Goal: Task Accomplishment & Management: Manage account settings

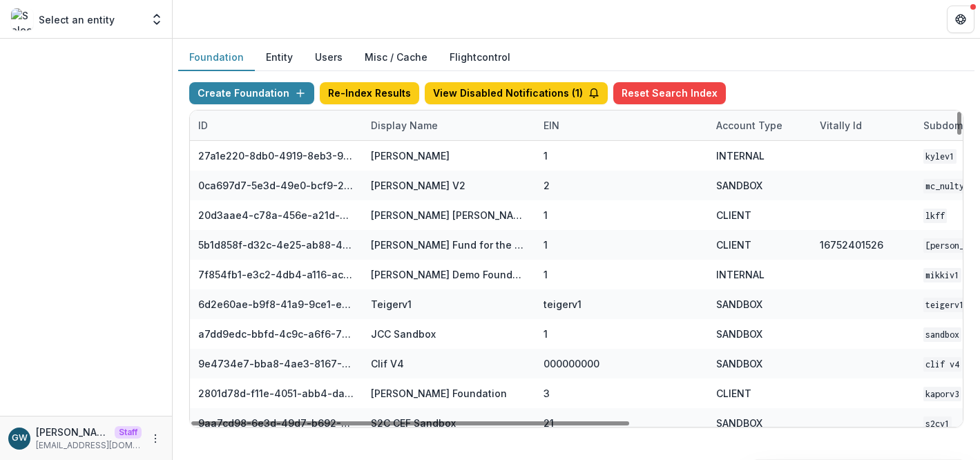
click at [399, 131] on div "Display Name" at bounding box center [405, 125] width 84 height 15
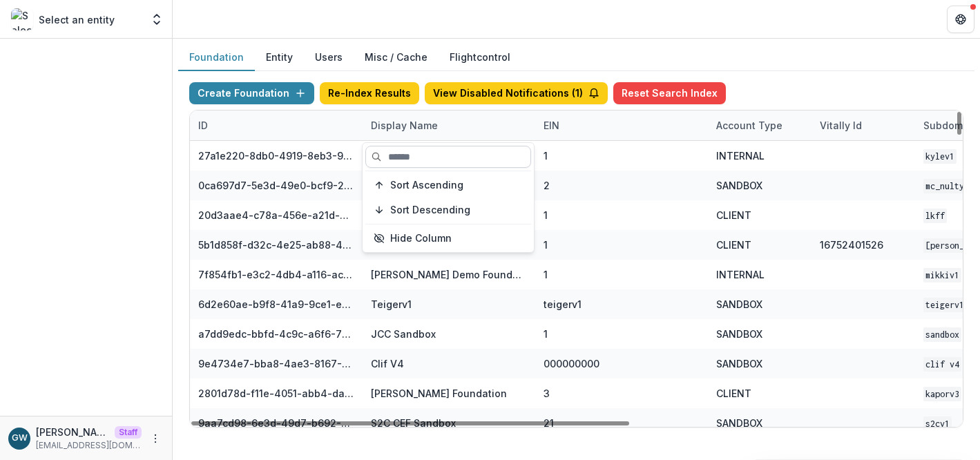
click at [397, 158] on input at bounding box center [448, 157] width 166 height 22
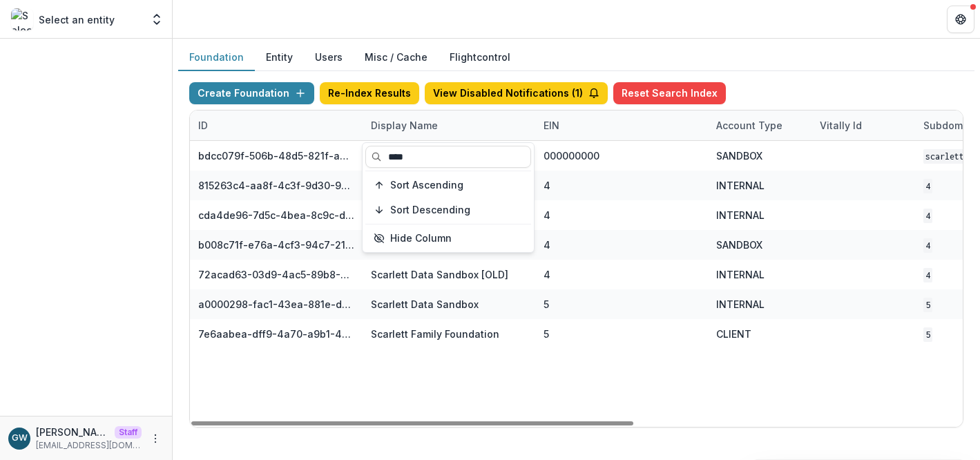
type input "****"
click at [772, 88] on div "Create Foundation Re-Index Results View Disabled Notifications ( 1 ) Reset Sear…" at bounding box center [576, 96] width 774 height 28
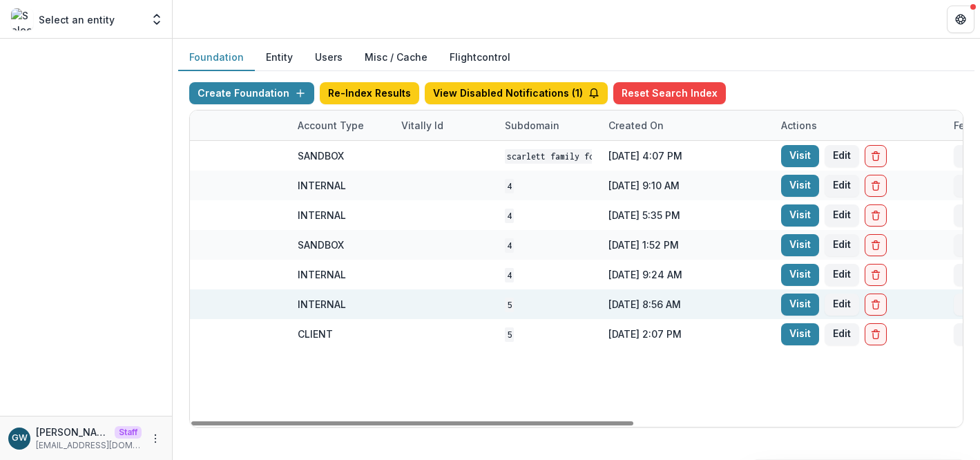
scroll to position [0, 574]
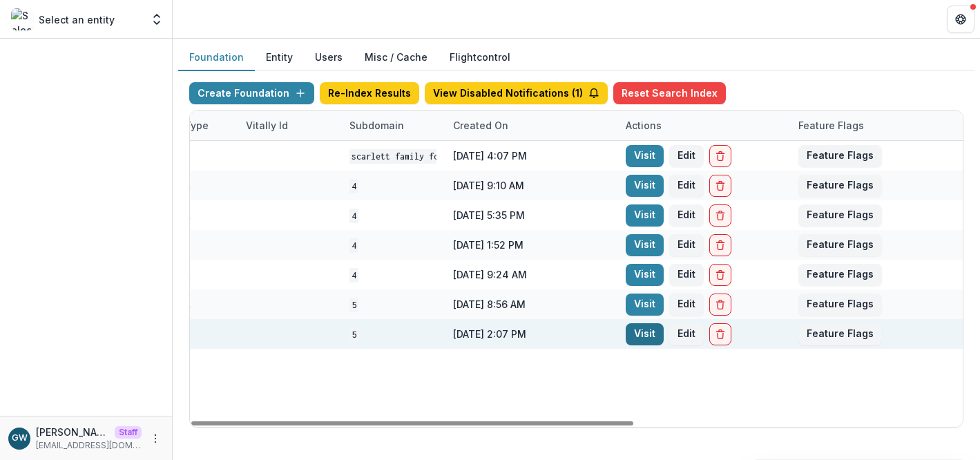
click at [631, 329] on link "Visit" at bounding box center [645, 334] width 38 height 22
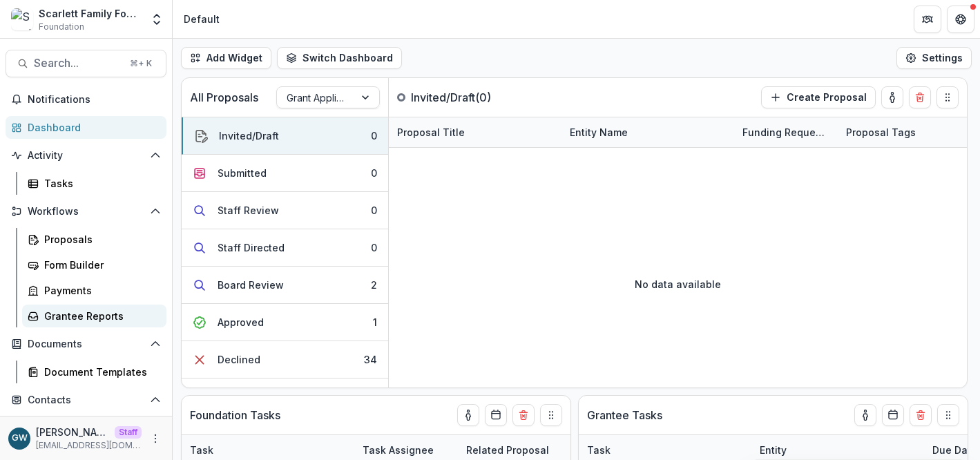
click at [102, 314] on div "Grantee Reports" at bounding box center [99, 316] width 111 height 15
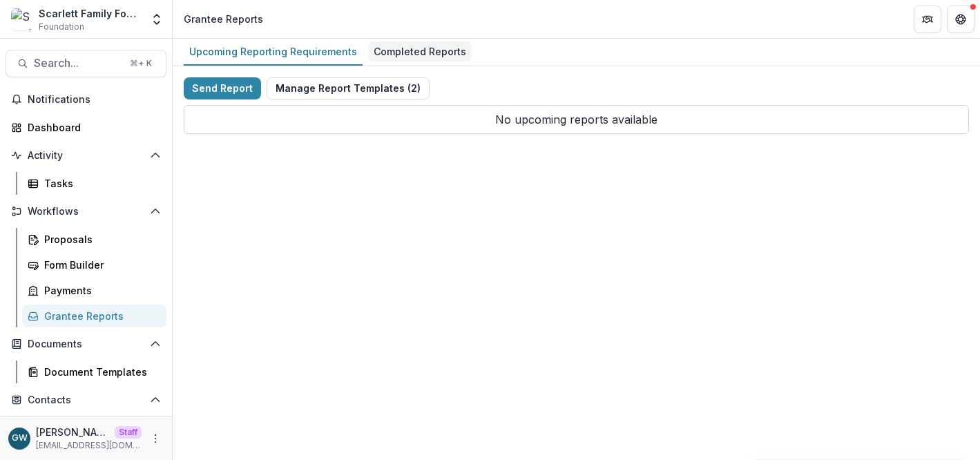
click at [427, 53] on div "Completed Reports" at bounding box center [420, 51] width 104 height 20
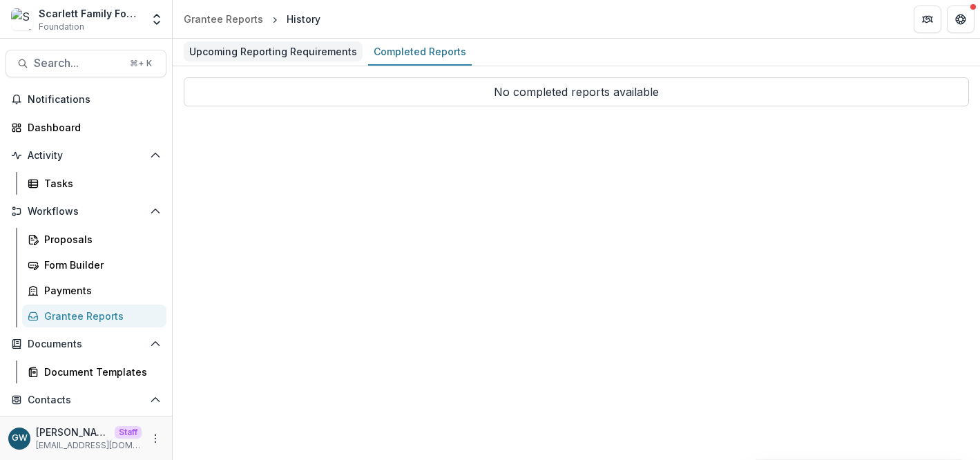
click at [306, 53] on div "Upcoming Reporting Requirements" at bounding box center [273, 51] width 179 height 20
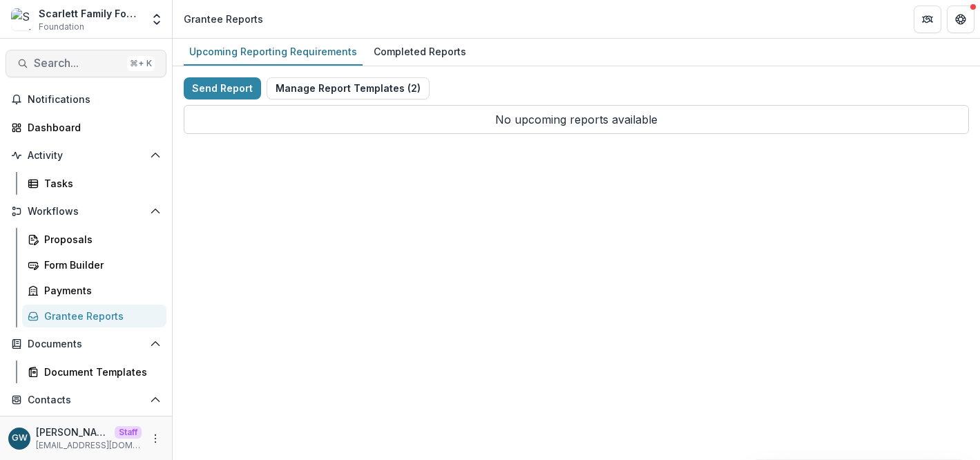
click at [90, 65] on span "Search..." at bounding box center [78, 63] width 88 height 13
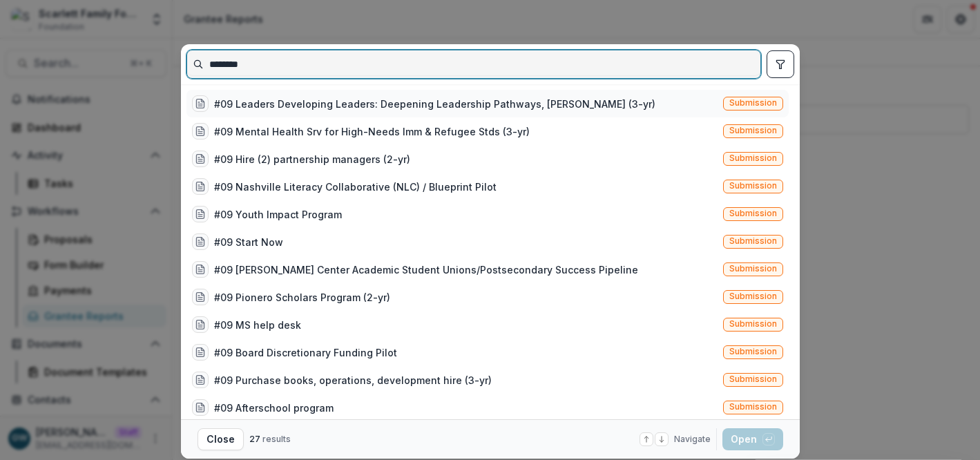
type input "********"
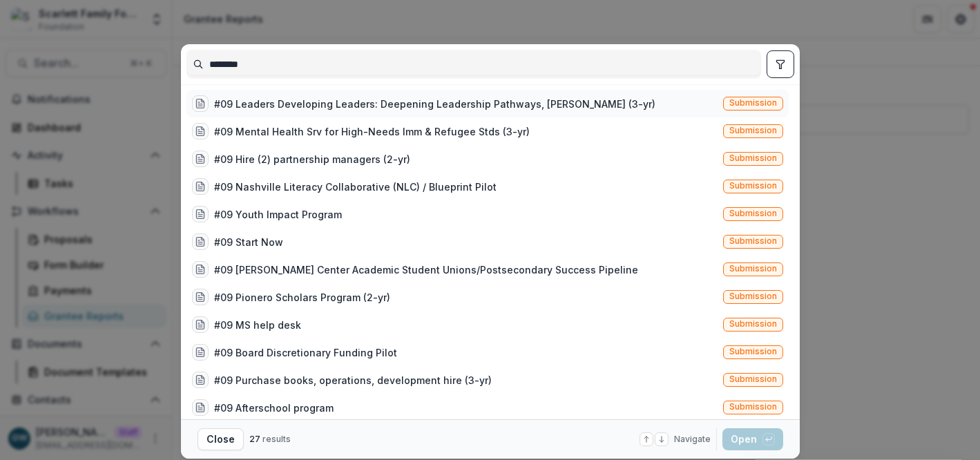
click at [486, 110] on div "#09 Leaders Developing Leaders: Deepening Leadership Pathways, KIPP Nash (3-yr)" at bounding box center [434, 104] width 441 height 15
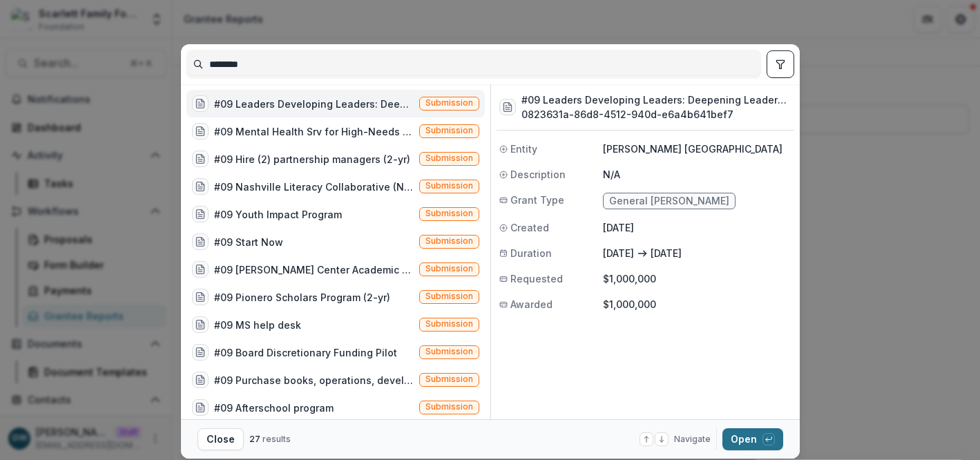
click at [750, 438] on button "Open with enter key" at bounding box center [753, 439] width 61 height 22
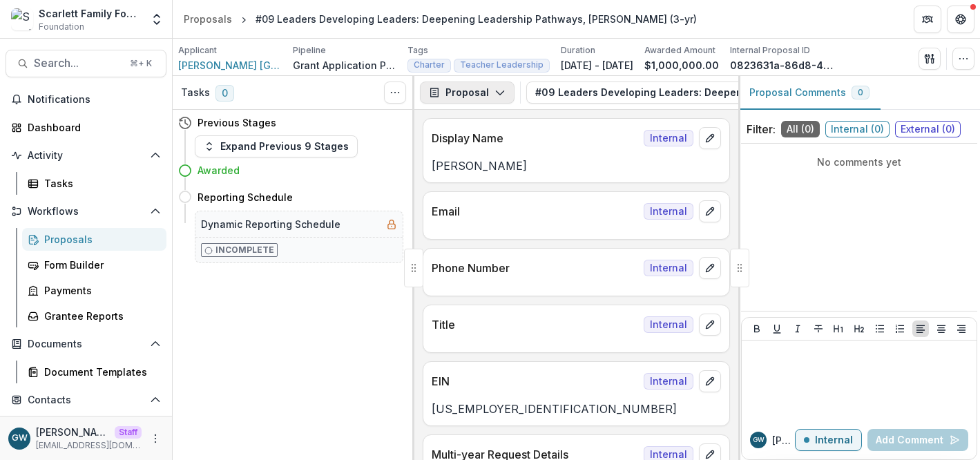
click at [484, 91] on button "Proposal" at bounding box center [467, 93] width 95 height 22
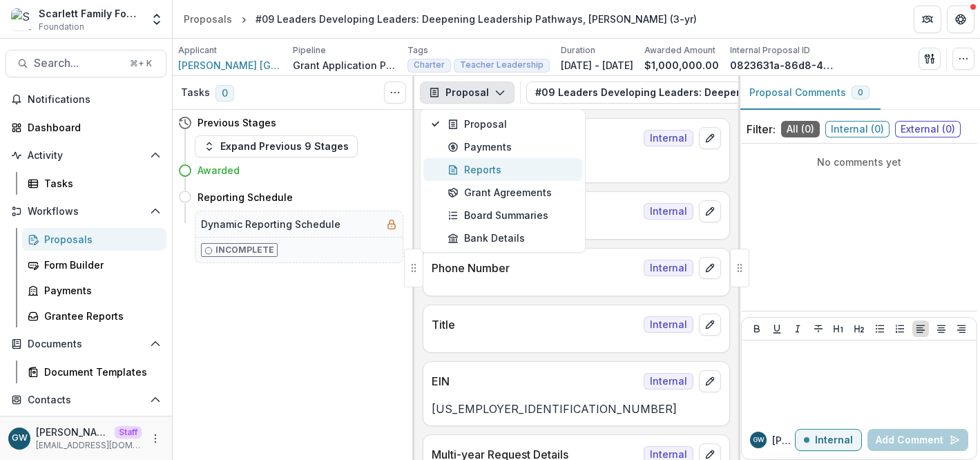
click at [480, 165] on div "Reports" at bounding box center [511, 169] width 126 height 15
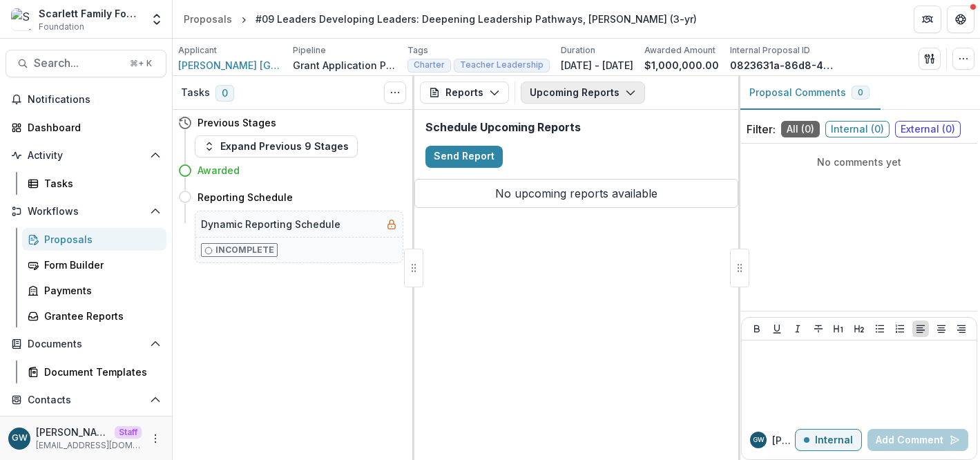
click at [570, 89] on button "Upcoming Reports" at bounding box center [583, 93] width 124 height 22
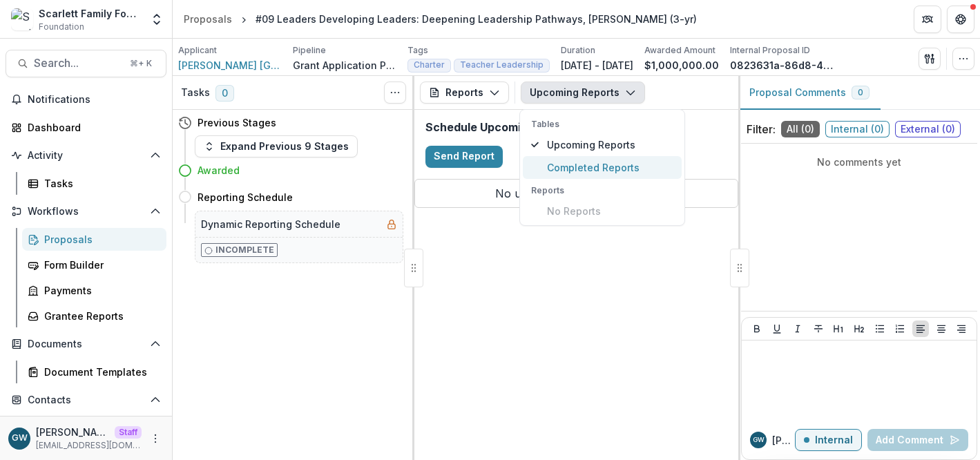
click at [575, 168] on span "Completed Reports" at bounding box center [610, 167] width 126 height 15
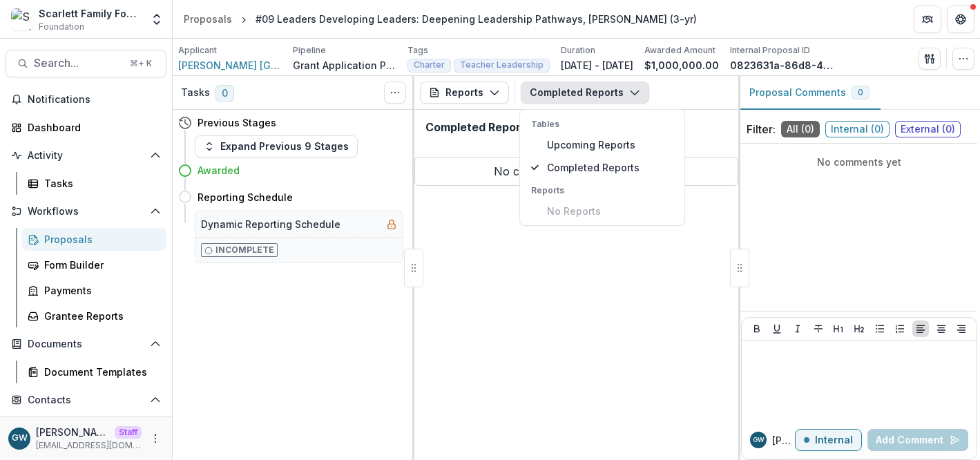
click at [716, 135] on div "Completed Reports" at bounding box center [576, 133] width 324 height 46
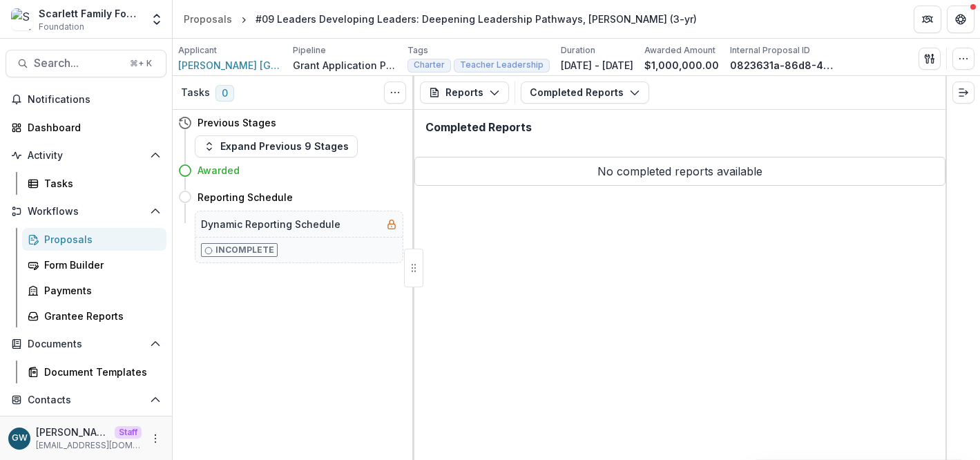
drag, startPoint x: 741, startPoint y: 273, endPoint x: 340, endPoint y: 3, distance: 483.3
click at [819, 24] on header "Proposals #09 Leaders Developing Leaders: Deepening Leadership Pathways, KIPP N…" at bounding box center [576, 19] width 807 height 38
click at [88, 307] on link "Grantee Reports" at bounding box center [94, 316] width 144 height 23
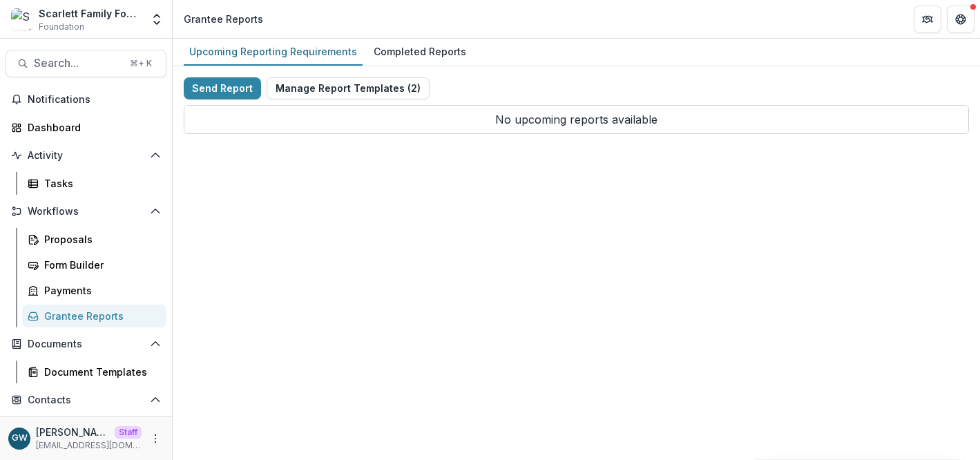
click at [647, 67] on div "Send Report Manage Report Templates ( 2 ) No upcoming reports available" at bounding box center [576, 105] width 807 height 79
click at [380, 52] on div "Completed Reports" at bounding box center [420, 51] width 104 height 20
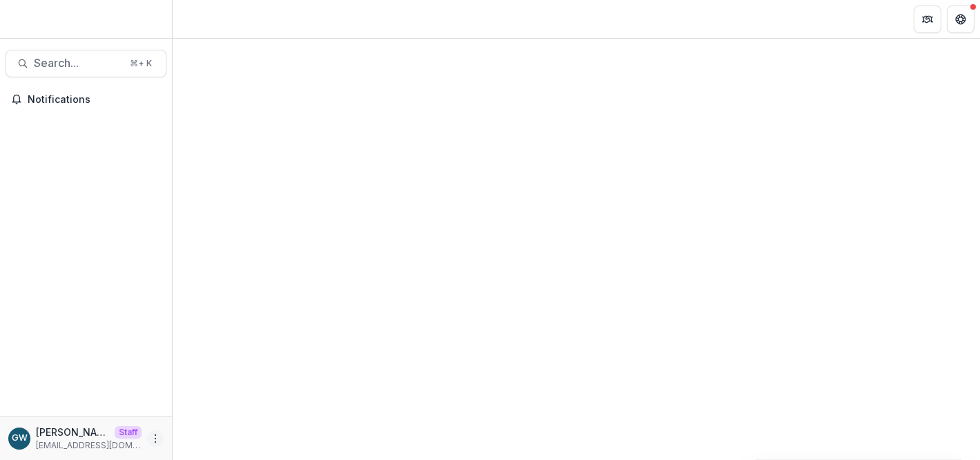
click at [154, 438] on icon "More" at bounding box center [155, 438] width 11 height 11
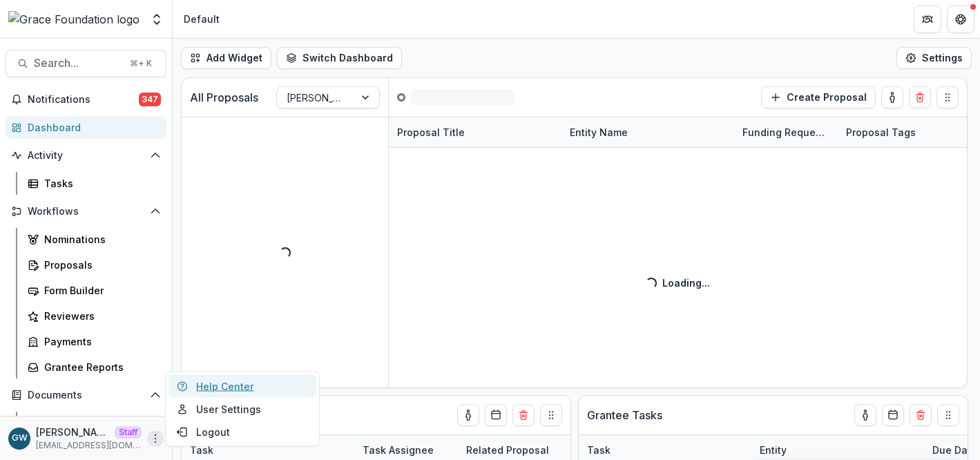
select select "******"
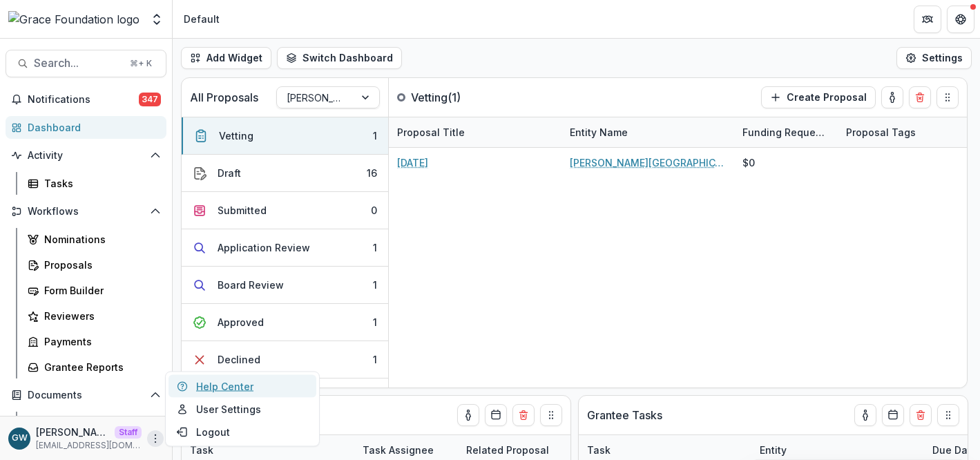
click at [205, 385] on link "Help Center" at bounding box center [243, 386] width 148 height 23
select select "******"
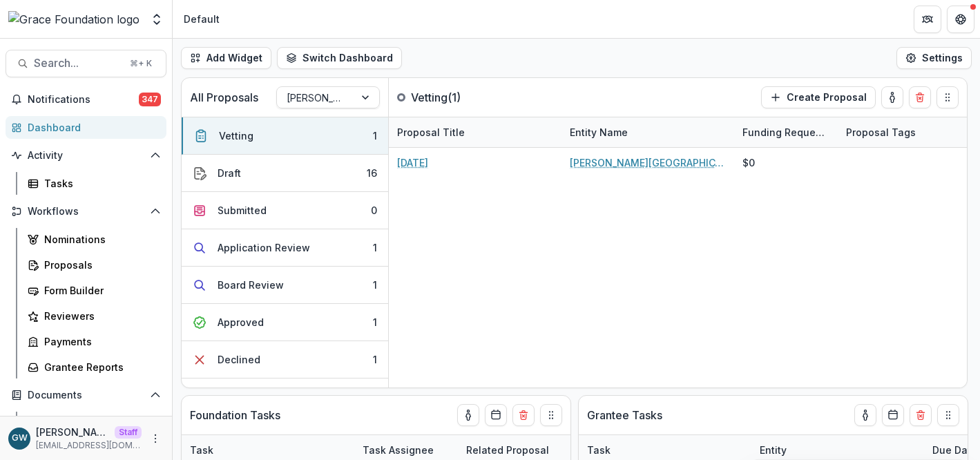
select select "******"
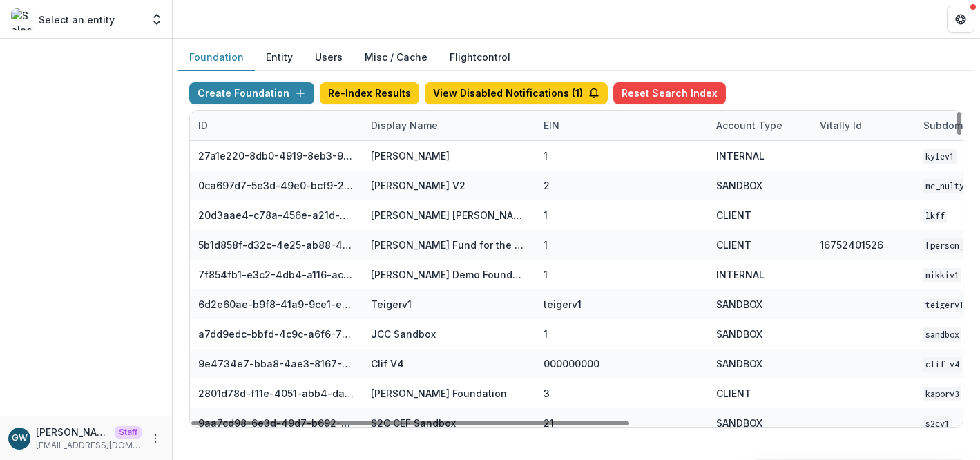
click at [394, 129] on div "Display Name" at bounding box center [405, 125] width 84 height 15
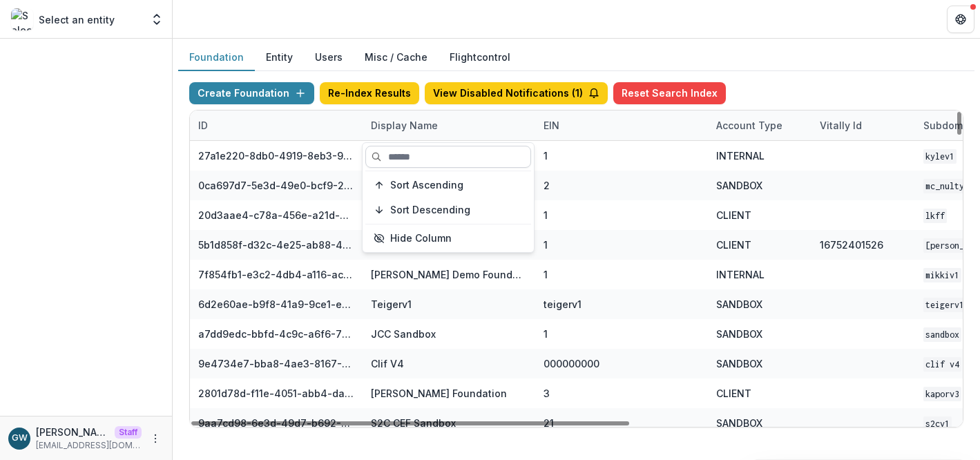
click at [411, 157] on input at bounding box center [448, 157] width 166 height 22
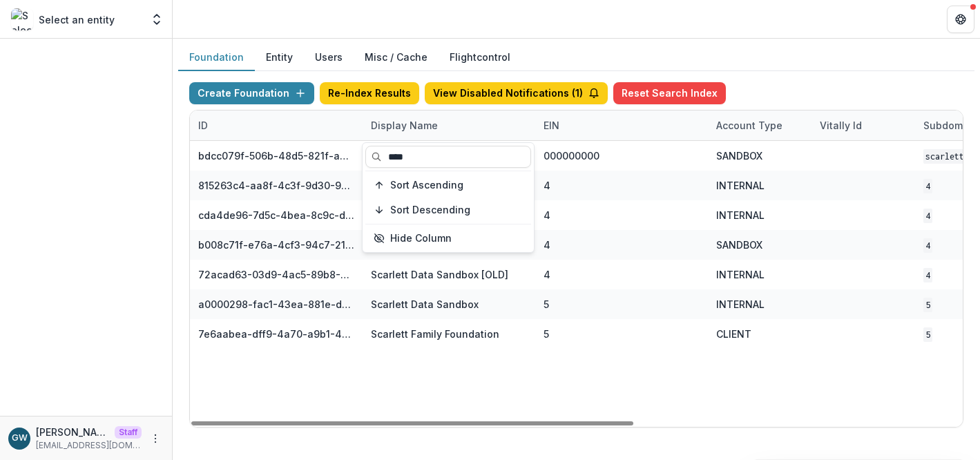
type input "****"
click at [816, 54] on div "Foundation Entity Users Misc / Cache Flightcontrol" at bounding box center [576, 57] width 796 height 27
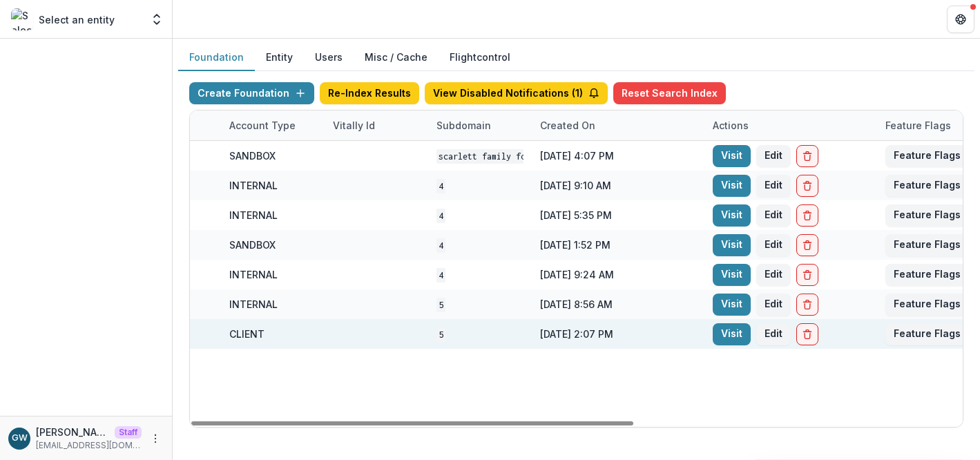
scroll to position [0, 574]
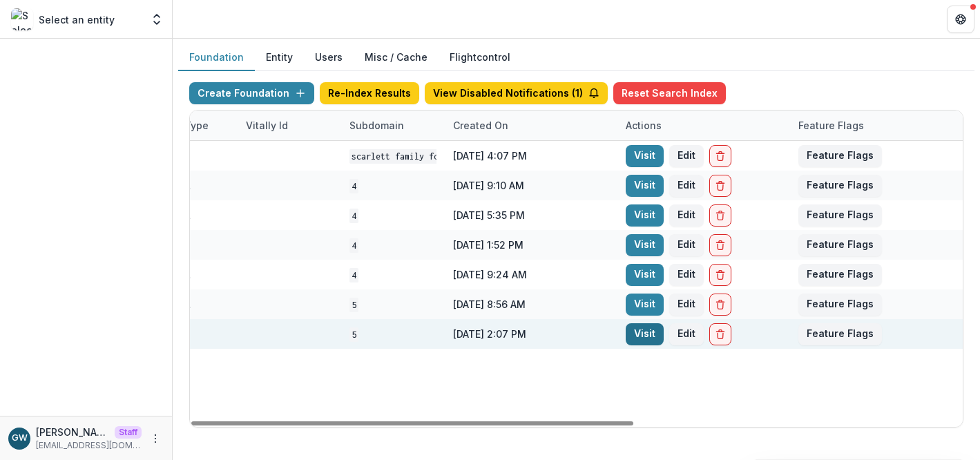
click at [635, 329] on link "Visit" at bounding box center [645, 334] width 38 height 22
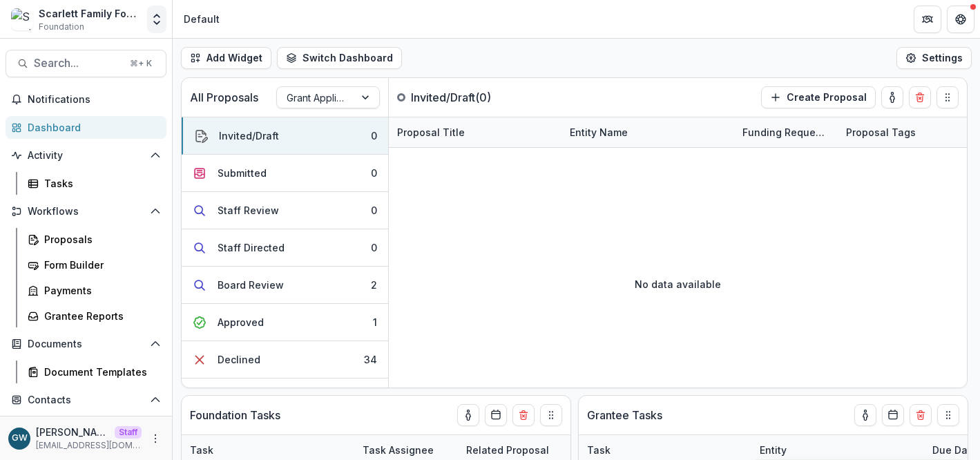
click at [152, 19] on icon "Open entity switcher" at bounding box center [157, 19] width 14 height 14
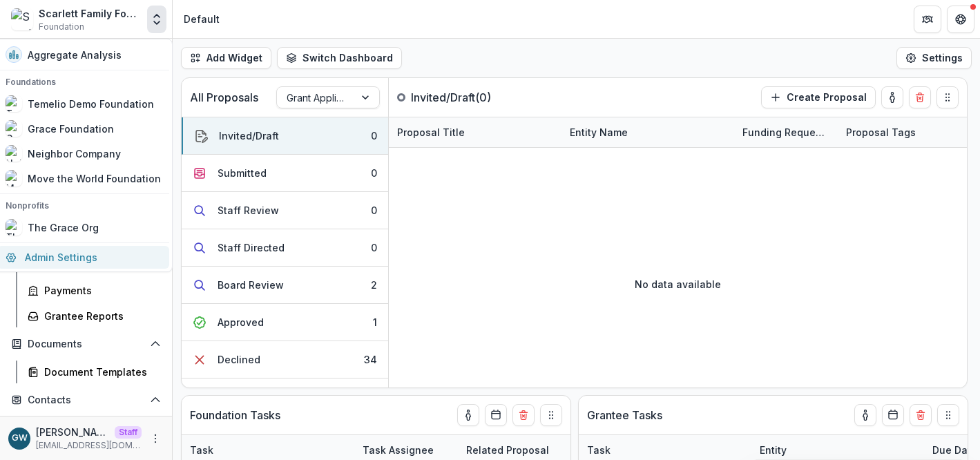
click at [103, 254] on link "Admin Settings" at bounding box center [83, 257] width 172 height 23
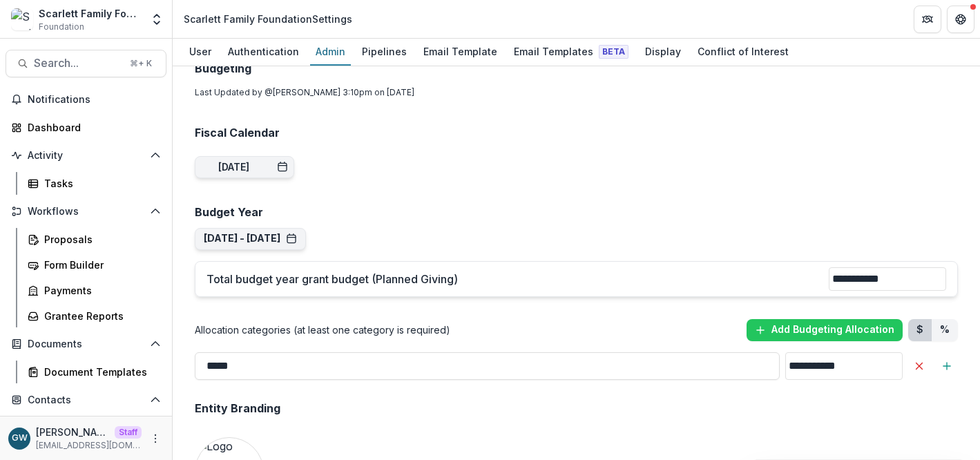
scroll to position [1112, 0]
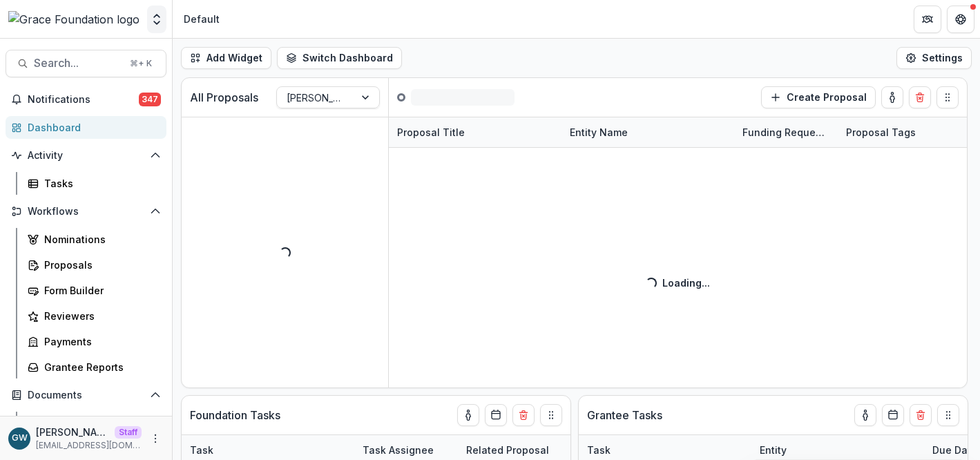
click at [155, 22] on polyline "Open entity switcher" at bounding box center [157, 22] width 6 height 3
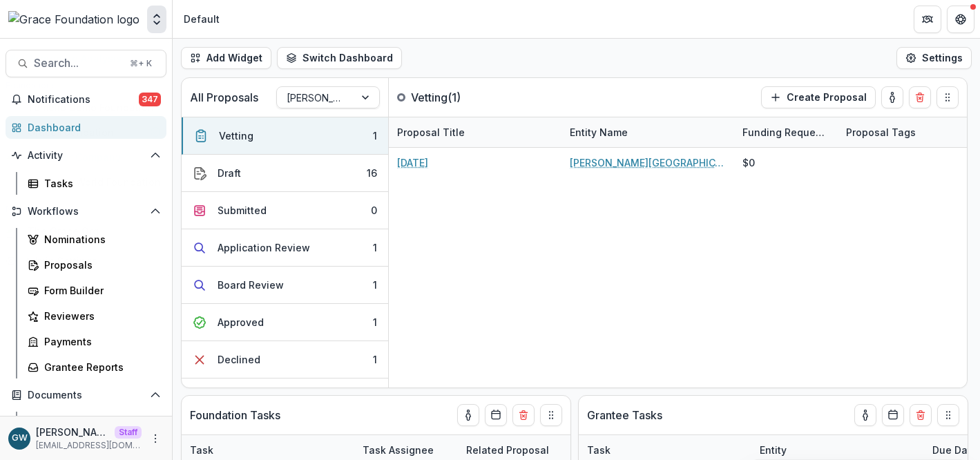
select select "******"
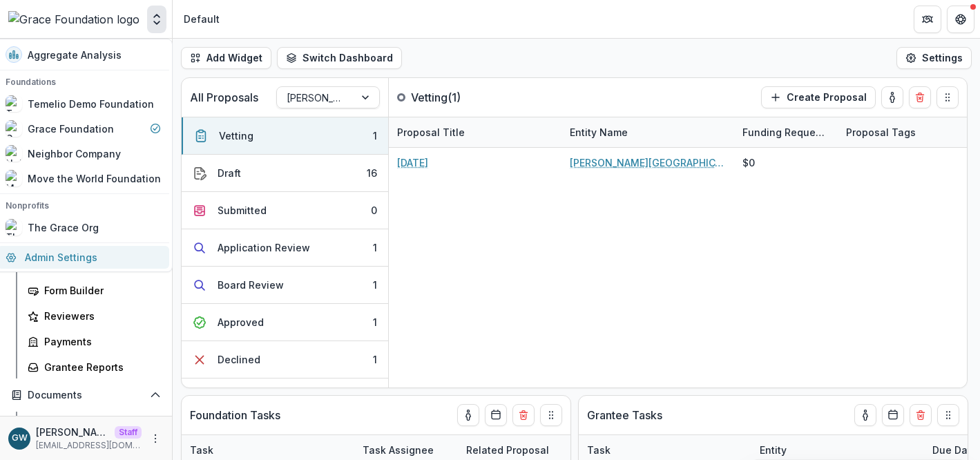
click at [100, 254] on link "Admin Settings" at bounding box center [83, 257] width 172 height 23
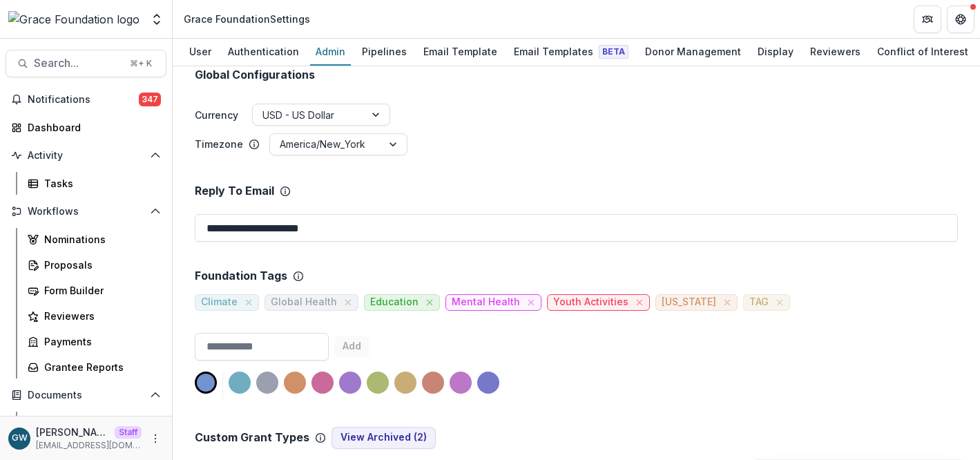
scroll to position [245, 0]
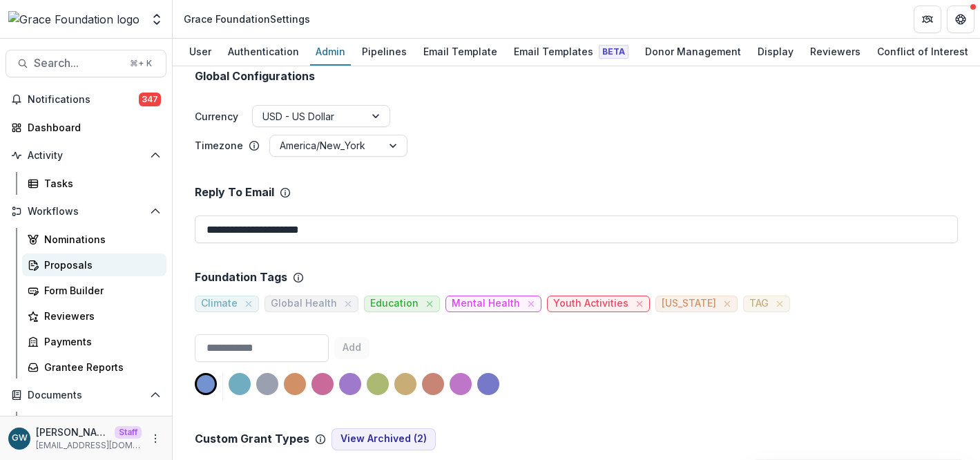
click at [73, 261] on div "Proposals" at bounding box center [99, 265] width 111 height 15
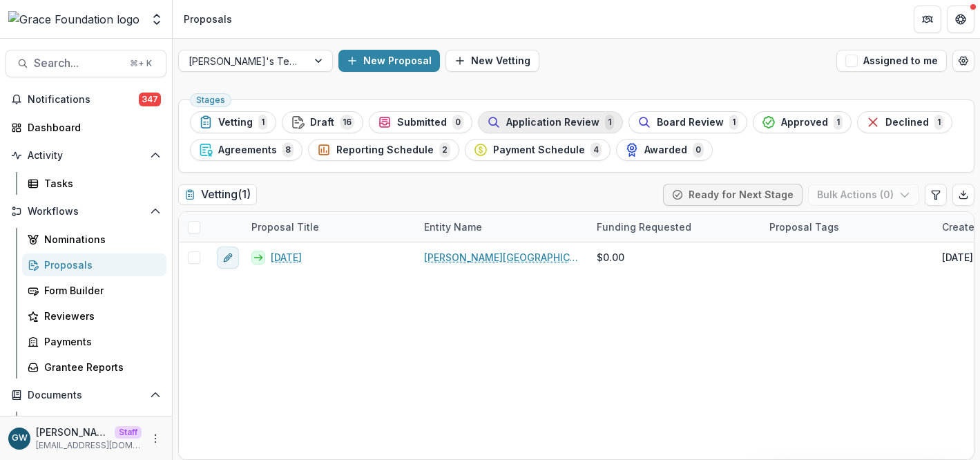
click at [527, 117] on span "Application Review" at bounding box center [552, 123] width 93 height 12
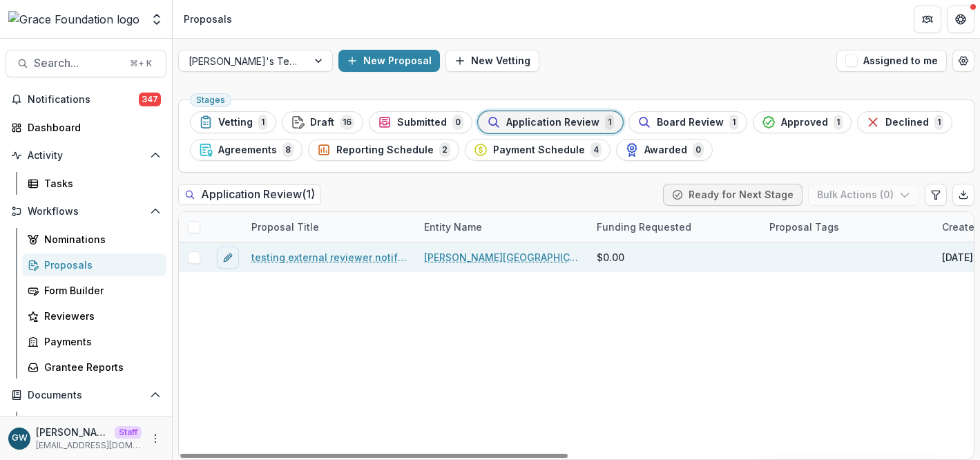
click at [344, 257] on link "testing external reviewer notification email" at bounding box center [329, 257] width 156 height 15
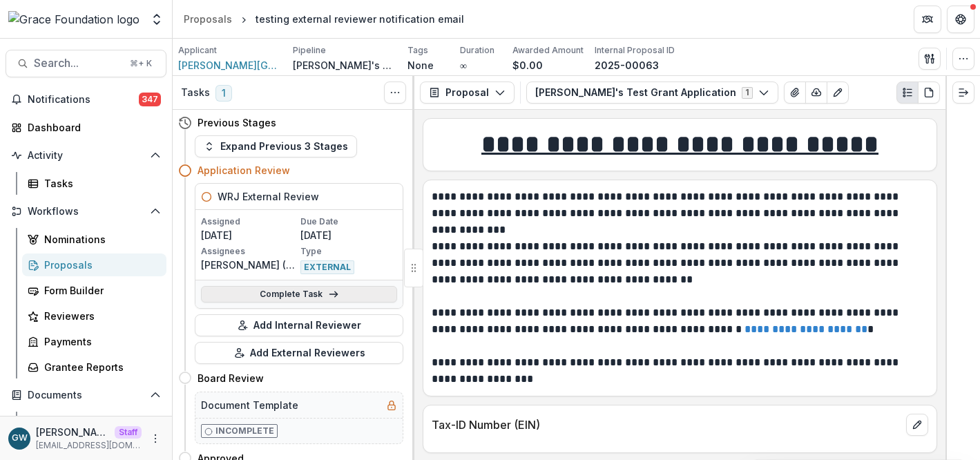
click at [333, 296] on icon at bounding box center [333, 294] width 11 height 11
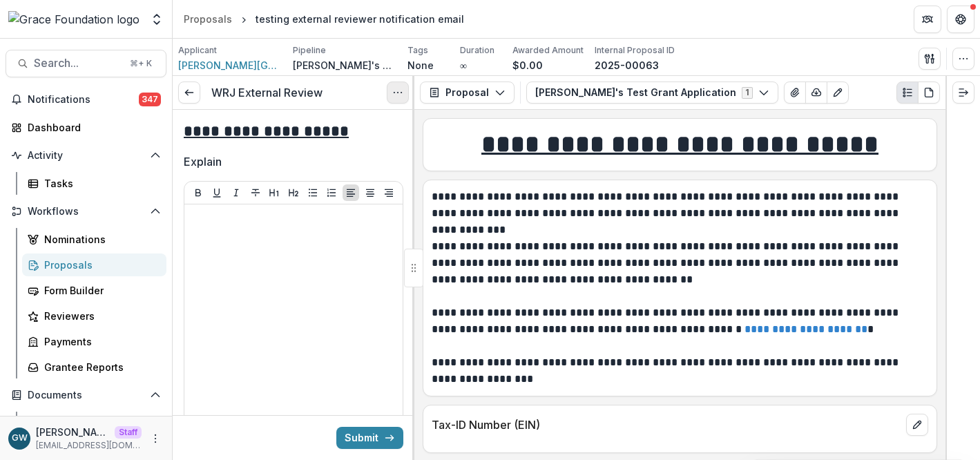
click at [401, 96] on icon "Options" at bounding box center [397, 92] width 11 height 11
click at [383, 154] on button "Cancel Task" at bounding box center [332, 153] width 148 height 23
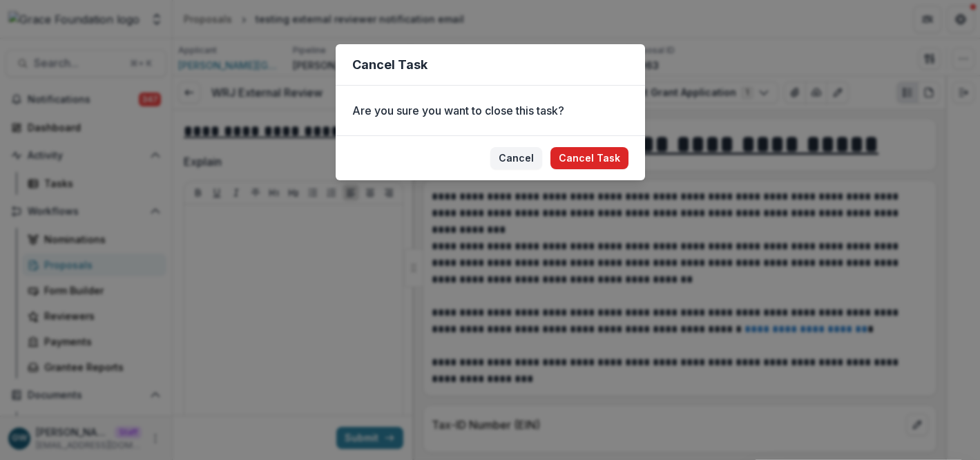
click at [575, 154] on button "Cancel Task" at bounding box center [590, 158] width 78 height 22
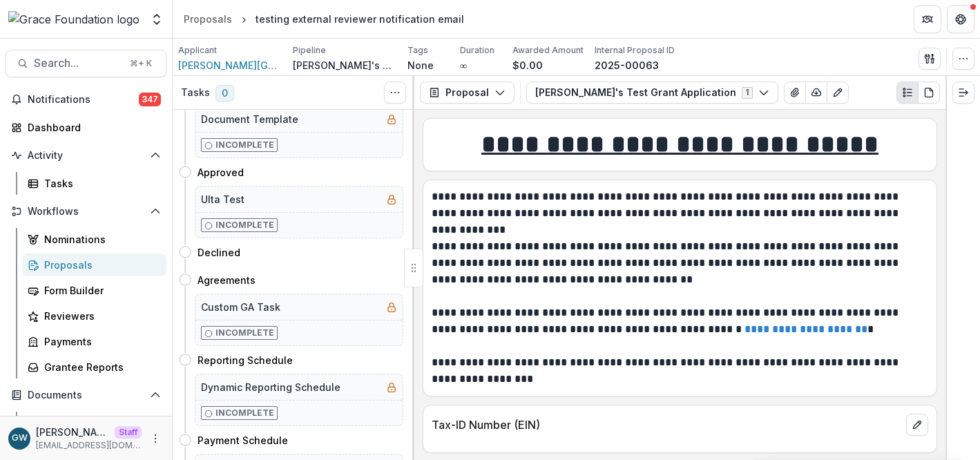
scroll to position [191, 0]
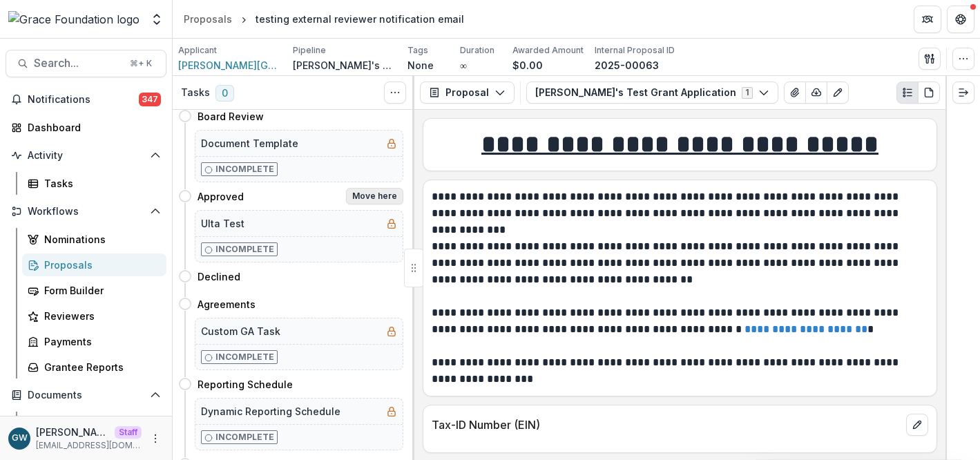
click at [374, 202] on button "Move here" at bounding box center [374, 196] width 57 height 17
select select "********"
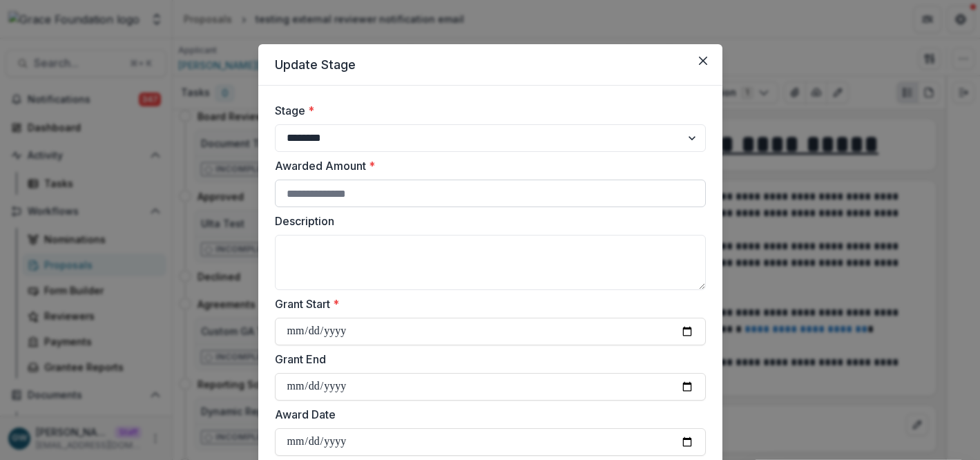
click at [407, 198] on input "Awarded Amount *" at bounding box center [490, 194] width 431 height 28
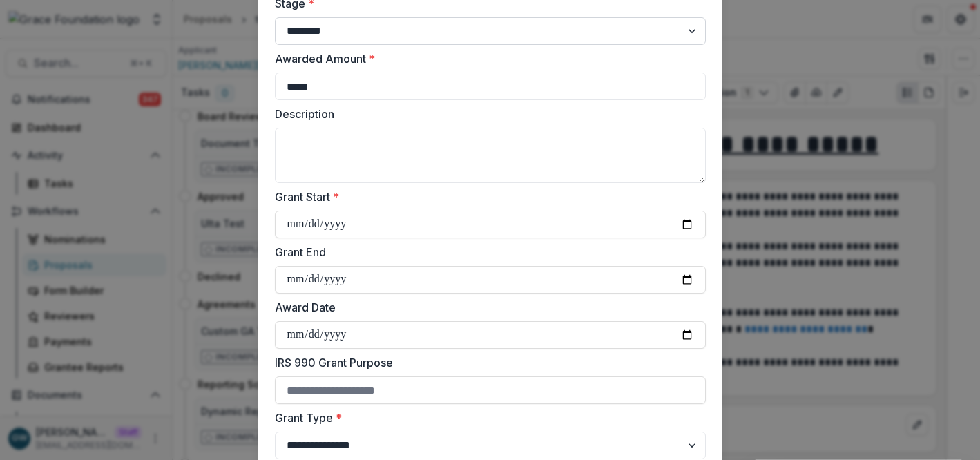
scroll to position [117, 0]
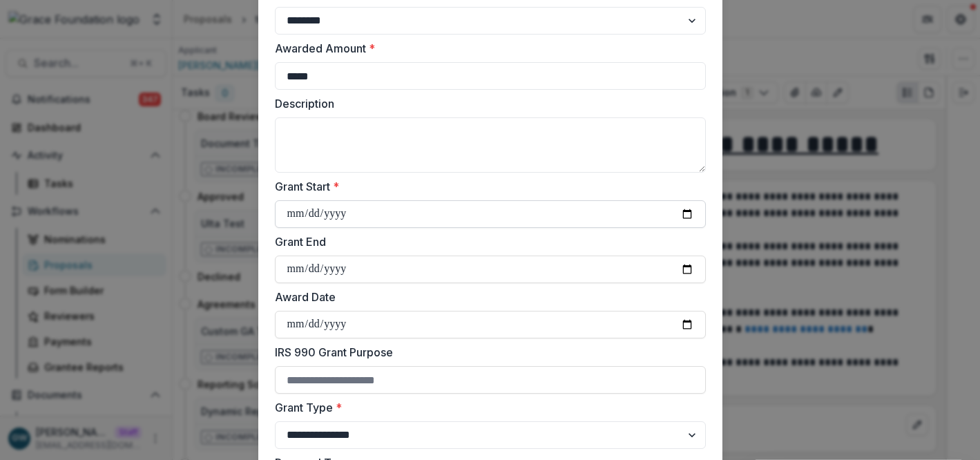
type input "*****"
click at [685, 218] on input "Grant Start *" at bounding box center [490, 214] width 431 height 28
type input "**********"
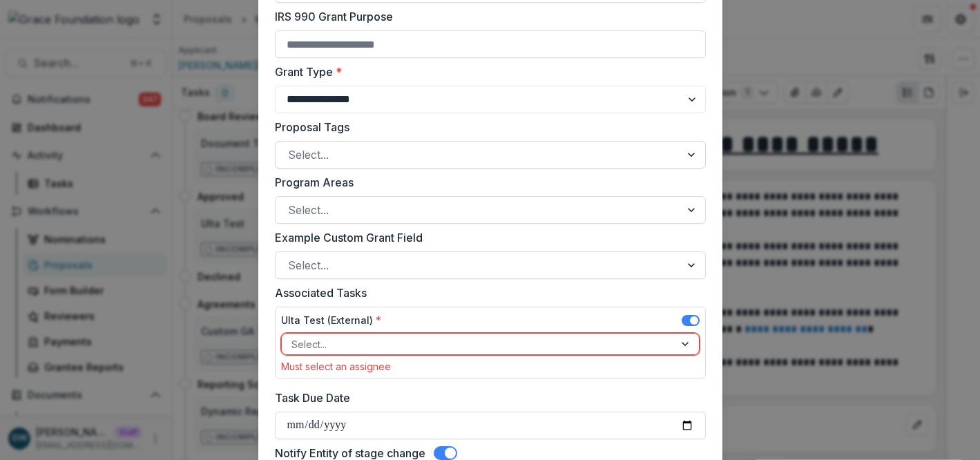
scroll to position [454, 0]
click at [690, 320] on span at bounding box center [694, 320] width 8 height 8
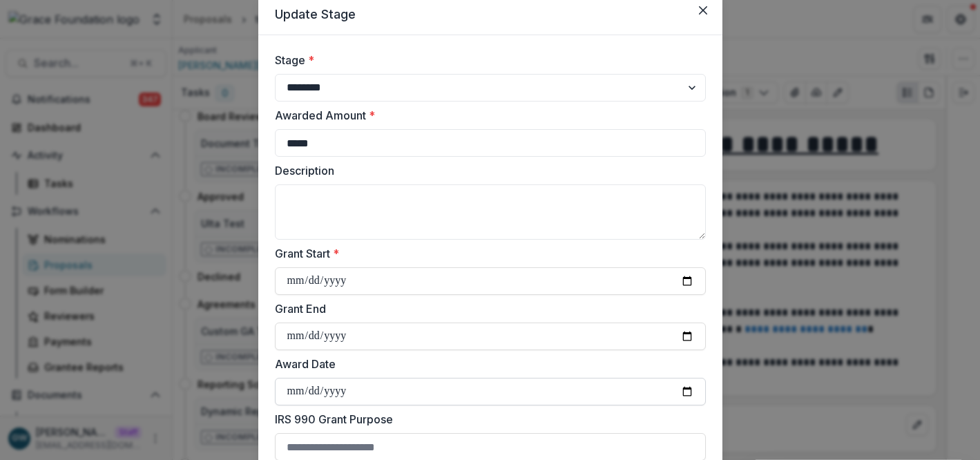
scroll to position [0, 0]
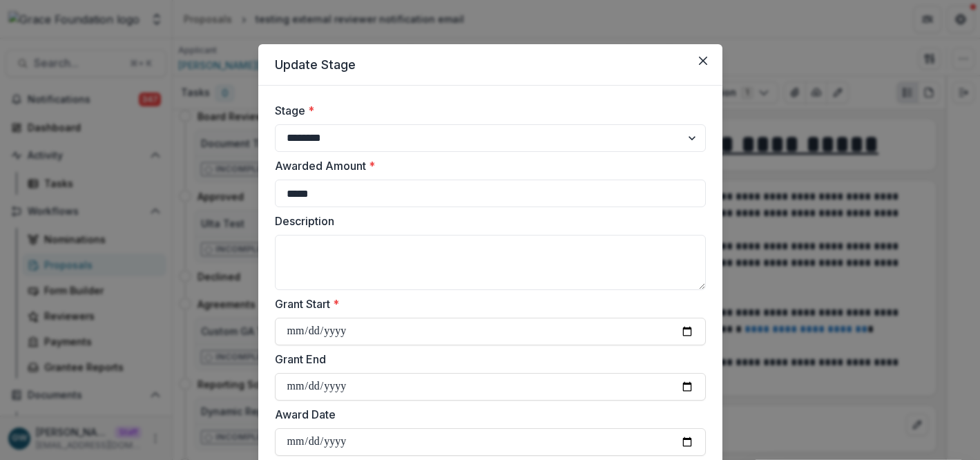
click at [830, 195] on div "**********" at bounding box center [490, 230] width 980 height 460
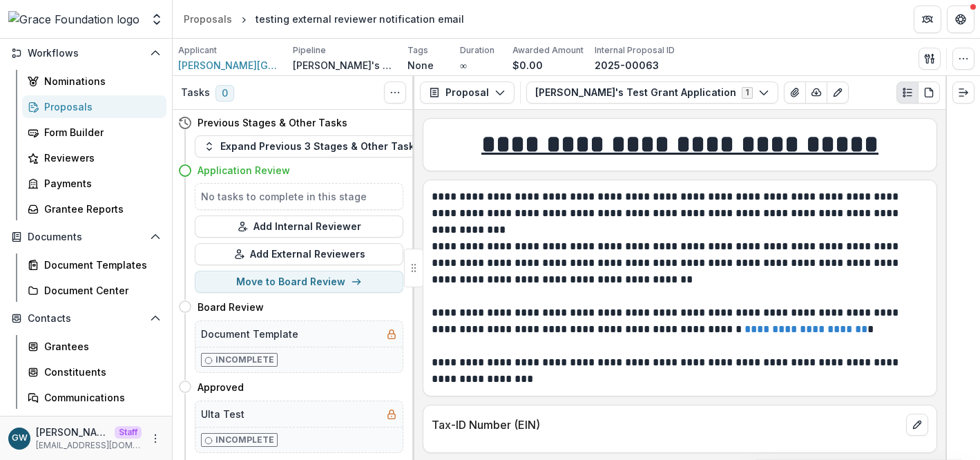
scroll to position [184, 0]
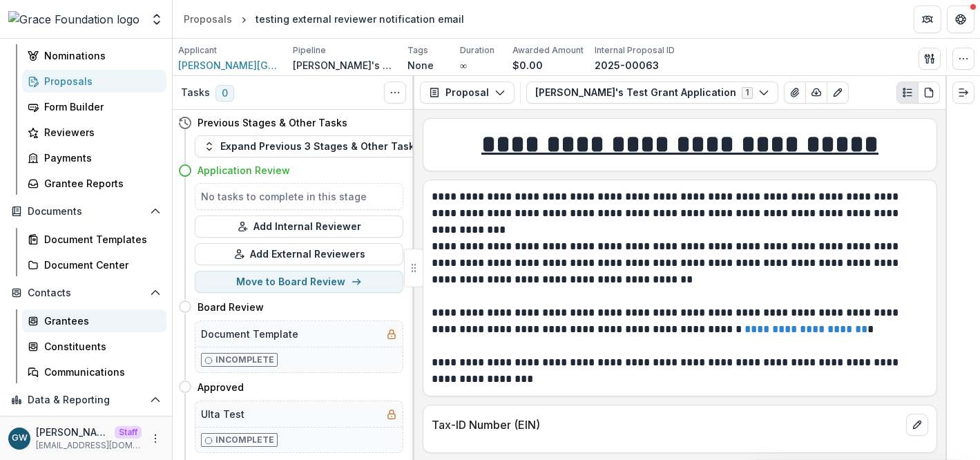
click at [88, 318] on div "Grantees" at bounding box center [99, 321] width 111 height 15
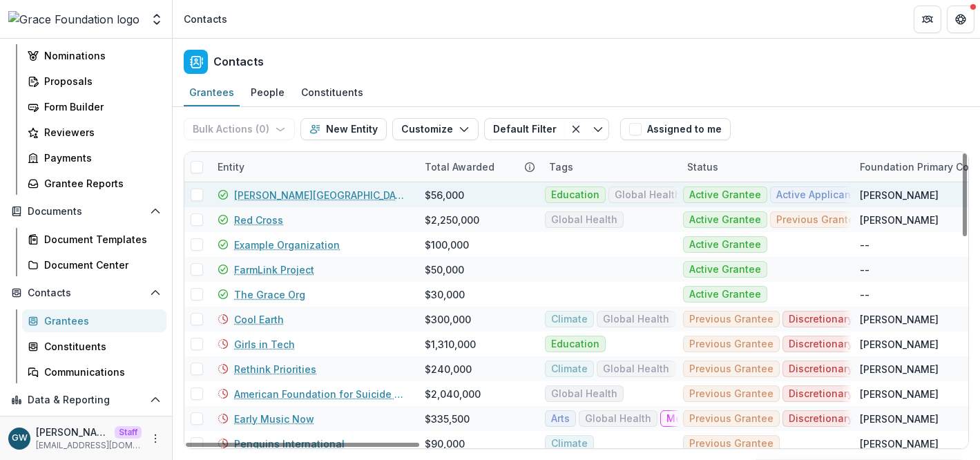
click at [287, 191] on link "Hackley Library" at bounding box center [321, 195] width 174 height 15
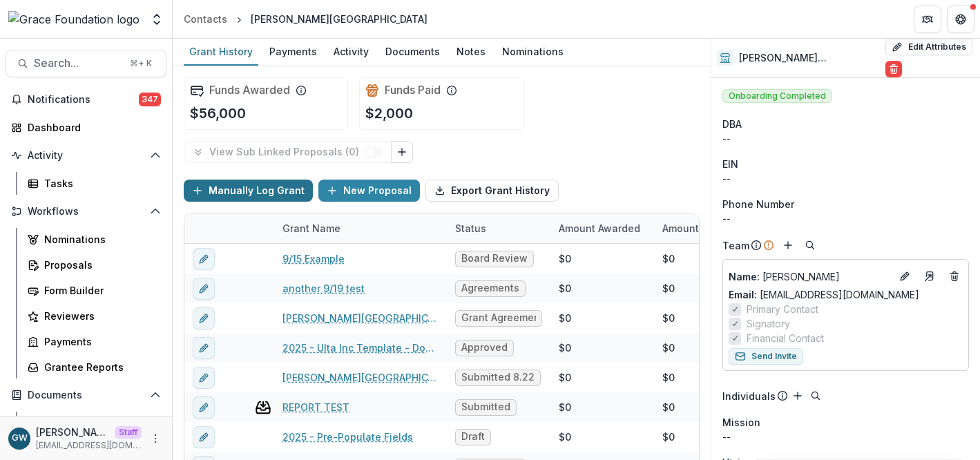
click at [260, 184] on button "Manually Log Grant" at bounding box center [248, 191] width 129 height 22
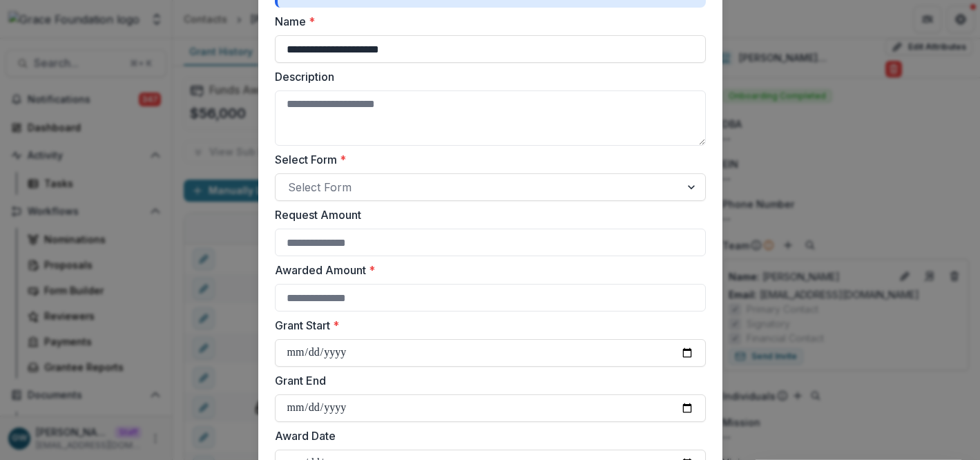
scroll to position [207, 0]
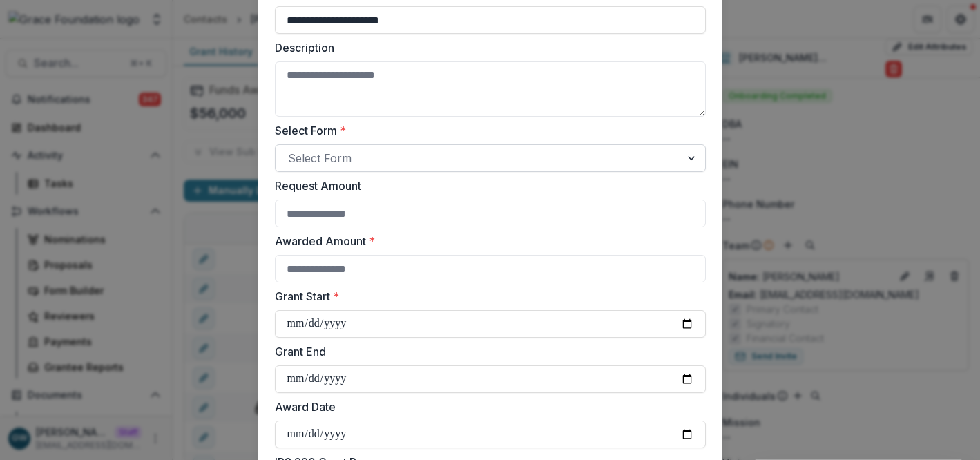
click at [428, 157] on div at bounding box center [478, 158] width 380 height 19
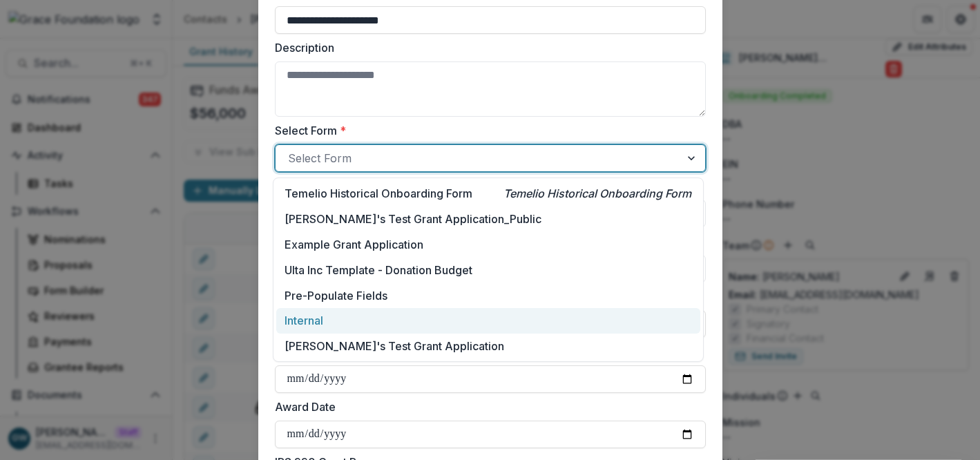
click at [382, 308] on div "Internal" at bounding box center [488, 321] width 424 height 26
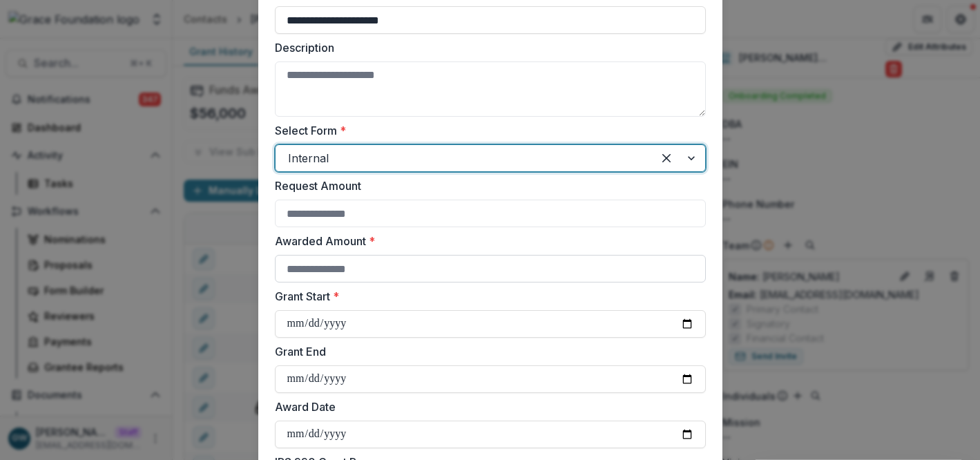
click at [420, 261] on input "Awarded Amount *" at bounding box center [490, 269] width 431 height 28
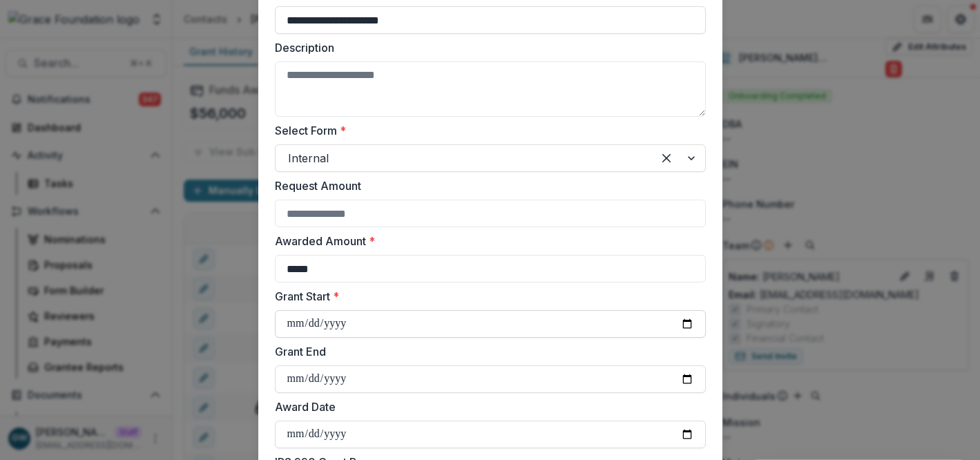
type input "*****"
click at [441, 323] on input "Grant Start *" at bounding box center [490, 324] width 431 height 28
click at [687, 318] on input "Grant Start *" at bounding box center [490, 324] width 431 height 28
drag, startPoint x: 687, startPoint y: 318, endPoint x: 607, endPoint y: 296, distance: 82.5
click at [682, 318] on input "Grant Start *" at bounding box center [490, 324] width 431 height 28
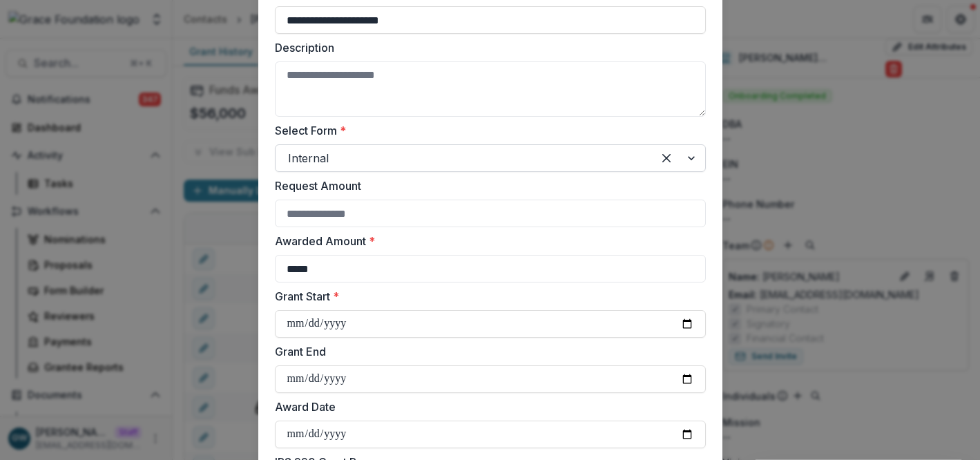
type input "**********"
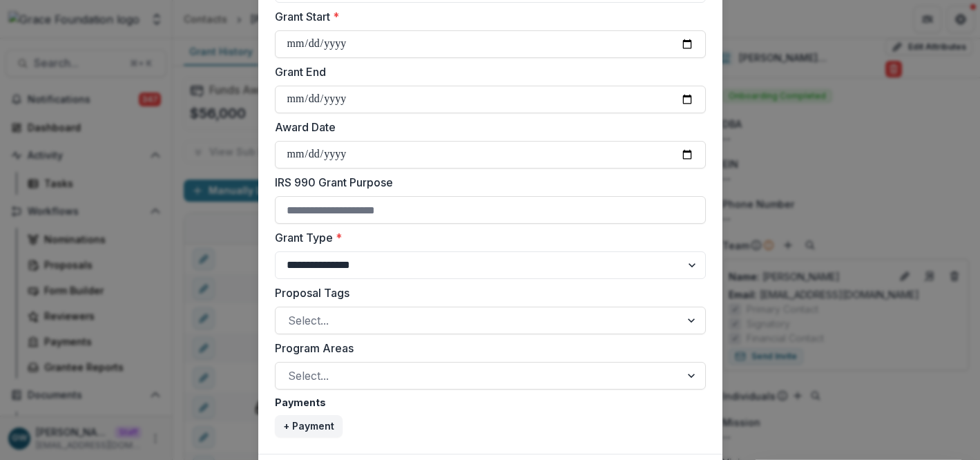
scroll to position [519, 0]
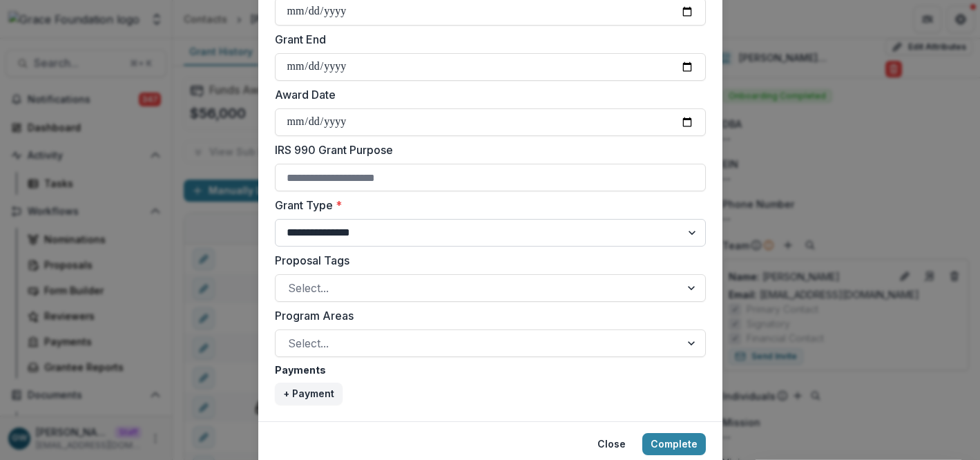
click at [519, 231] on select "**********" at bounding box center [490, 233] width 431 height 28
select select "**********"
click at [275, 219] on select "**********" at bounding box center [490, 233] width 431 height 28
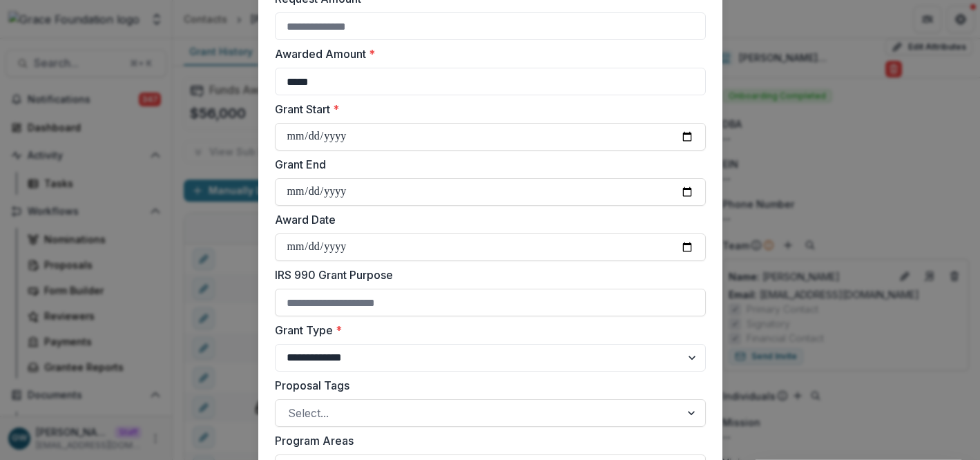
scroll to position [390, 0]
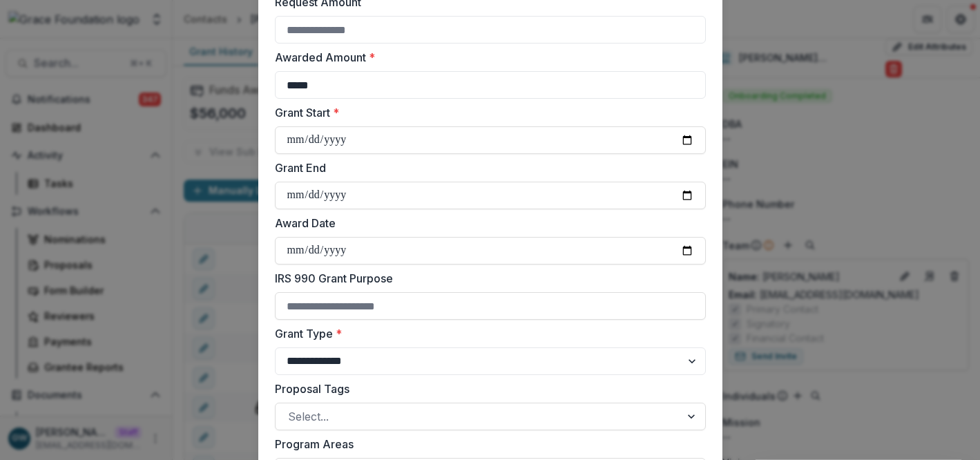
click at [829, 195] on div "**********" at bounding box center [490, 230] width 980 height 460
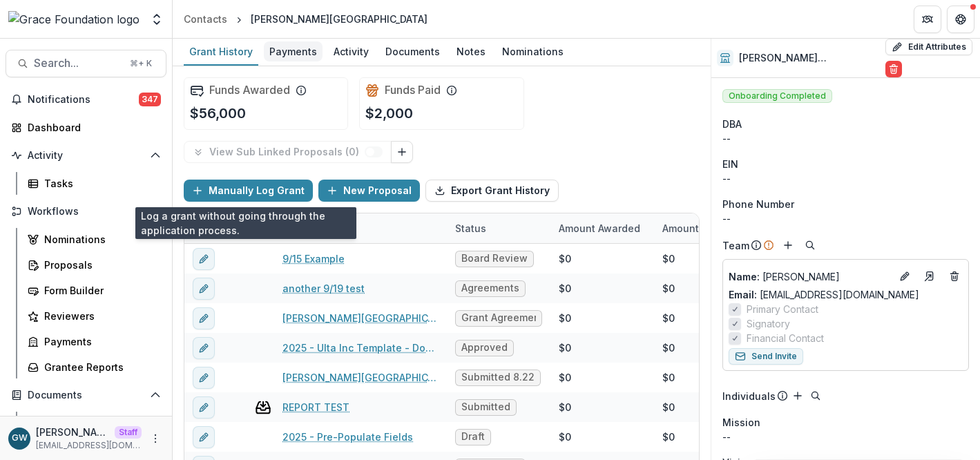
click at [296, 57] on div "Payments" at bounding box center [293, 51] width 59 height 20
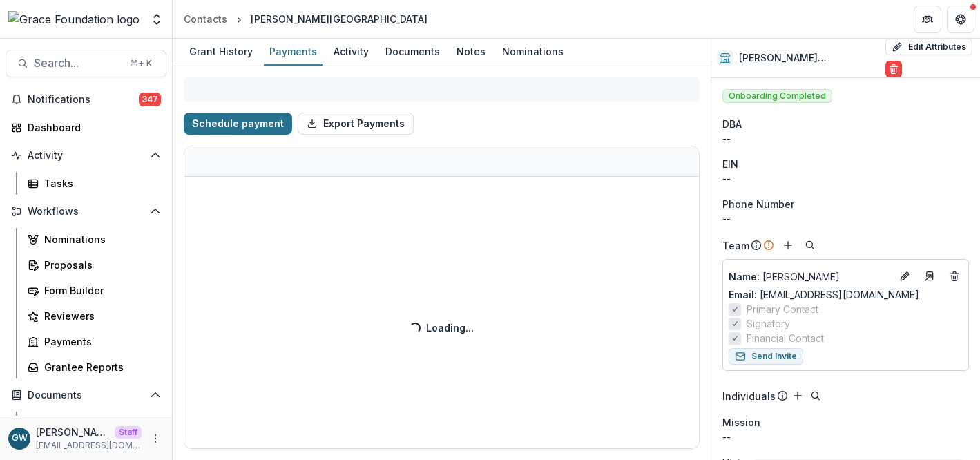
select select "****"
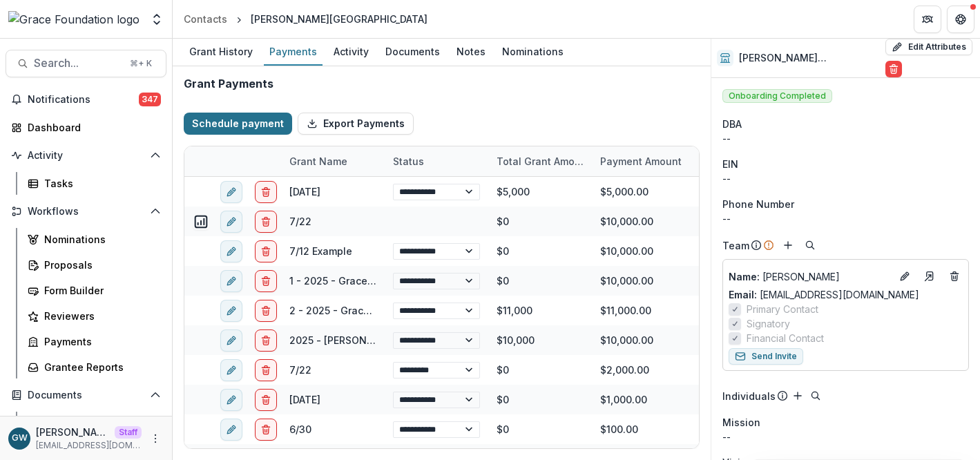
click at [253, 128] on button "Schedule payment" at bounding box center [238, 124] width 108 height 22
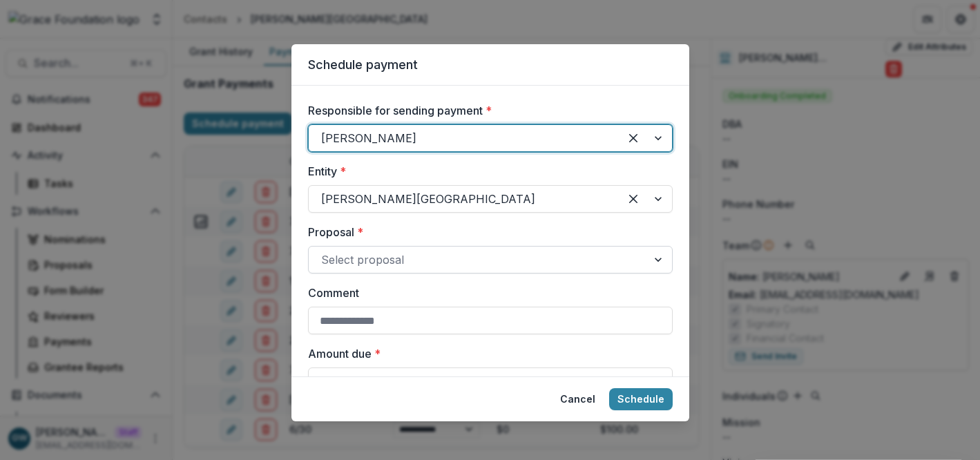
click at [369, 254] on div at bounding box center [478, 259] width 314 height 19
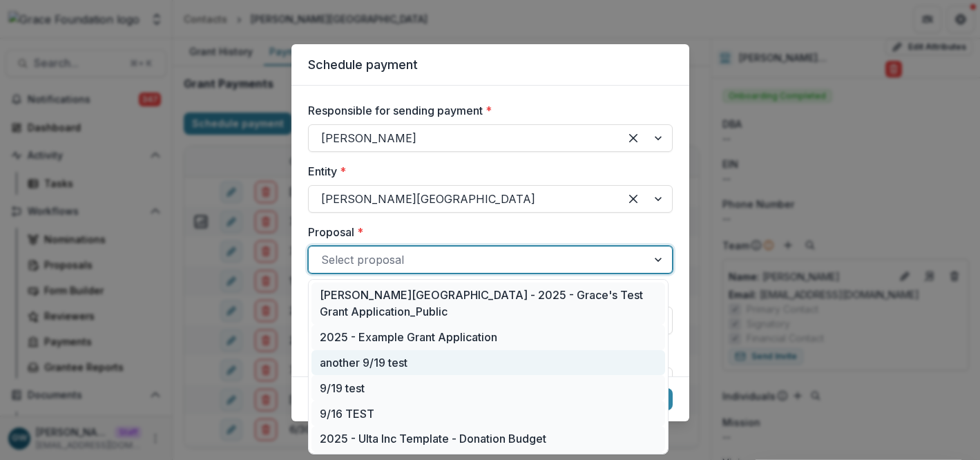
click at [374, 350] on div "another 9/19 test" at bounding box center [489, 363] width 354 height 26
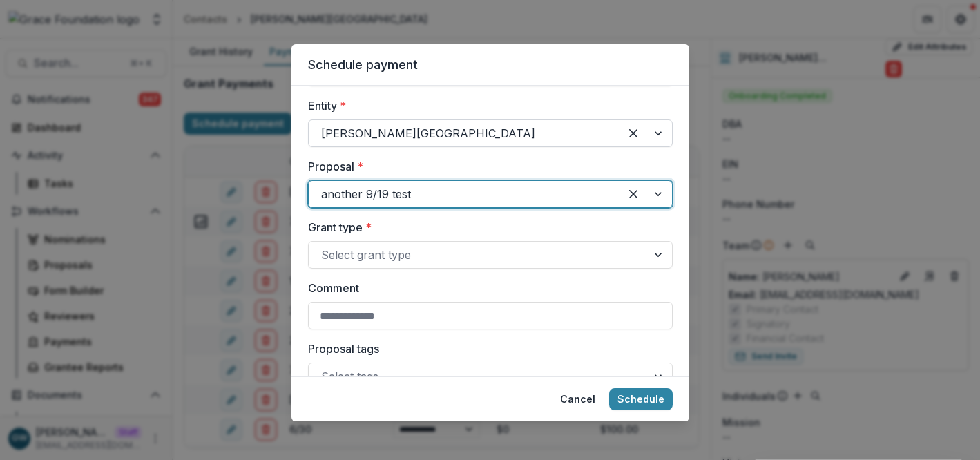
scroll to position [76, 0]
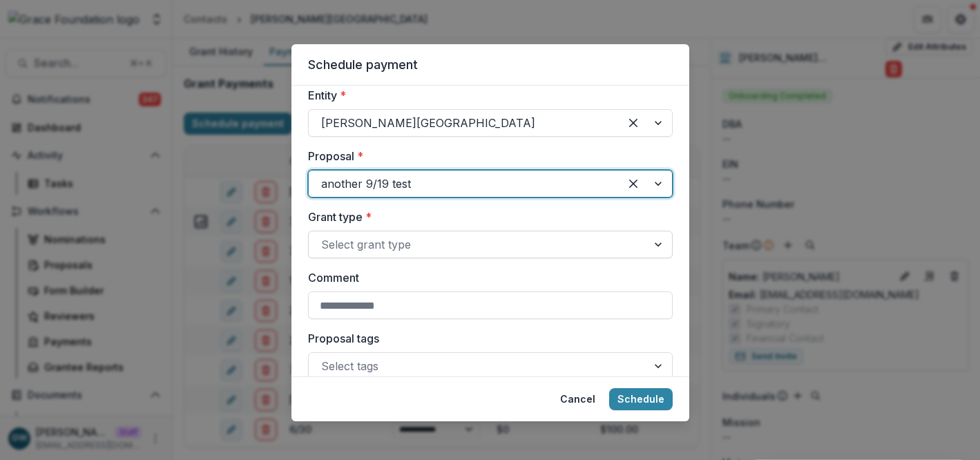
click at [495, 249] on div at bounding box center [478, 244] width 314 height 19
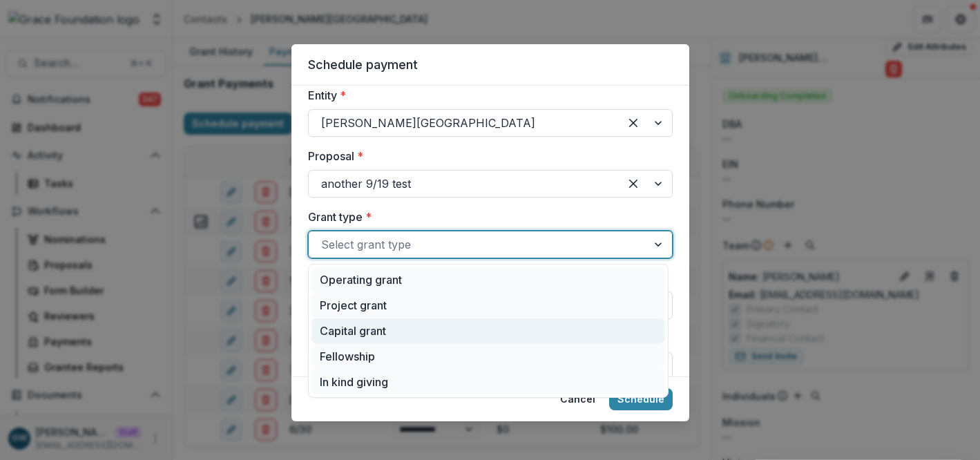
click at [427, 338] on div "Capital grant" at bounding box center [489, 331] width 354 height 26
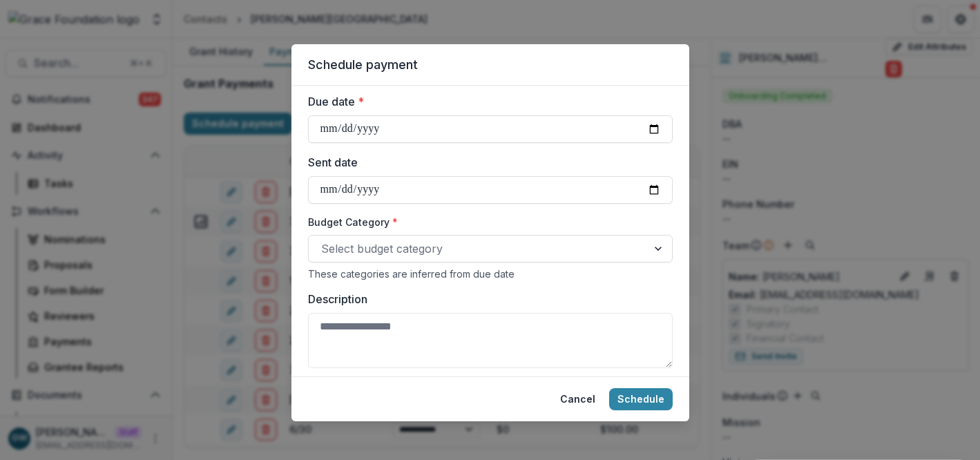
scroll to position [592, 0]
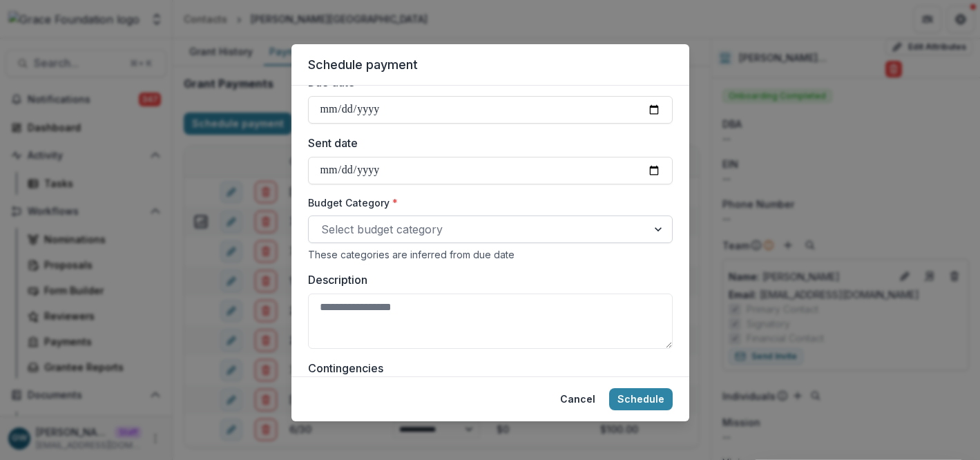
select select "****"
click at [501, 223] on div at bounding box center [478, 229] width 314 height 19
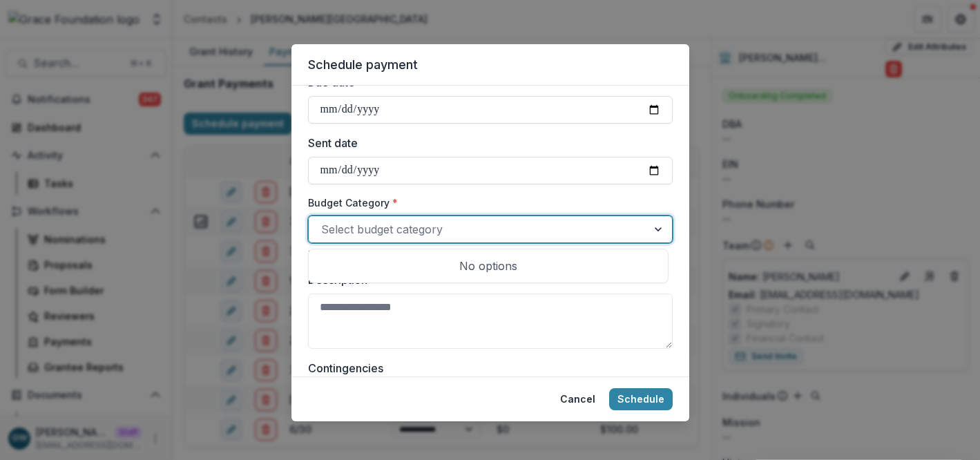
click at [524, 196] on label "Budget Category *" at bounding box center [486, 202] width 356 height 15
click at [325, 221] on input "Budget Category *" at bounding box center [322, 229] width 3 height 17
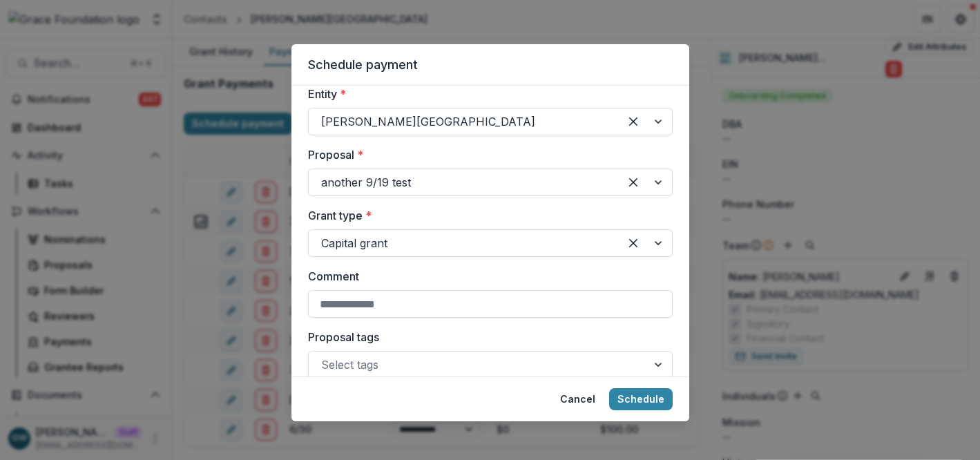
scroll to position [10, 0]
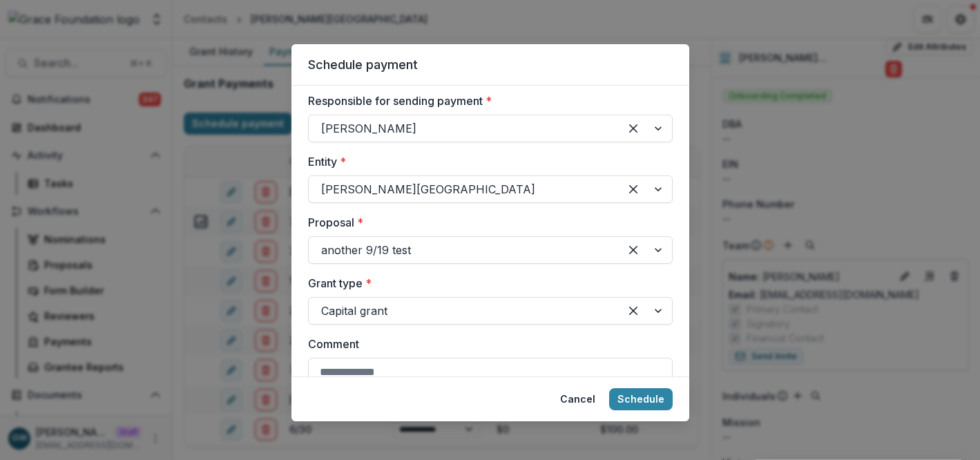
click at [826, 165] on div "Schedule payment Responsible for sending payment * Grace Willig Entity * Hackle…" at bounding box center [490, 230] width 980 height 460
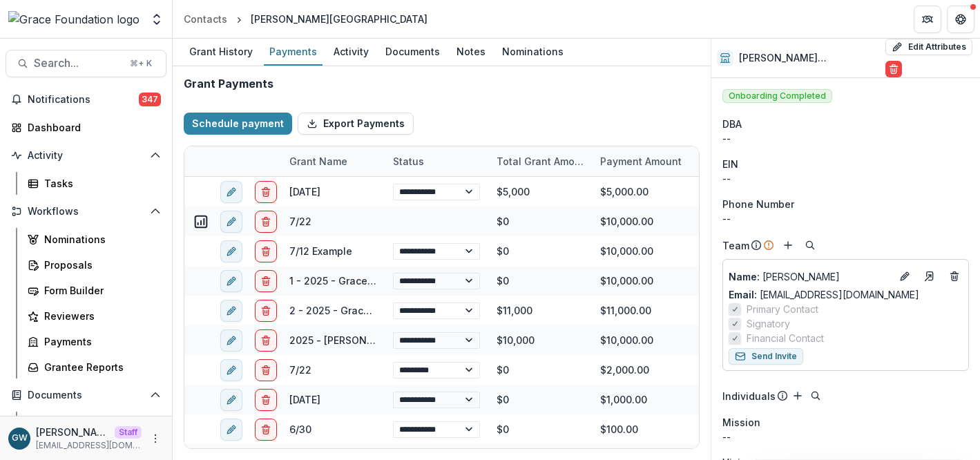
select select "****"
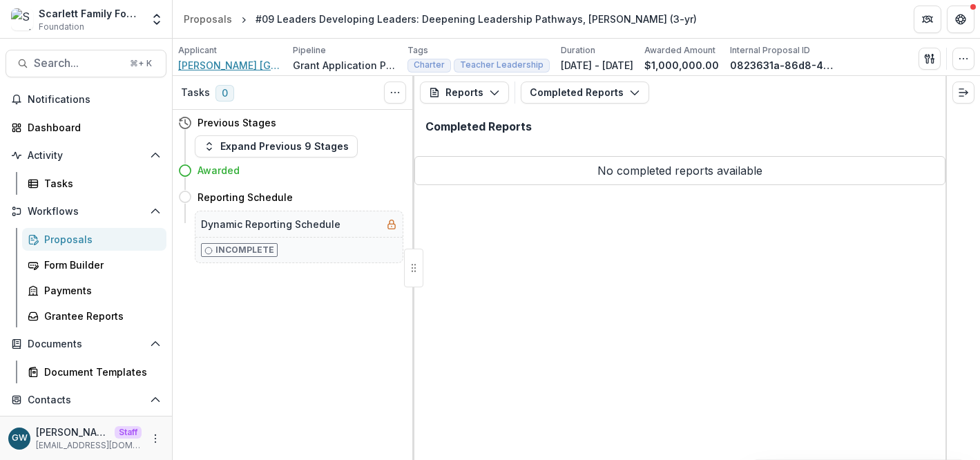
click at [216, 66] on span "[PERSON_NAME] [GEOGRAPHIC_DATA]" at bounding box center [230, 65] width 104 height 15
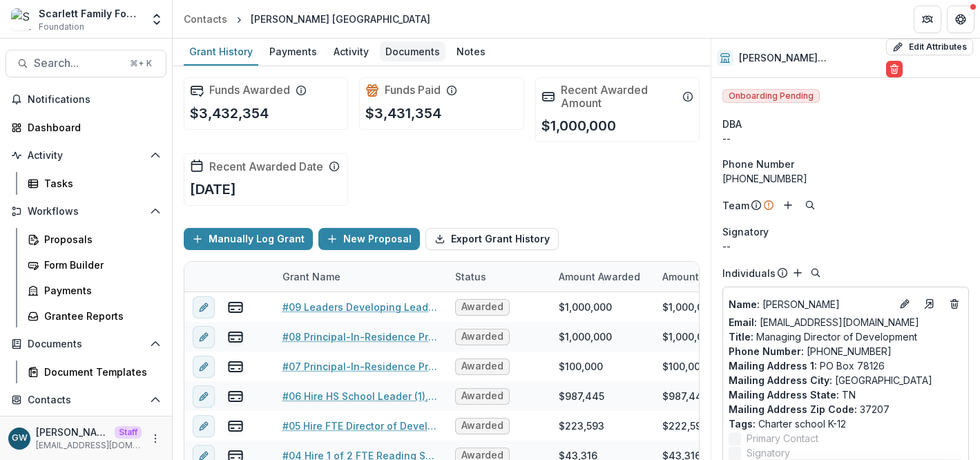
click at [414, 55] on div "Documents" at bounding box center [413, 51] width 66 height 20
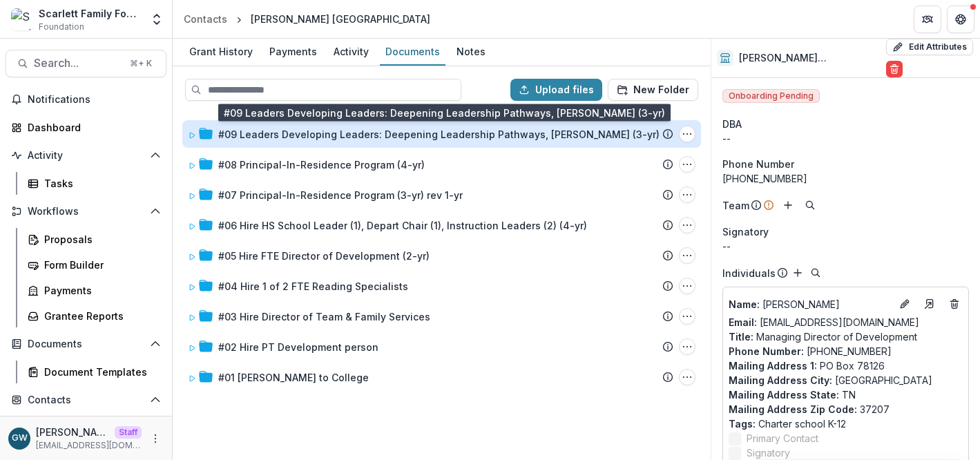
click at [394, 137] on div "#09 Leaders Developing Leaders: Deepening Leadership Pathways, [PERSON_NAME] (3…" at bounding box center [438, 134] width 441 height 15
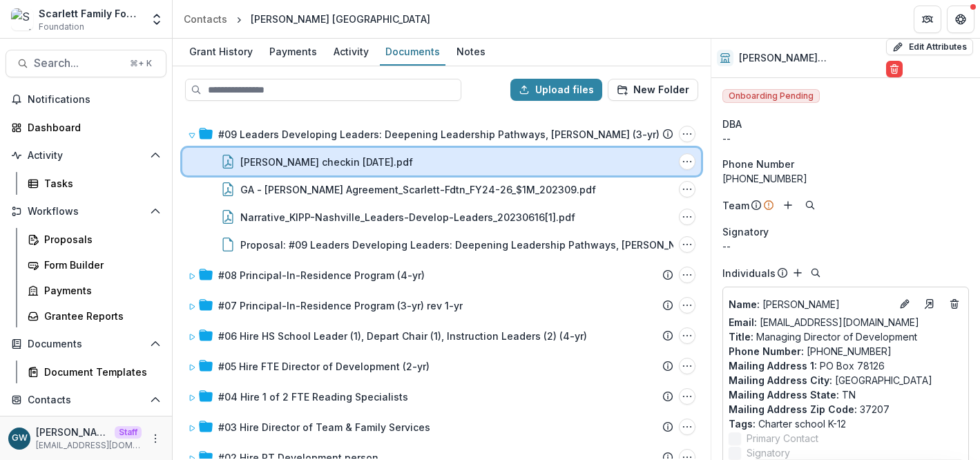
click at [388, 157] on div "[PERSON_NAME] checkin [DATE].pdf" at bounding box center [456, 162] width 433 height 15
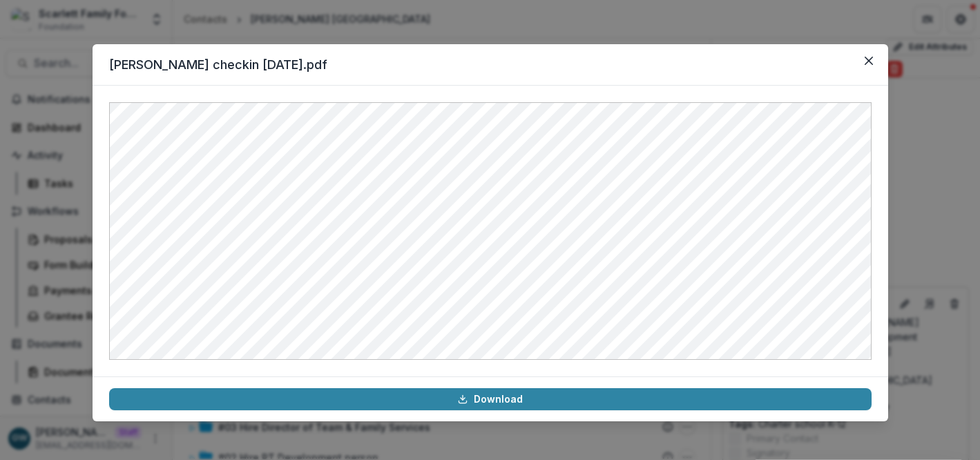
click at [918, 157] on div "[PERSON_NAME] checkin [DATE].pdf Download" at bounding box center [490, 230] width 980 height 460
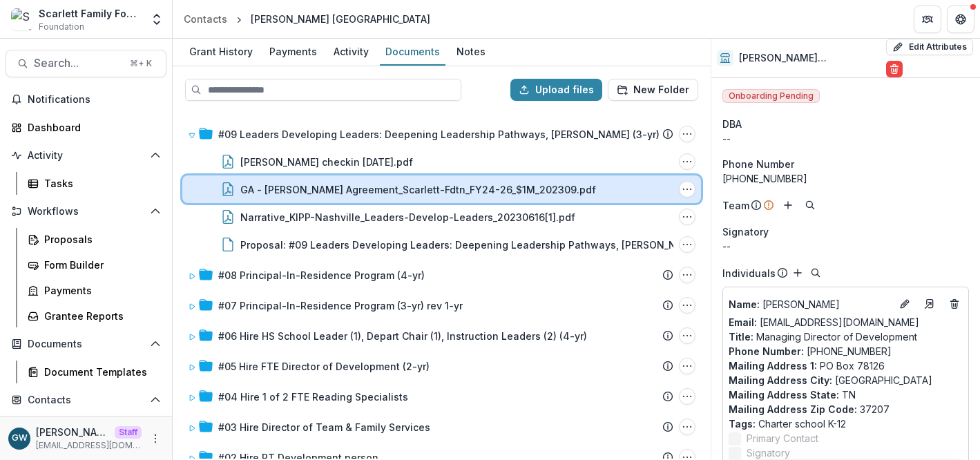
click at [433, 180] on div "GA - [PERSON_NAME] Agreement_Scarlett-Fdtn_FY24-26_$1M_202309.pdf File Options …" at bounding box center [441, 189] width 519 height 28
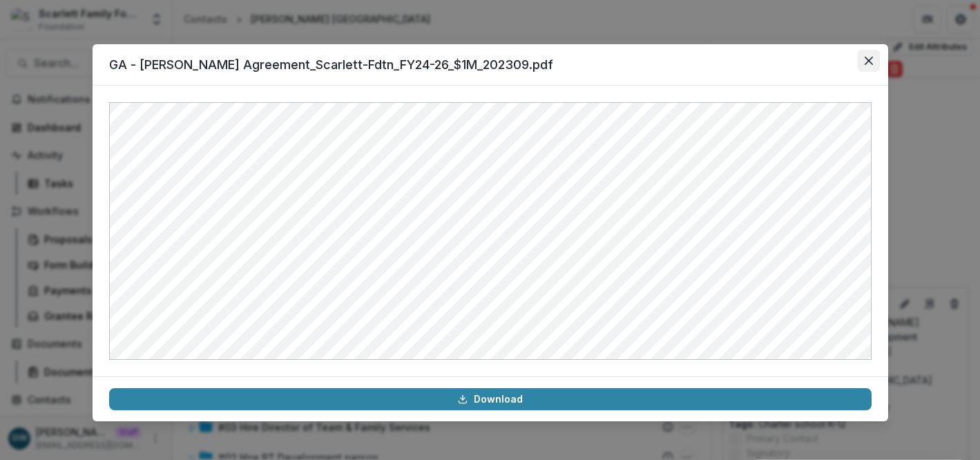
click at [866, 57] on icon "Close" at bounding box center [869, 61] width 8 height 8
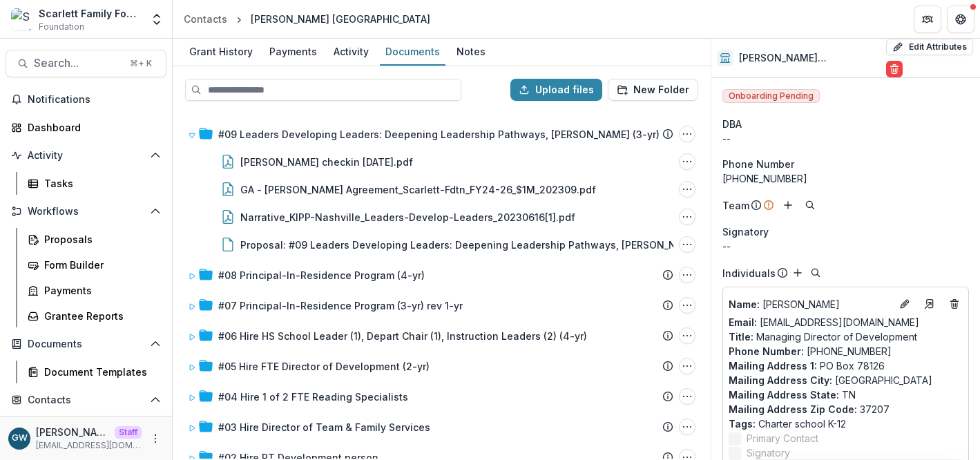
click at [409, 111] on div "Upload files New Folder" at bounding box center [441, 90] width 535 height 44
click at [236, 46] on div "Grant History" at bounding box center [221, 51] width 75 height 20
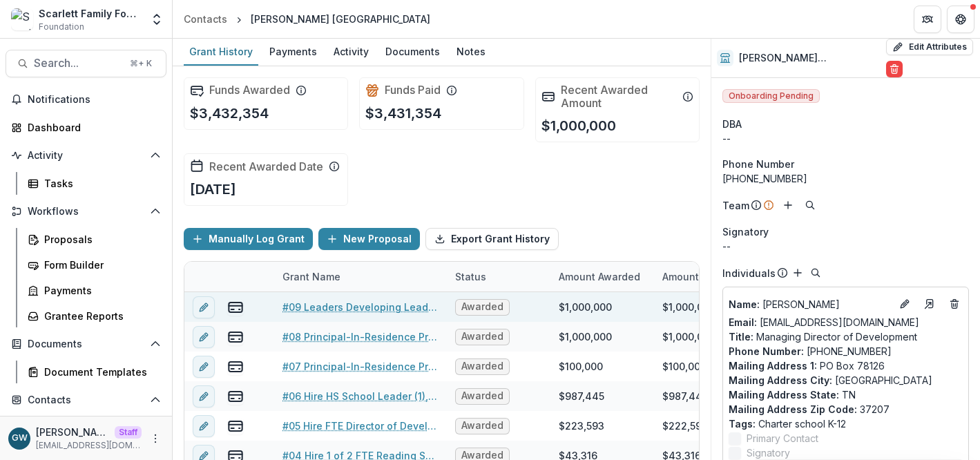
click at [356, 306] on link "#09 Leaders Developing Leaders: Deepening Leadership Pathways, [PERSON_NAME] (3…" at bounding box center [361, 307] width 156 height 15
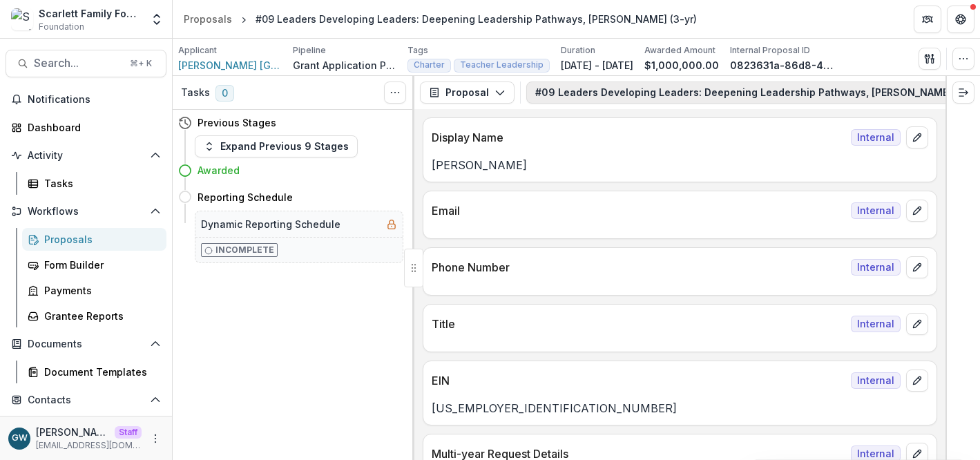
click at [584, 92] on button "#09 Leaders Developing Leaders: Deepening Leadership Pathways, [PERSON_NAME] (3…" at bounding box center [775, 93] width 498 height 22
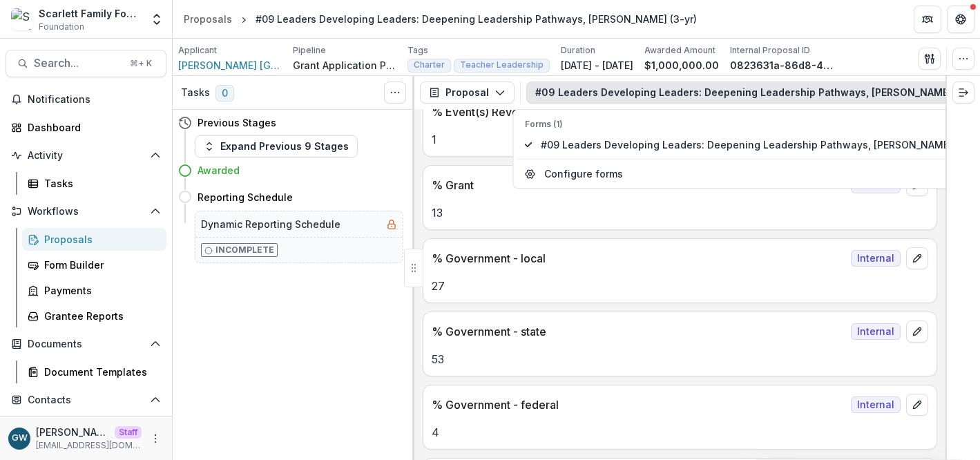
scroll to position [10549, 0]
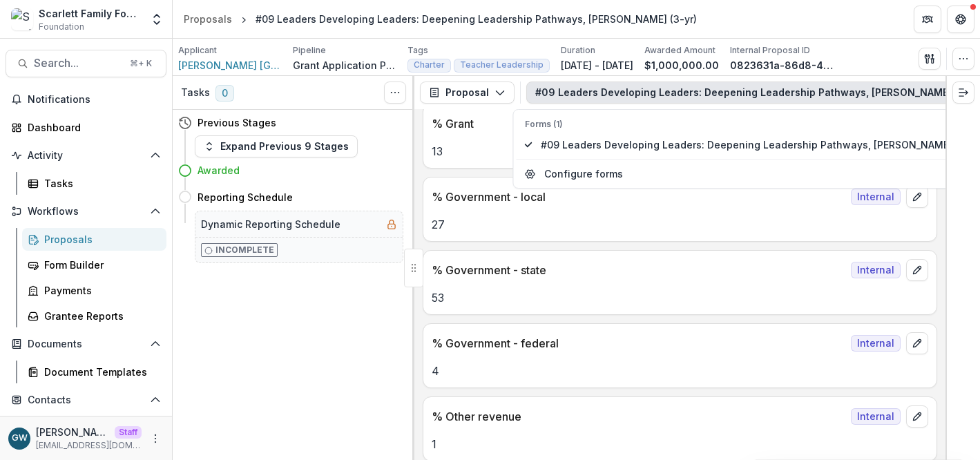
click at [777, 92] on button "#09 Leaders Developing Leaders: Deepening Leadership Pathways, [PERSON_NAME] (3…" at bounding box center [775, 93] width 498 height 22
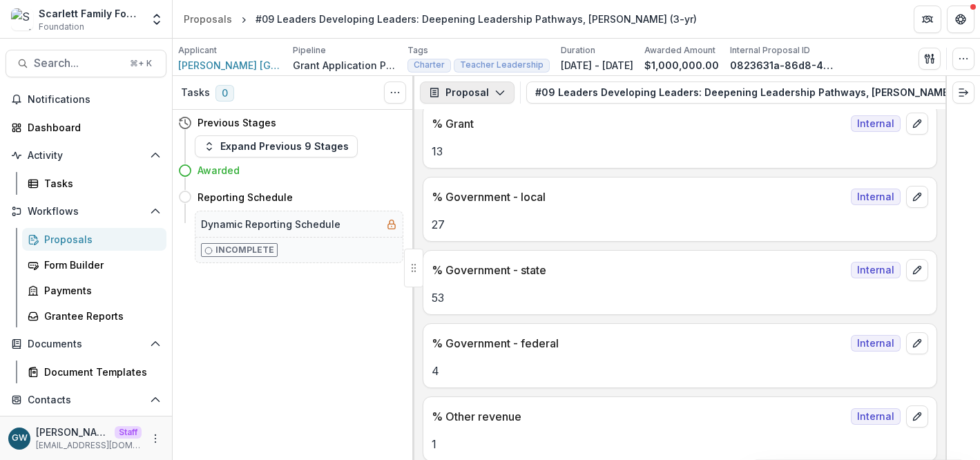
click at [482, 91] on button "Proposal" at bounding box center [467, 93] width 95 height 22
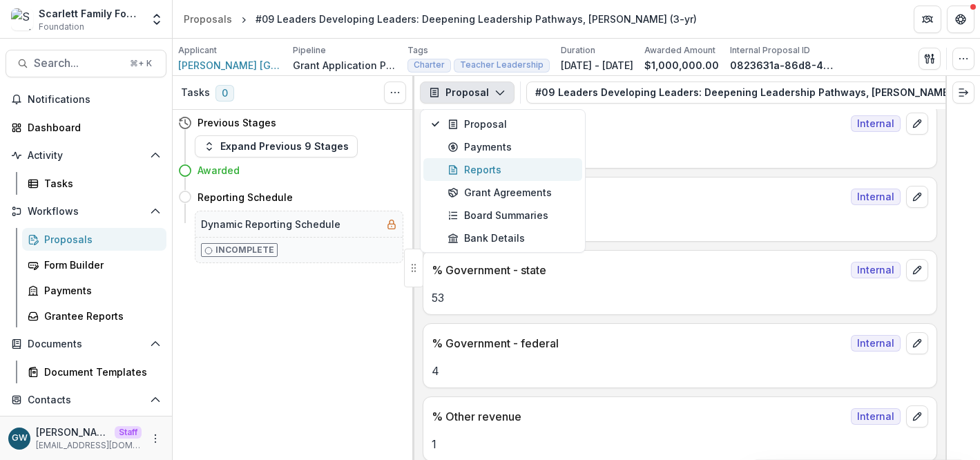
click at [484, 169] on div "Reports" at bounding box center [511, 169] width 126 height 15
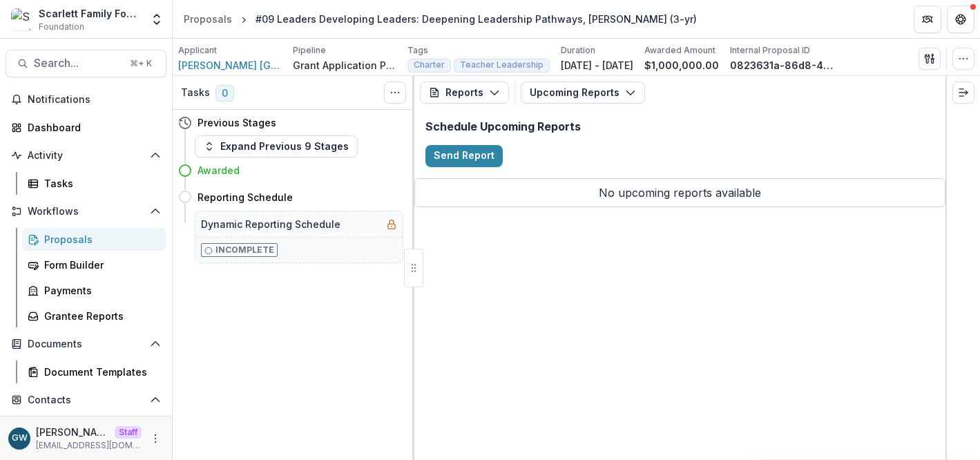
click at [640, 326] on div "Reports Proposal Payments Reports Grant Agreements Board Summaries Bank Details…" at bounding box center [679, 268] width 531 height 384
click at [614, 87] on button "Upcoming Reports" at bounding box center [583, 93] width 124 height 22
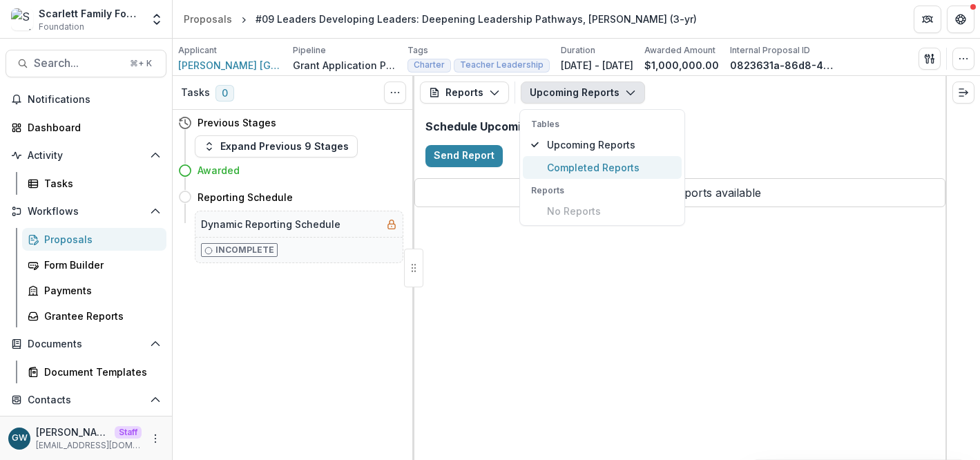
click at [595, 169] on span "Completed Reports" at bounding box center [610, 167] width 126 height 15
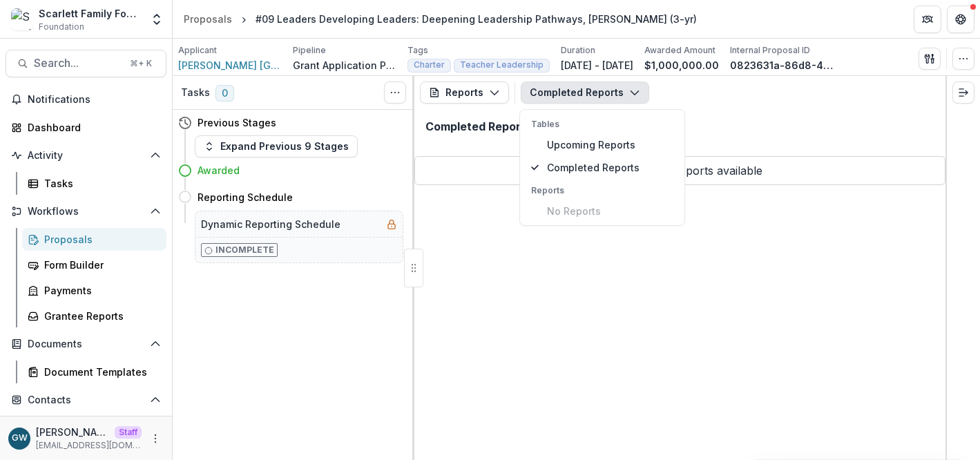
click at [638, 326] on div "Reports Proposal Payments Reports Grant Agreements Board Summaries Bank Details…" at bounding box center [679, 268] width 531 height 384
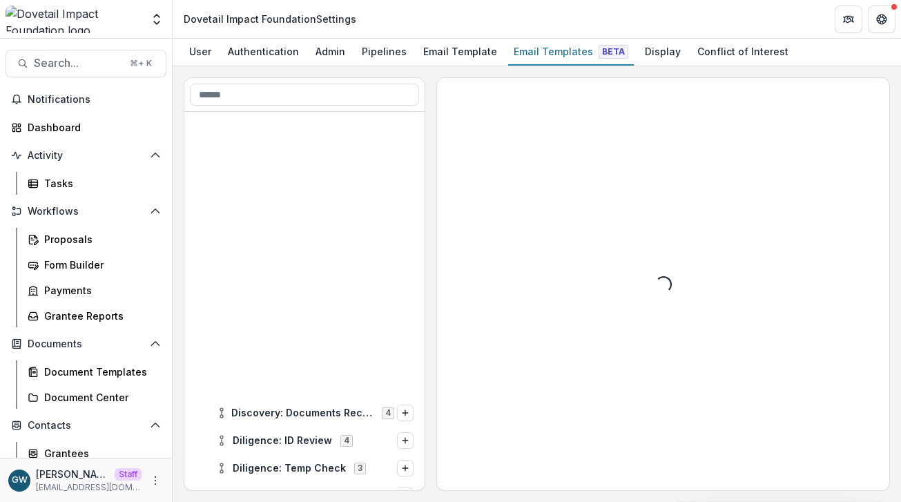
scroll to position [321, 0]
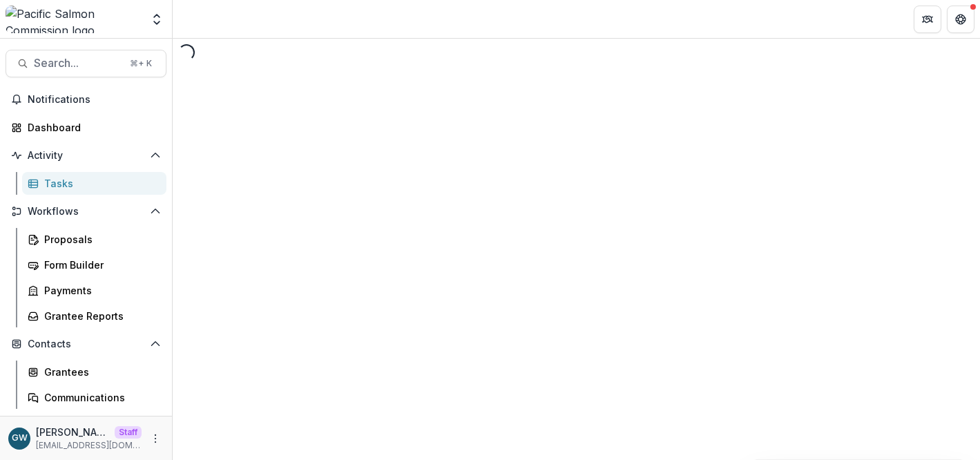
select select "********"
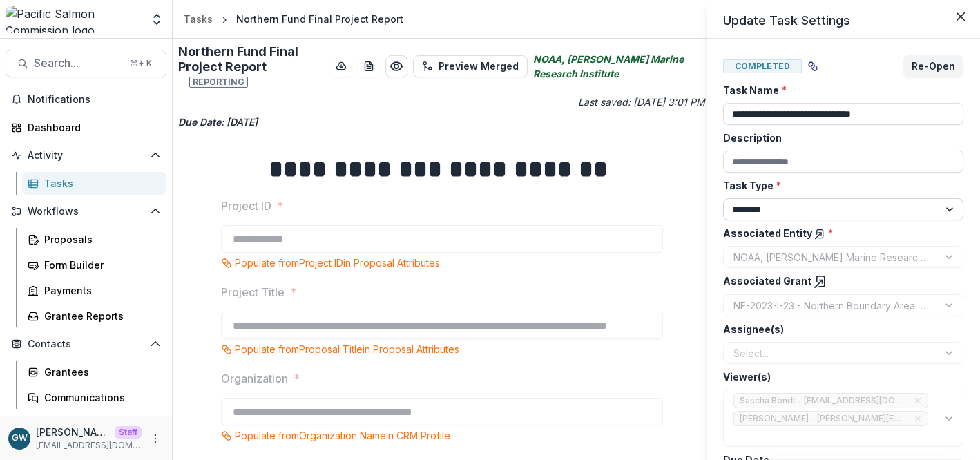
scroll to position [30, 0]
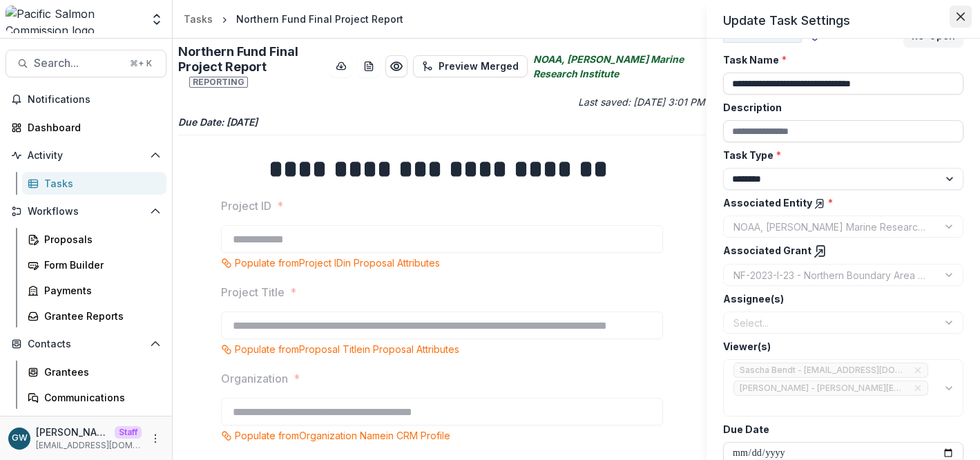
click at [966, 20] on button "Close" at bounding box center [961, 17] width 22 height 22
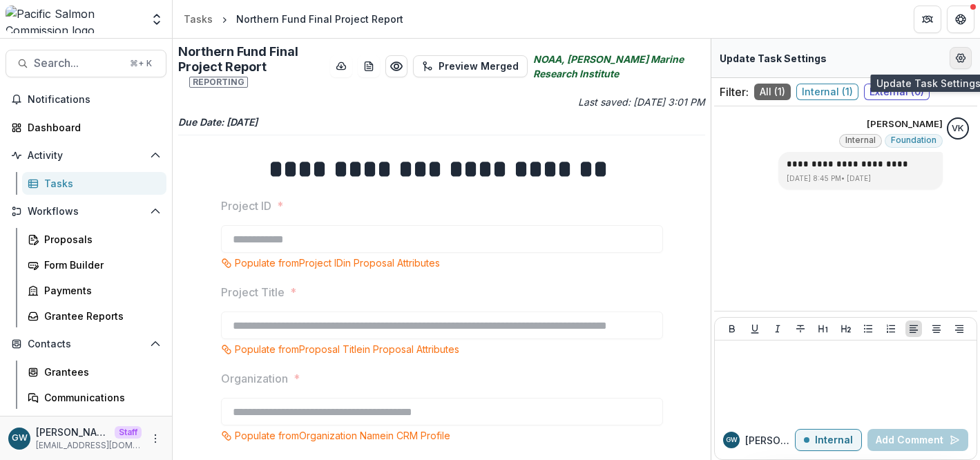
click at [963, 61] on icon "Edit Form Settings" at bounding box center [961, 58] width 9 height 8
select select "********"
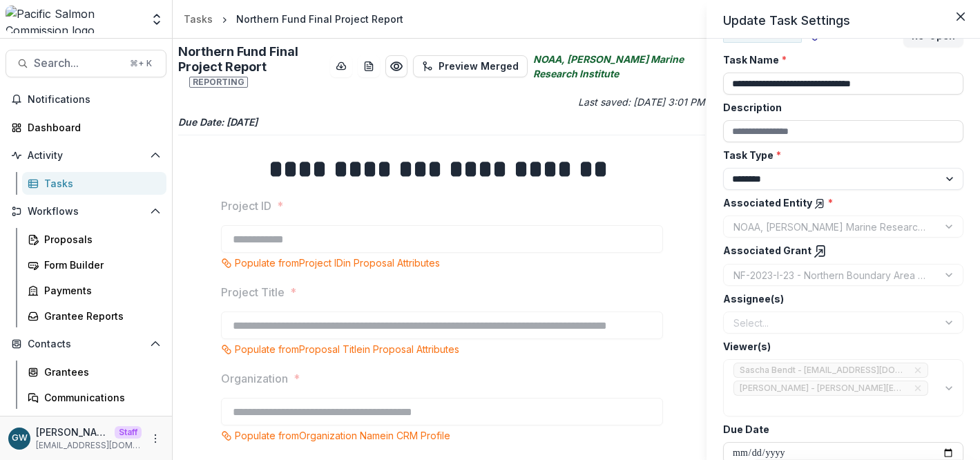
scroll to position [0, 0]
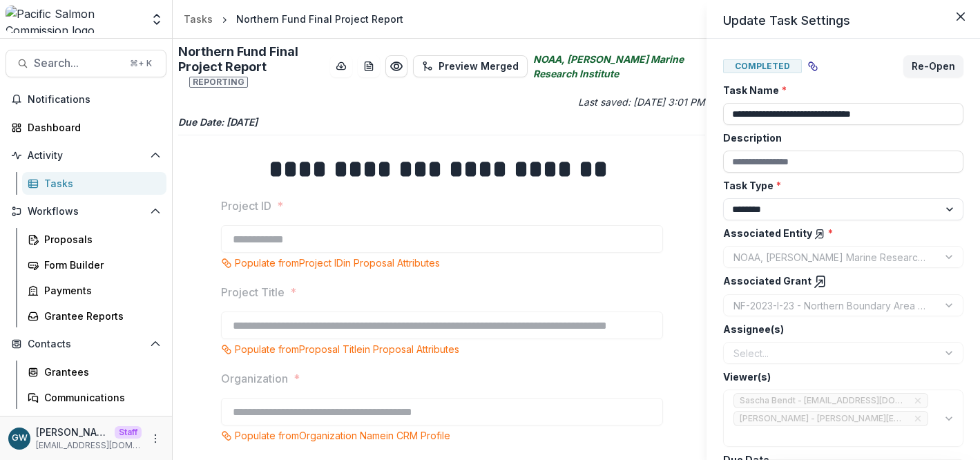
click at [98, 185] on div "**********" at bounding box center [490, 230] width 980 height 460
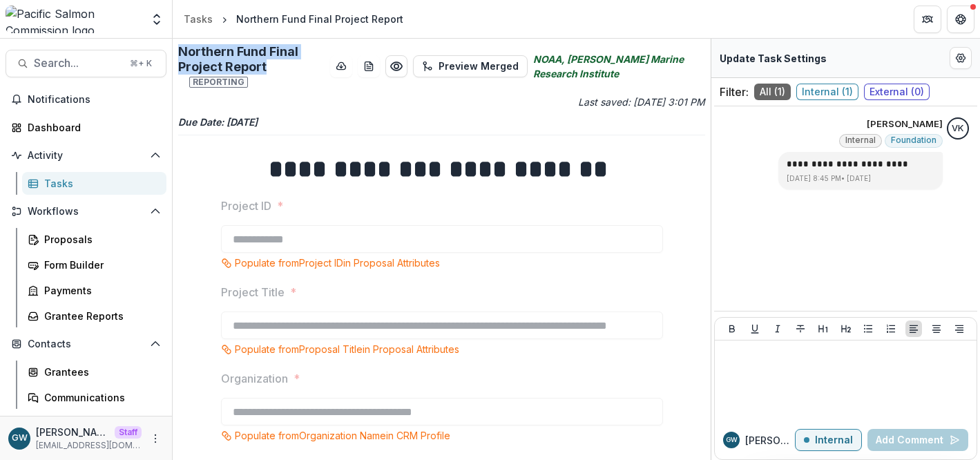
drag, startPoint x: 267, startPoint y: 68, endPoint x: 177, endPoint y: 56, distance: 90.6
click at [177, 56] on div "**********" at bounding box center [442, 249] width 538 height 421
click at [404, 115] on p "Due Date: Sep 30, 2025" at bounding box center [441, 122] width 527 height 15
click at [961, 59] on circle "Edit Form Settings" at bounding box center [960, 58] width 3 height 3
select select "********"
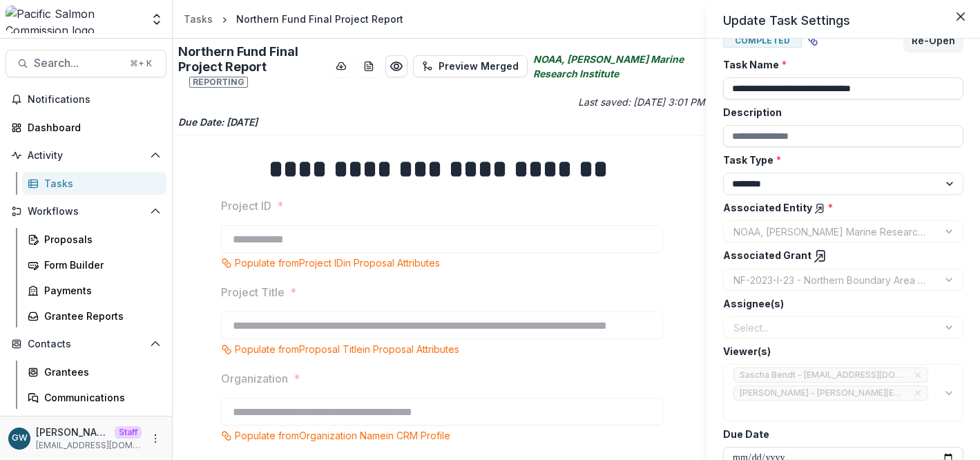
scroll to position [30, 0]
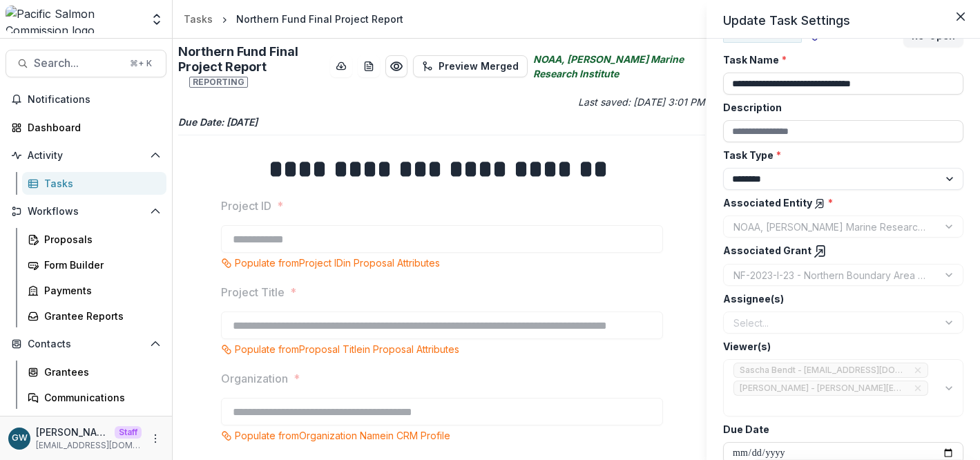
click at [814, 247] on icon at bounding box center [821, 252] width 14 height 14
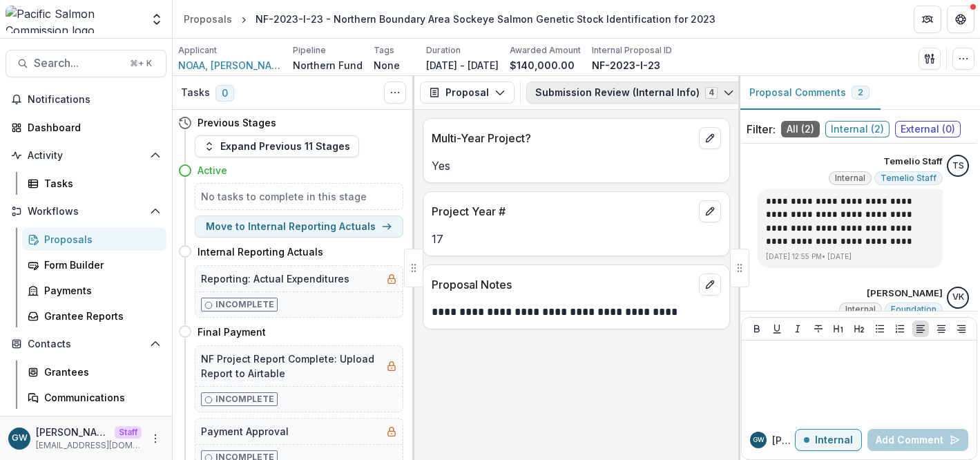
click at [557, 94] on button "Submission Review (Internal Info) 4" at bounding box center [634, 93] width 217 height 22
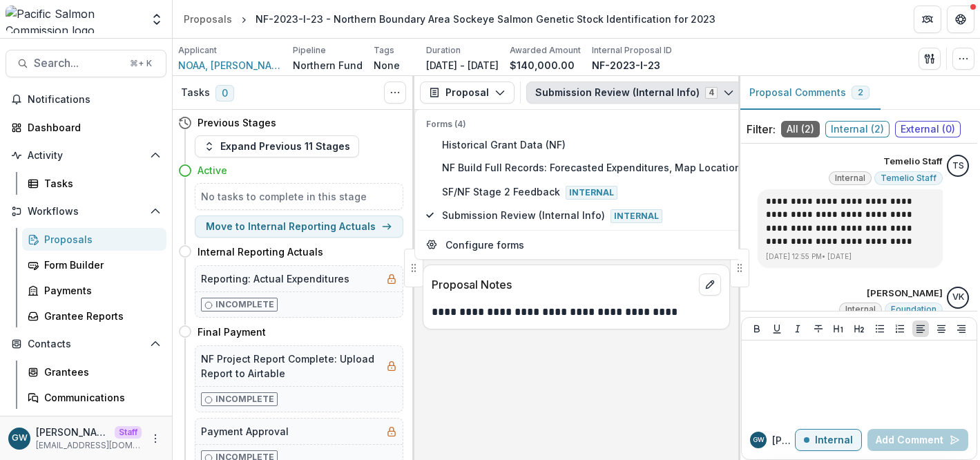
click at [506, 358] on div "**********" at bounding box center [576, 285] width 324 height 350
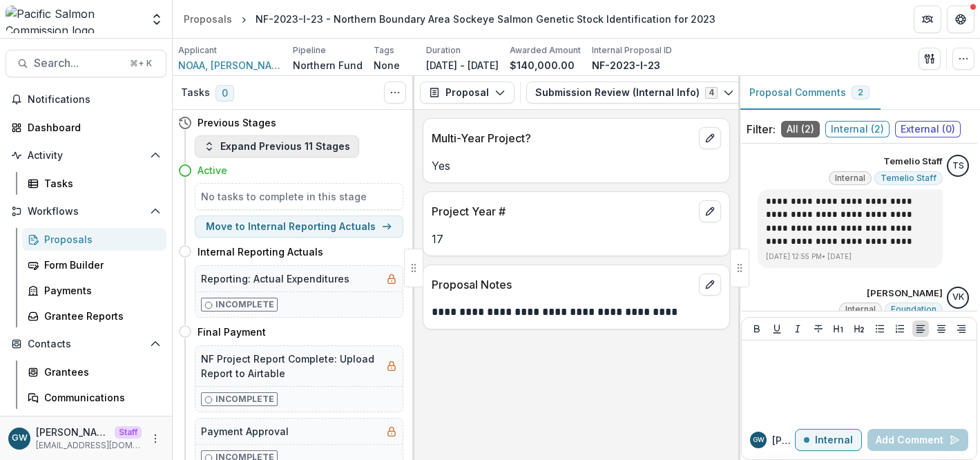
click at [241, 151] on button "Expand Previous 11 Stages" at bounding box center [277, 146] width 164 height 22
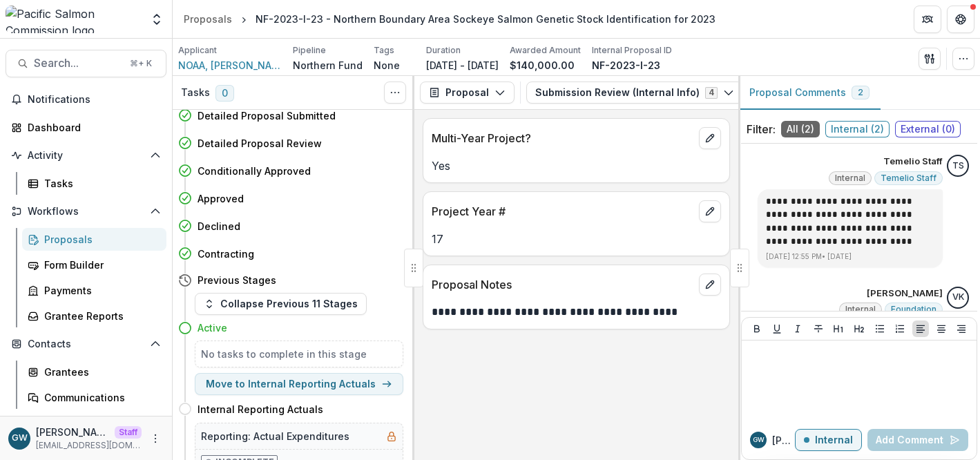
scroll to position [143, 0]
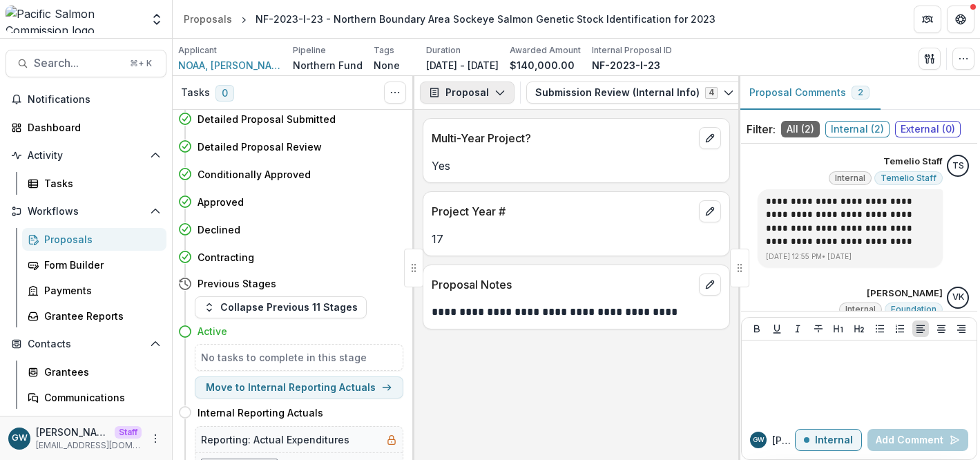
click at [487, 84] on button "Proposal" at bounding box center [467, 93] width 95 height 22
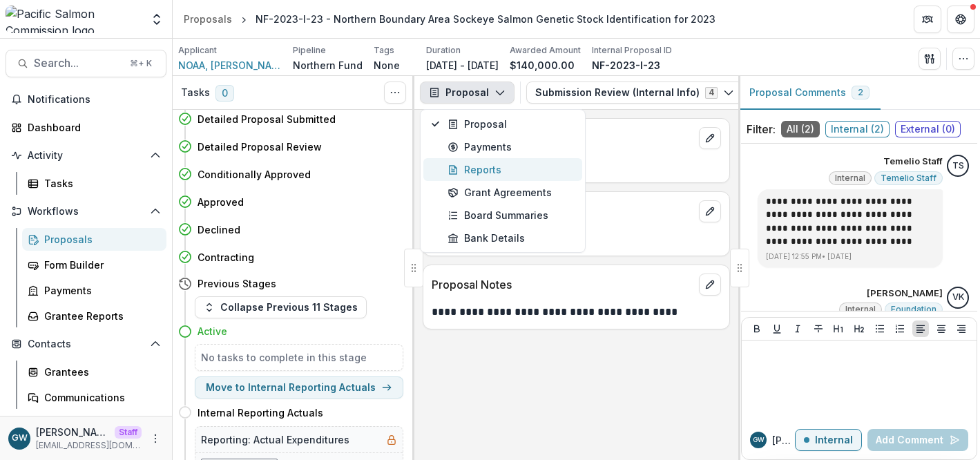
click at [476, 170] on div "Reports" at bounding box center [511, 169] width 126 height 15
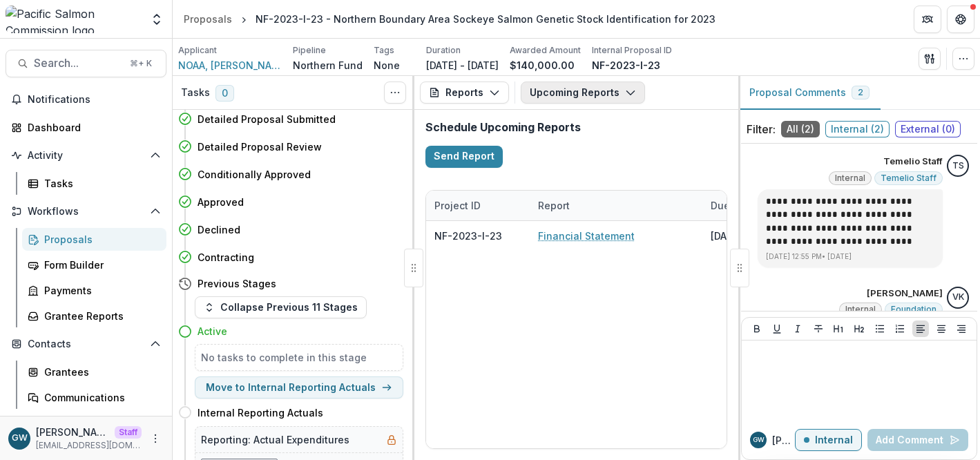
click at [607, 90] on button "Upcoming Reports" at bounding box center [583, 93] width 124 height 22
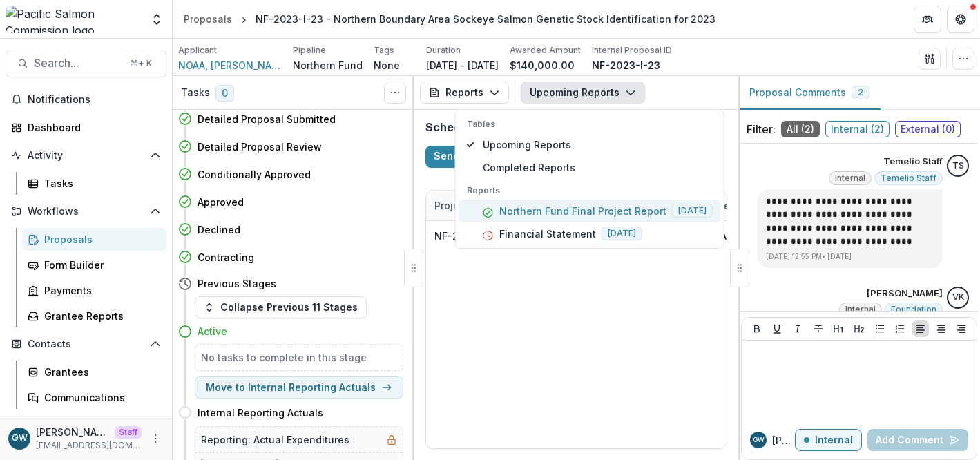
click at [563, 208] on p "Northern Fund Final Project Report" at bounding box center [582, 211] width 167 height 15
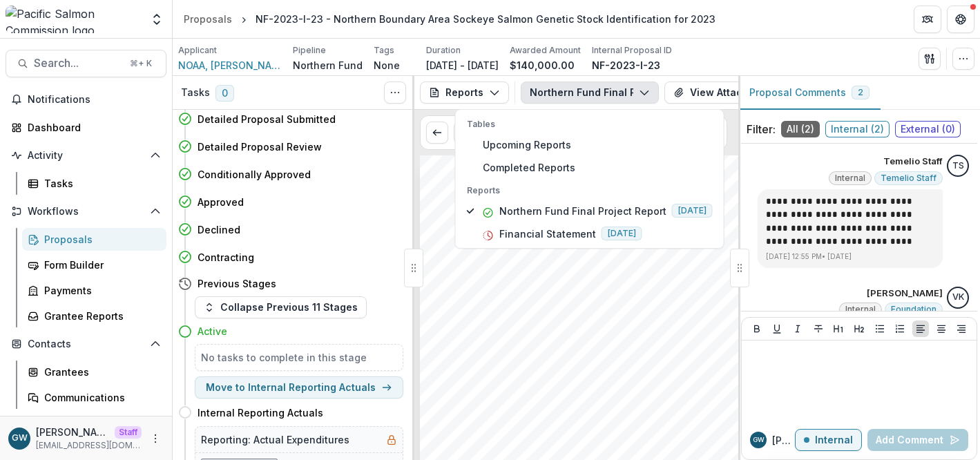
click at [439, 212] on div "Submission Responses Northern Fund Final Report Project ID NF-2023-I-23 Project…" at bounding box center [581, 383] width 323 height 457
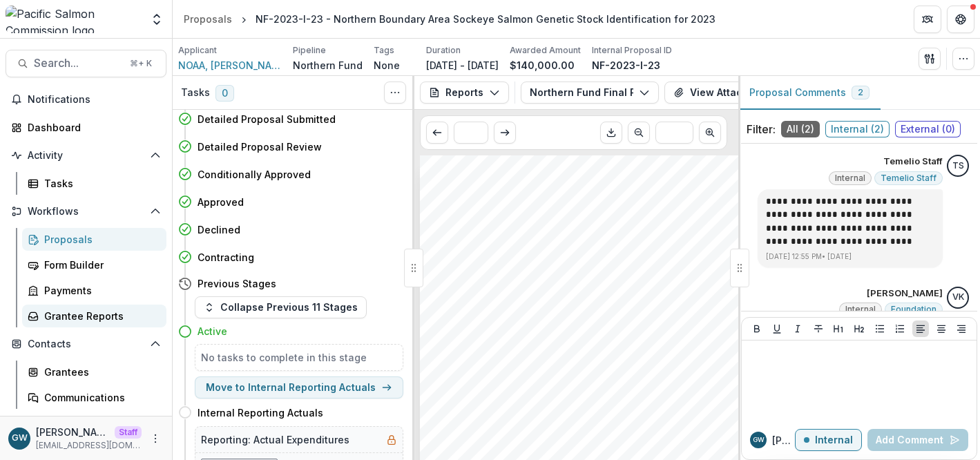
click at [75, 314] on div "Grantee Reports" at bounding box center [99, 316] width 111 height 15
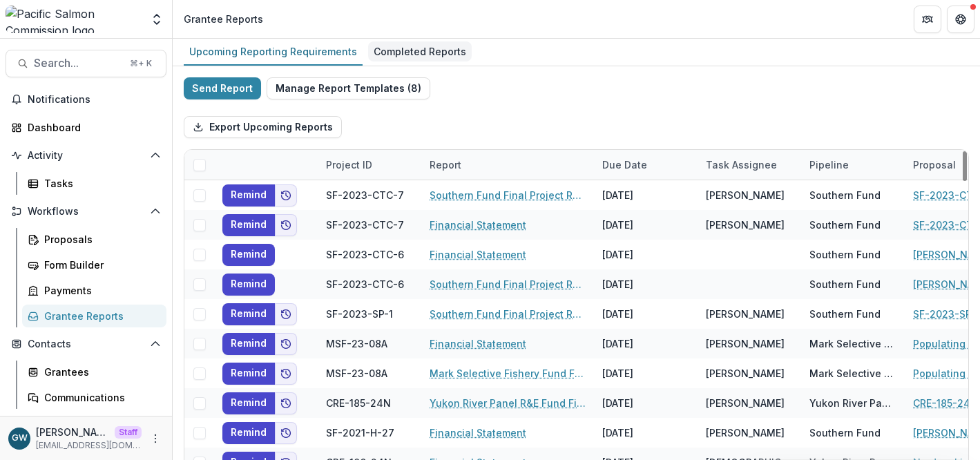
click at [424, 52] on div "Completed Reports" at bounding box center [420, 51] width 104 height 20
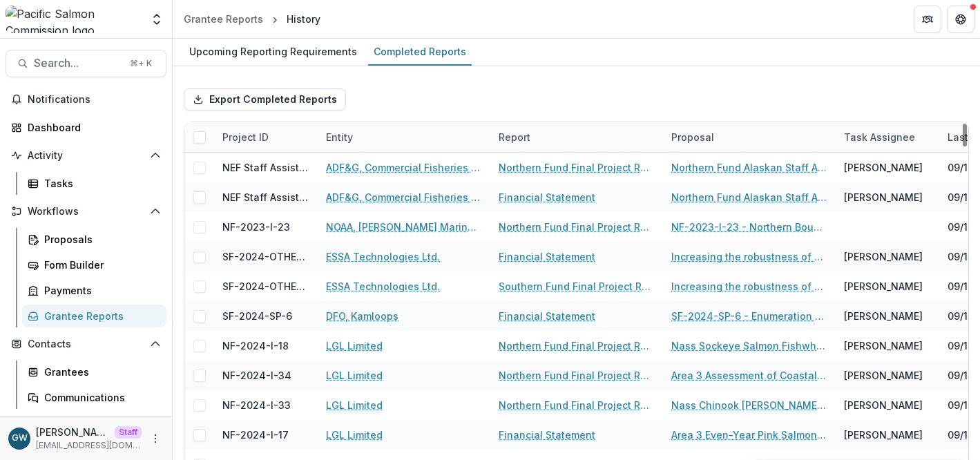
click at [406, 136] on div "Entity" at bounding box center [404, 137] width 173 height 30
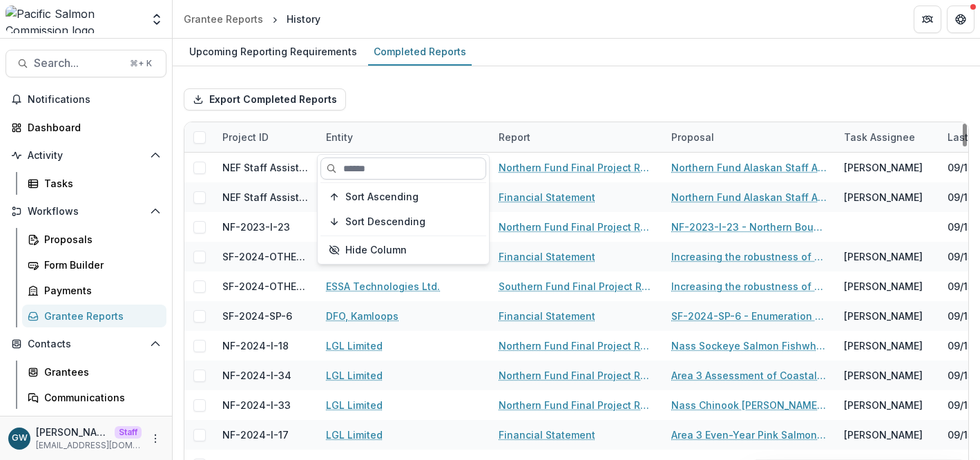
click at [387, 169] on input at bounding box center [404, 168] width 166 height 22
paste input "**********"
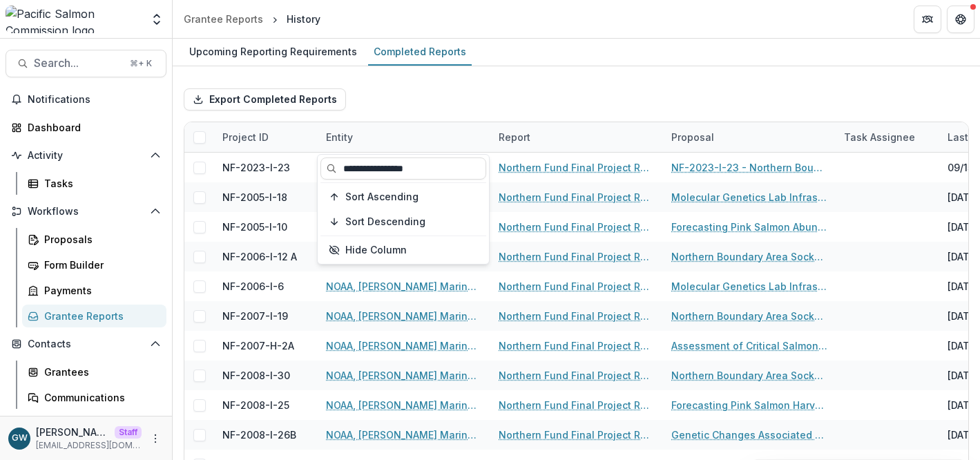
type input "**********"
click at [609, 79] on div "Export Completed Reports" at bounding box center [576, 99] width 785 height 44
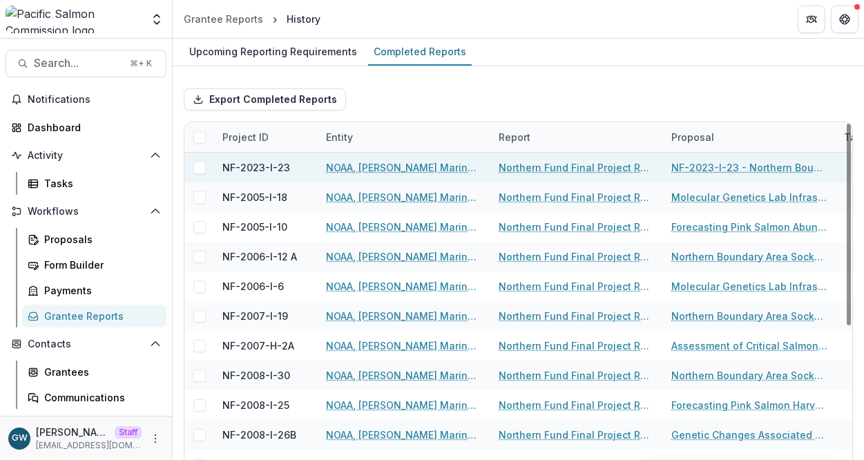
click at [549, 167] on link "Northern Fund Final Project Report" at bounding box center [577, 167] width 156 height 15
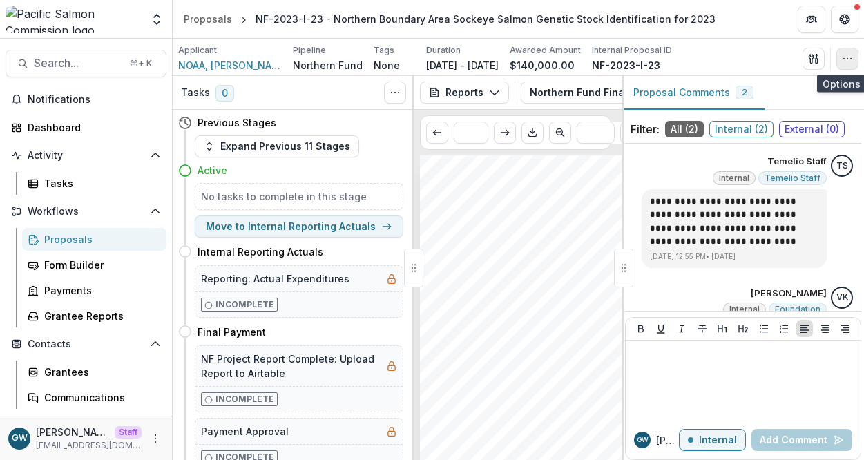
click at [846, 55] on icon "button" at bounding box center [847, 58] width 11 height 11
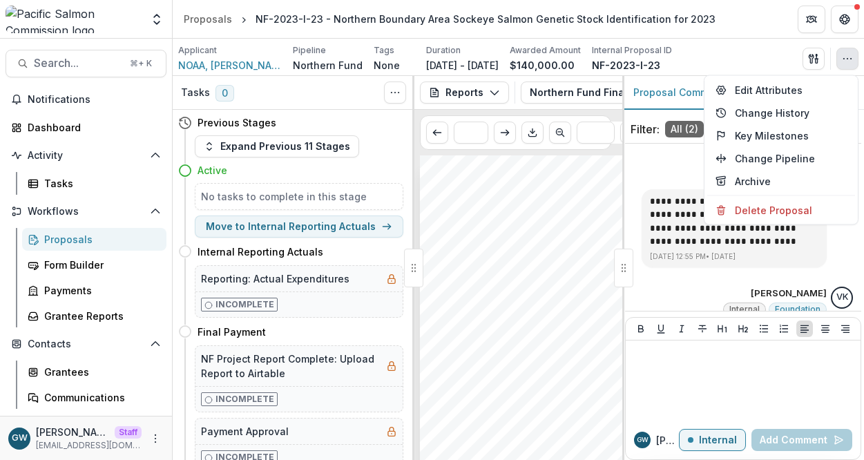
click at [778, 41] on div "Applicant NOAA, Ted Stevens Marine Research Institute Pipeline Northern Fund Ta…" at bounding box center [518, 57] width 691 height 37
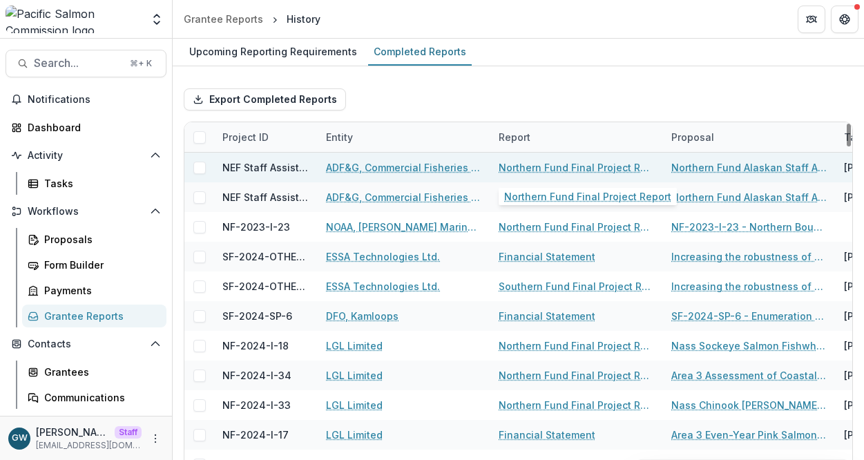
click at [533, 172] on link "Northern Fund Final Project Report" at bounding box center [577, 167] width 156 height 15
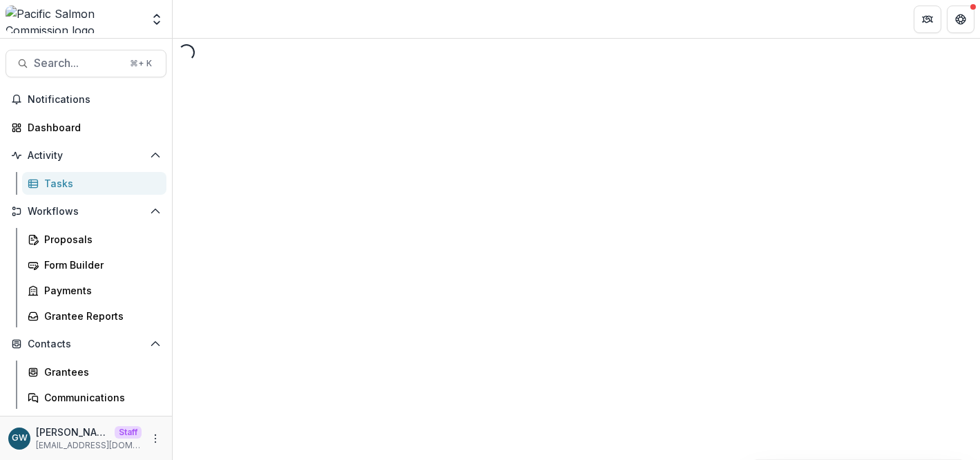
select select "********"
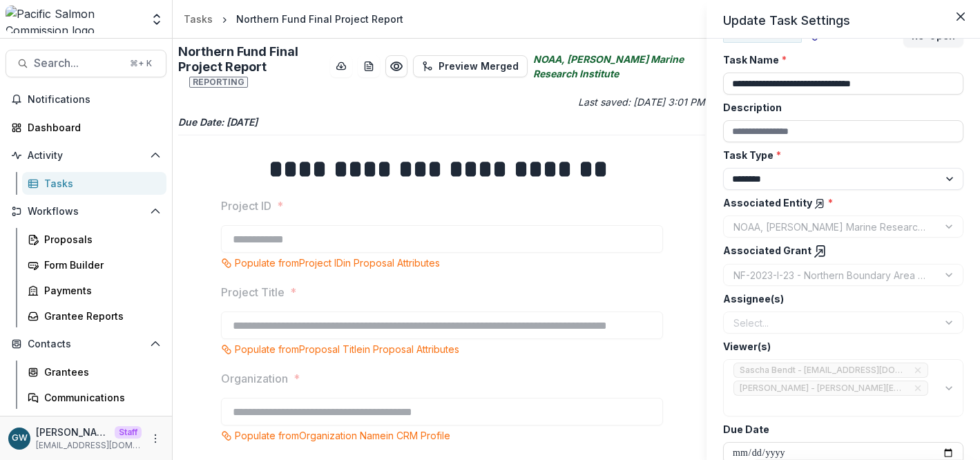
scroll to position [28, 0]
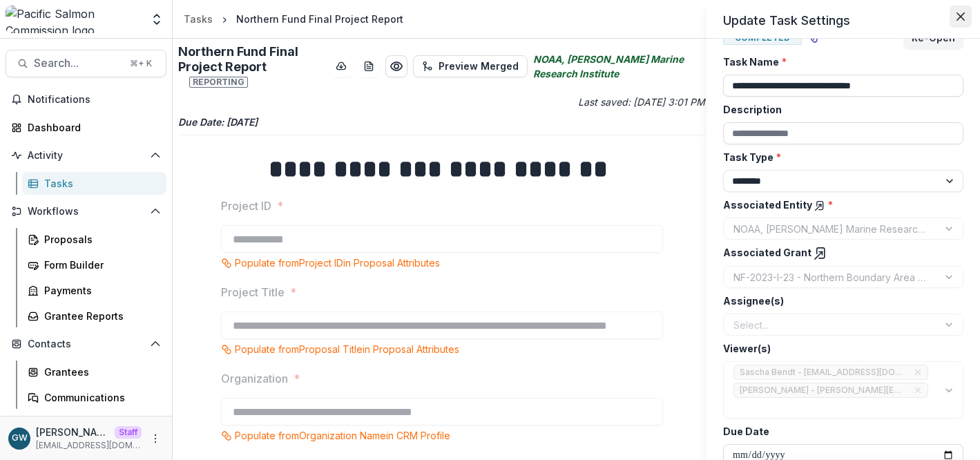
click at [955, 14] on button "Close" at bounding box center [961, 17] width 22 height 22
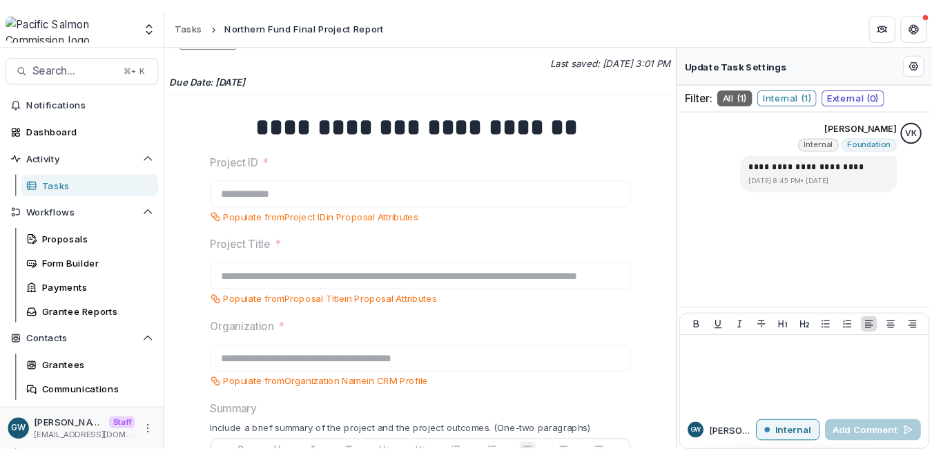
scroll to position [0, 0]
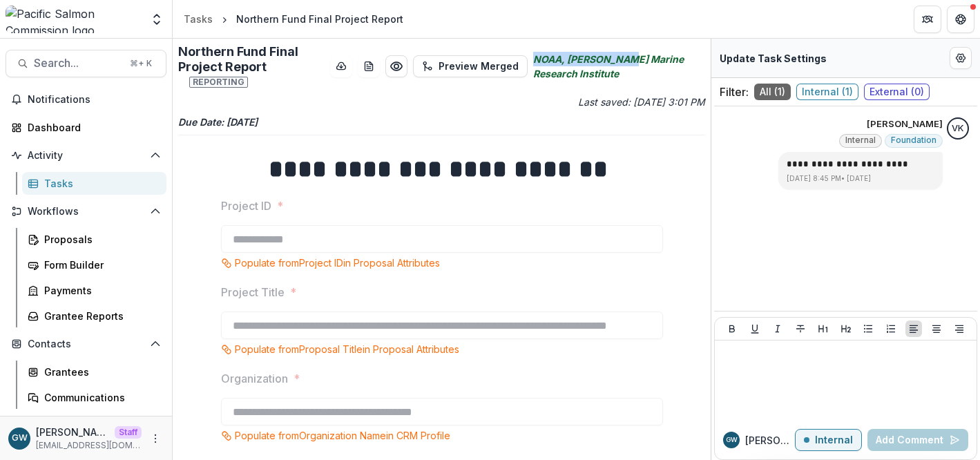
drag, startPoint x: 631, startPoint y: 53, endPoint x: 541, endPoint y: 54, distance: 90.5
click at [541, 54] on icon "NOAA, [PERSON_NAME] Marine Research Institute" at bounding box center [619, 66] width 172 height 29
copy icon "NOAA, [PERSON_NAME]"
click at [963, 59] on icon "Edit Form Settings" at bounding box center [961, 58] width 9 height 8
select select "********"
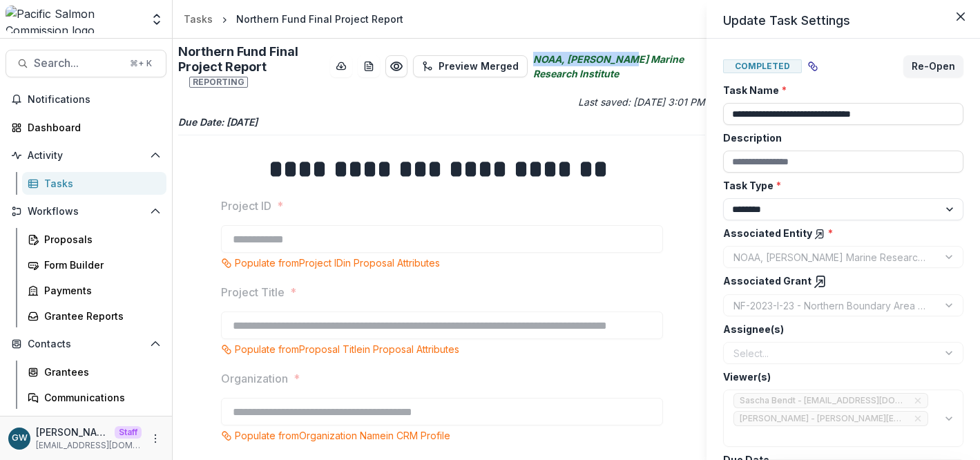
click at [814, 281] on icon at bounding box center [821, 282] width 14 height 14
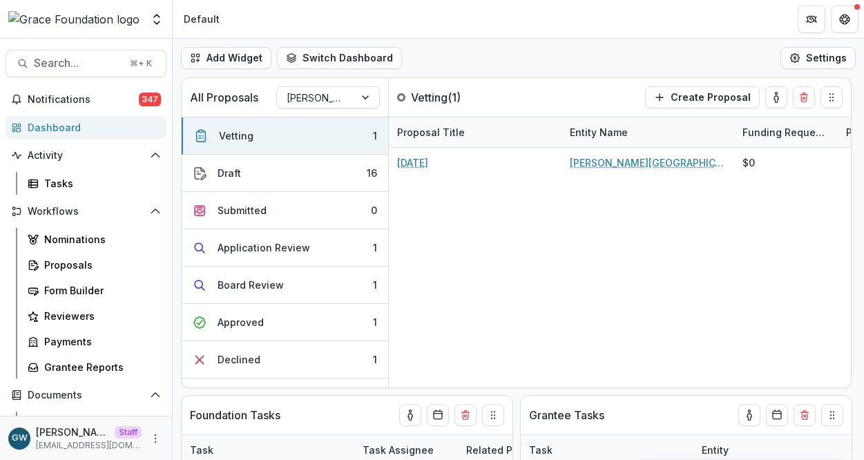
select select "******"
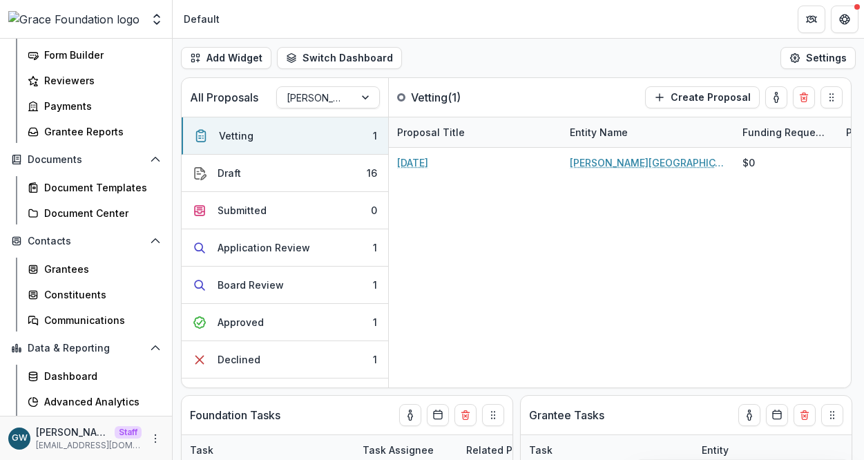
scroll to position [233, 0]
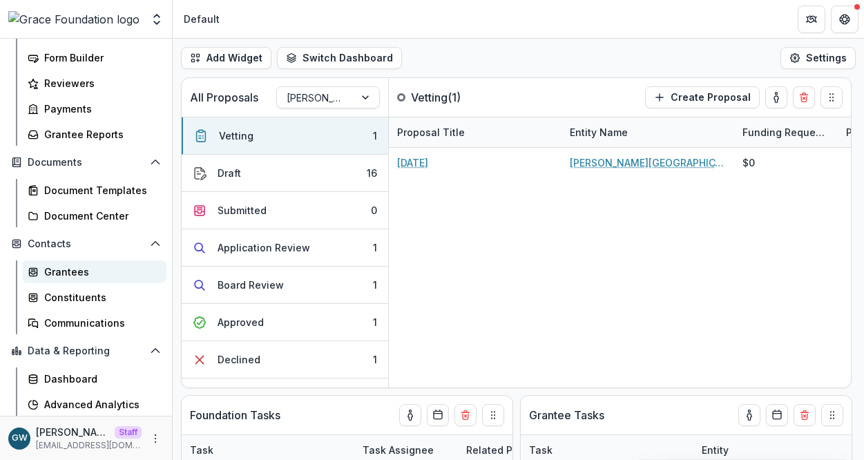
click at [81, 268] on div "Grantees" at bounding box center [99, 272] width 111 height 15
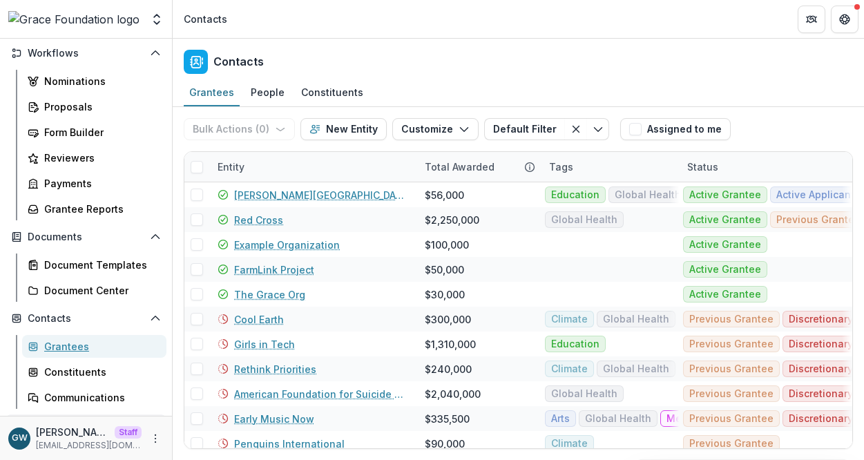
scroll to position [153, 0]
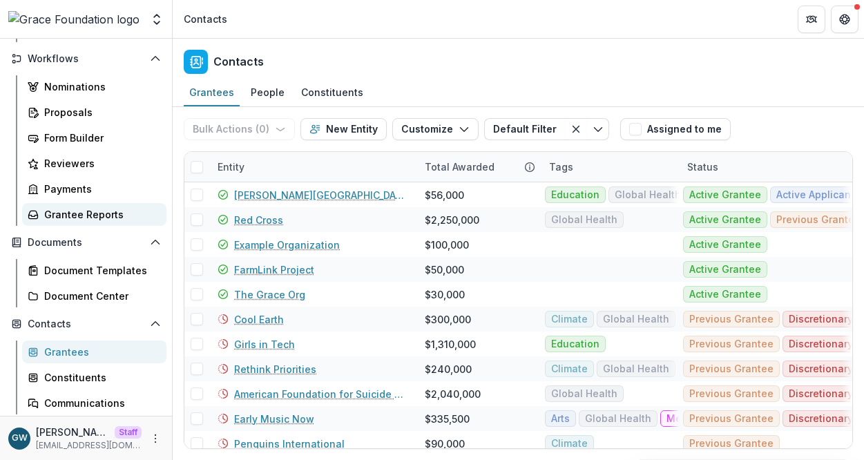
click at [114, 215] on div "Grantee Reports" at bounding box center [99, 214] width 111 height 15
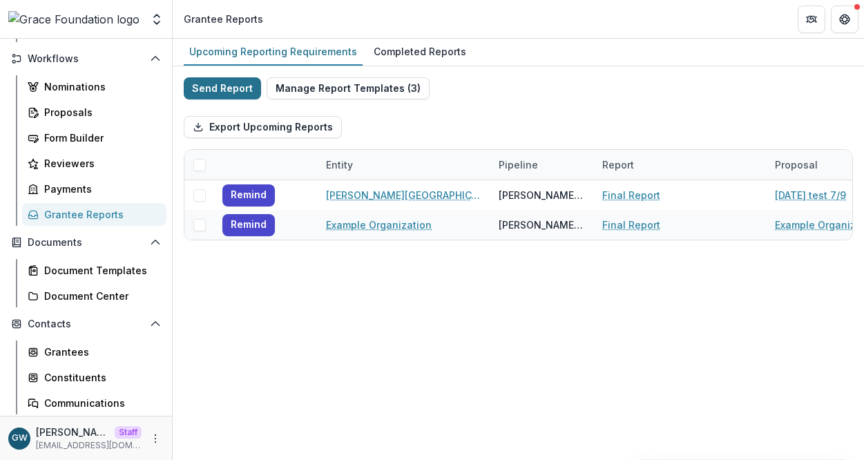
click at [231, 93] on button "Send Report" at bounding box center [222, 88] width 77 height 22
select select "********"
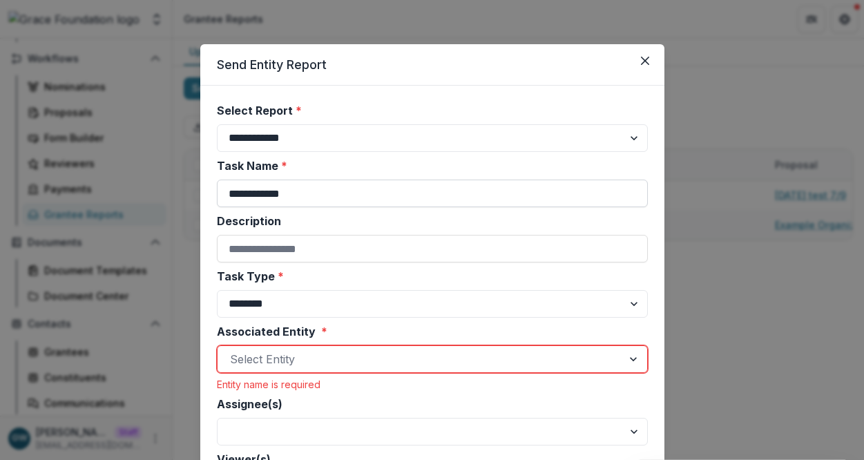
click at [287, 193] on input "**********" at bounding box center [432, 194] width 431 height 28
click at [499, 220] on label "Description" at bounding box center [428, 221] width 423 height 17
click at [499, 235] on input "Description" at bounding box center [432, 249] width 431 height 28
click at [242, 303] on select "******** ********" at bounding box center [432, 304] width 431 height 28
click at [217, 290] on select "******** ********" at bounding box center [432, 304] width 431 height 28
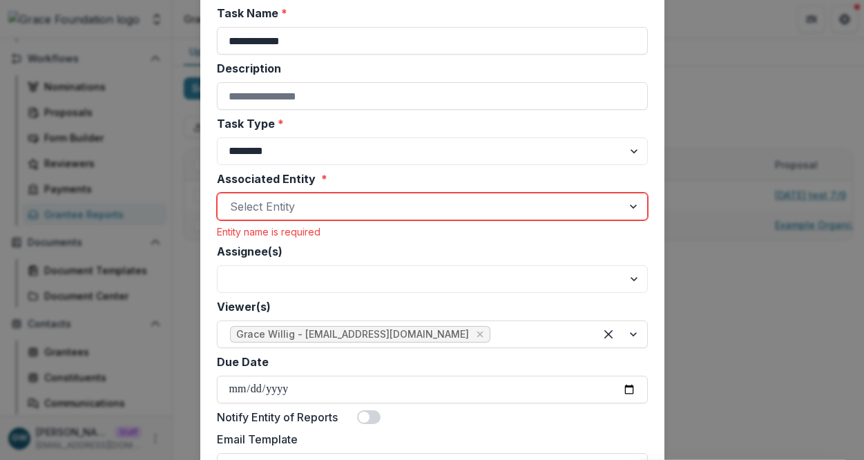
scroll to position [150, 0]
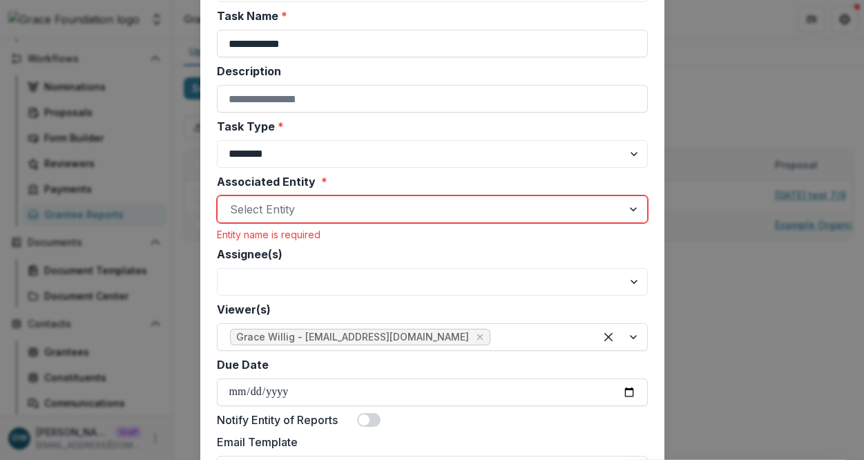
click at [359, 213] on div at bounding box center [420, 209] width 380 height 19
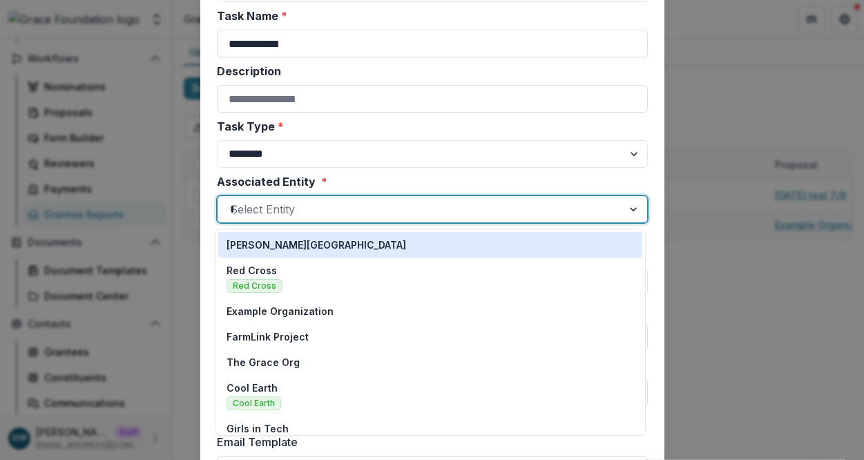
type input "****"
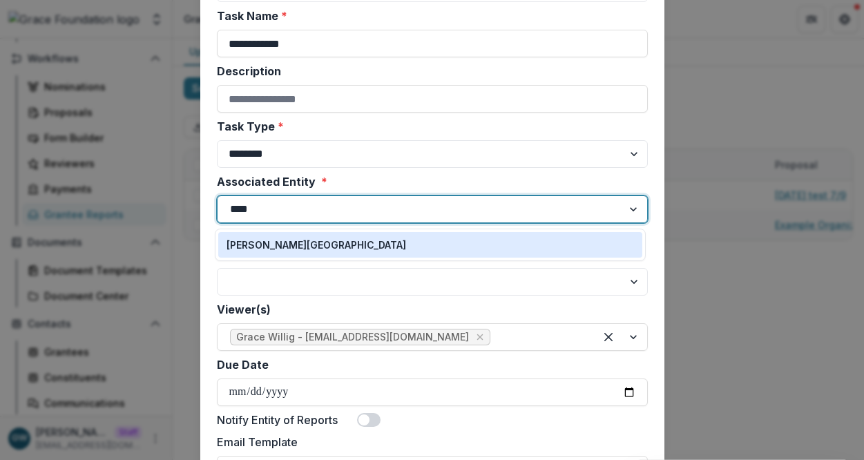
click at [320, 247] on div "[PERSON_NAME][GEOGRAPHIC_DATA]" at bounding box center [431, 245] width 408 height 15
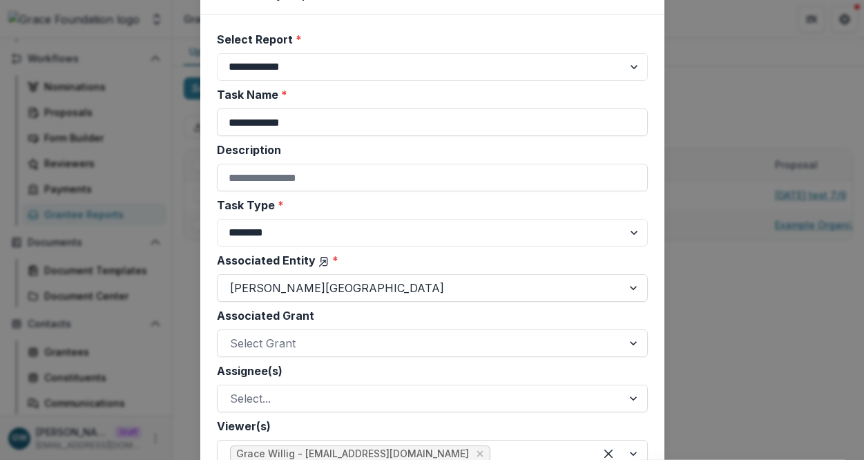
scroll to position [0, 0]
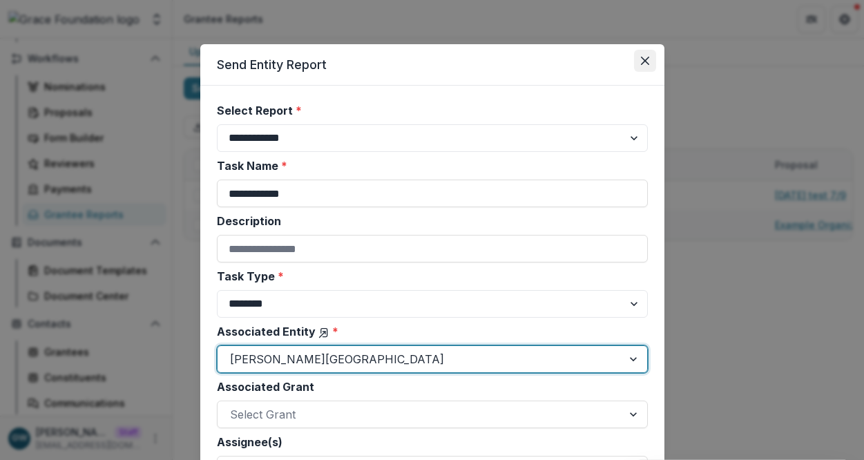
click at [645, 66] on button "Close" at bounding box center [645, 61] width 22 height 22
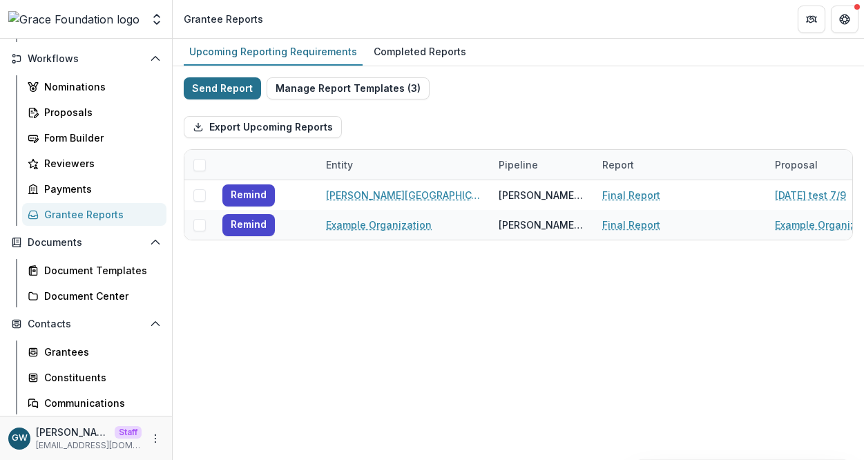
click at [240, 89] on button "Send Report" at bounding box center [222, 88] width 77 height 22
select select "********"
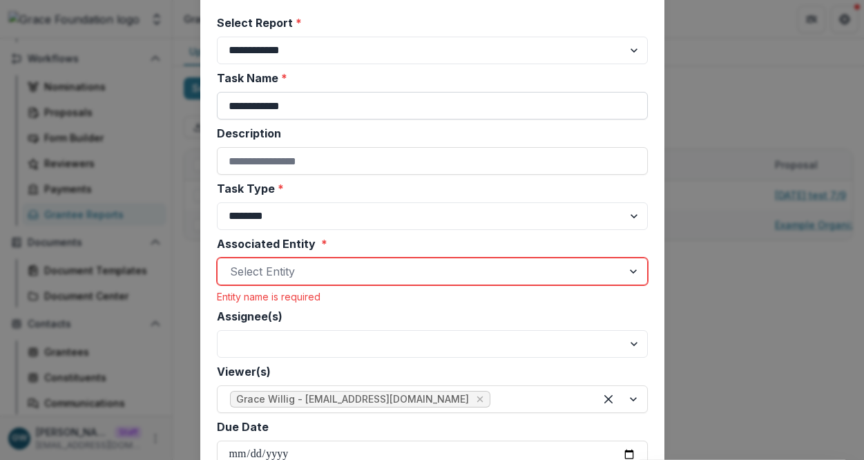
scroll to position [86, 0]
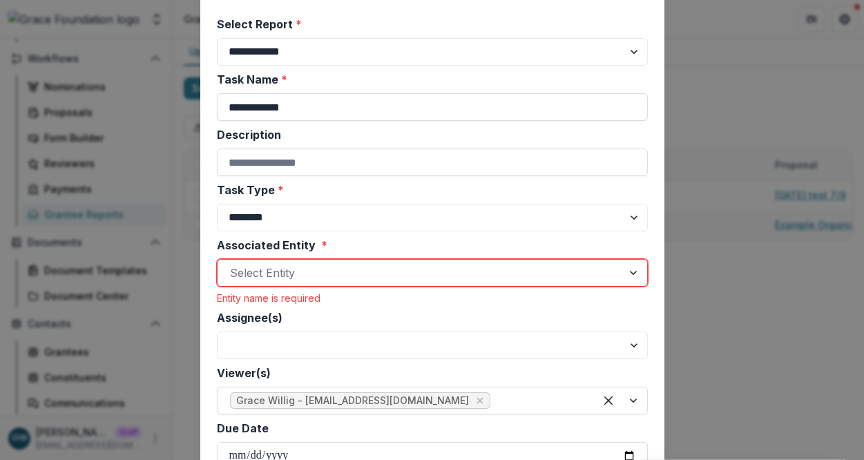
click at [274, 277] on div at bounding box center [420, 272] width 380 height 19
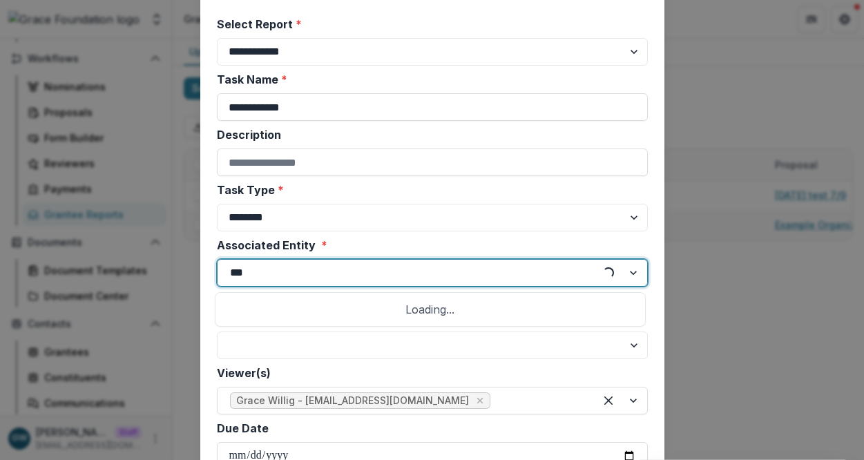
type input "****"
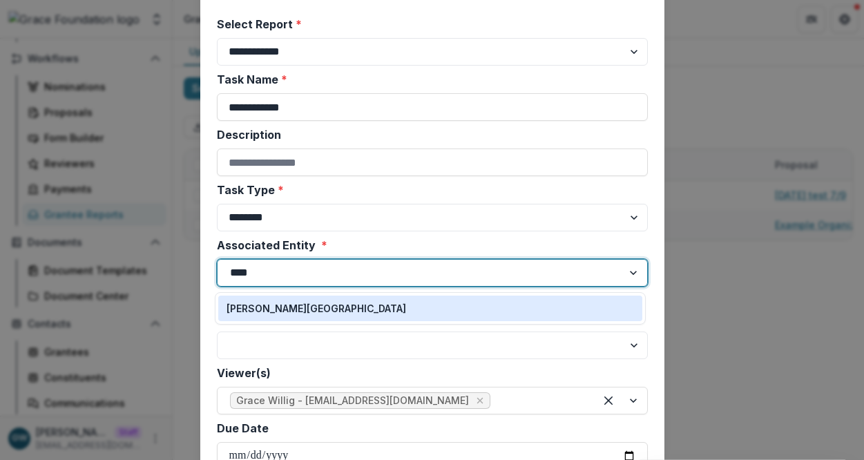
click at [305, 309] on div "[PERSON_NAME][GEOGRAPHIC_DATA]" at bounding box center [431, 308] width 408 height 15
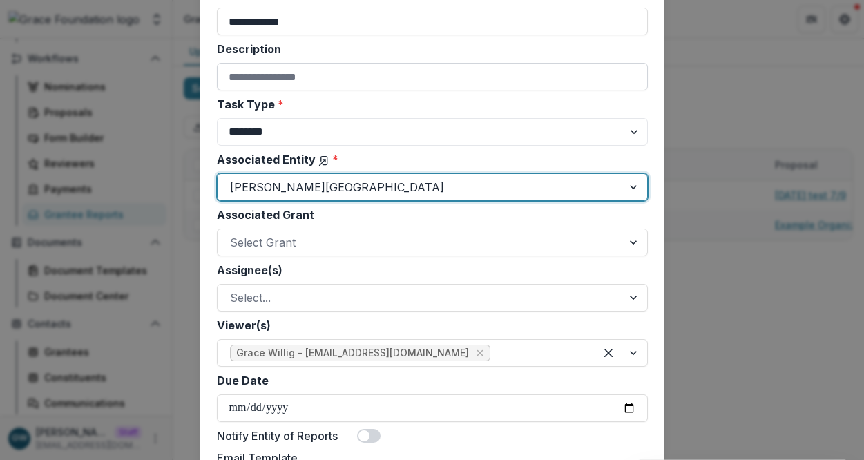
scroll to position [180, 0]
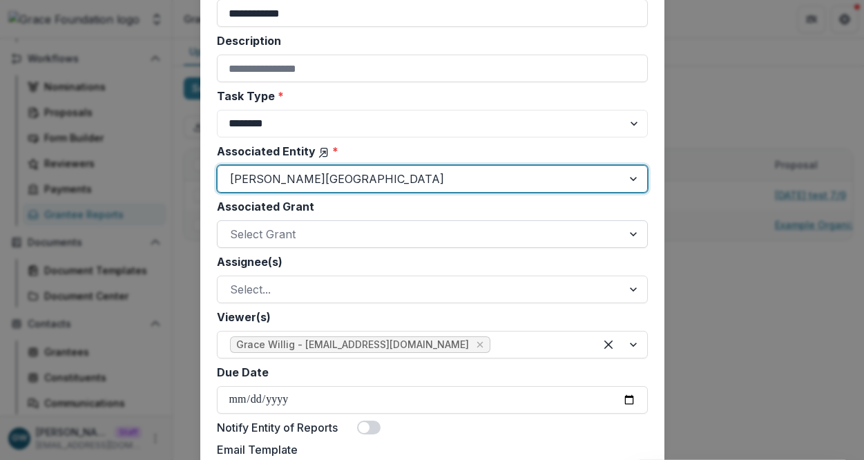
click at [324, 241] on div at bounding box center [420, 233] width 380 height 19
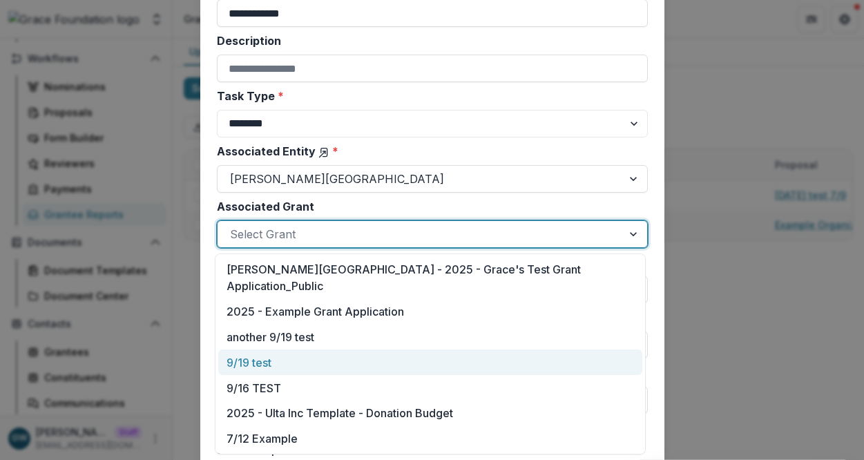
click at [278, 350] on div "9/19 test" at bounding box center [430, 363] width 424 height 26
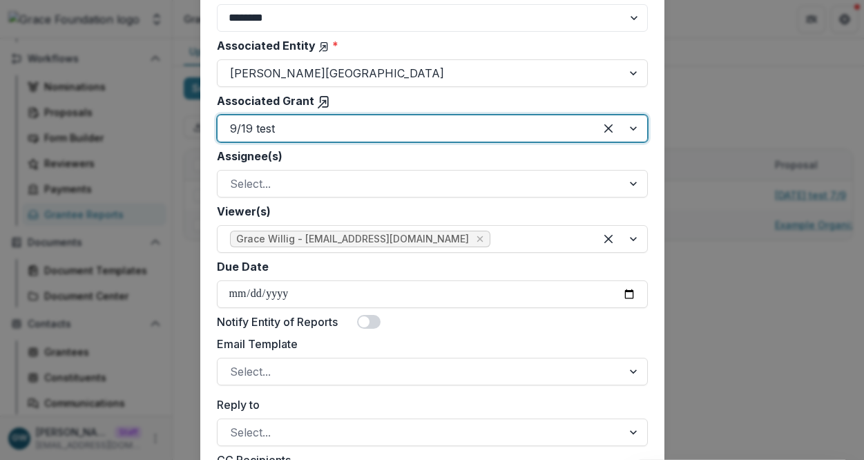
scroll to position [294, 0]
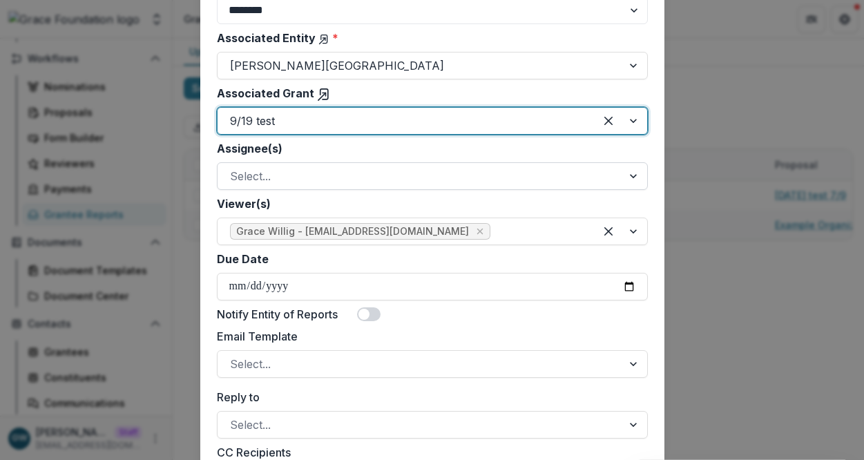
click at [440, 177] on div at bounding box center [420, 175] width 380 height 19
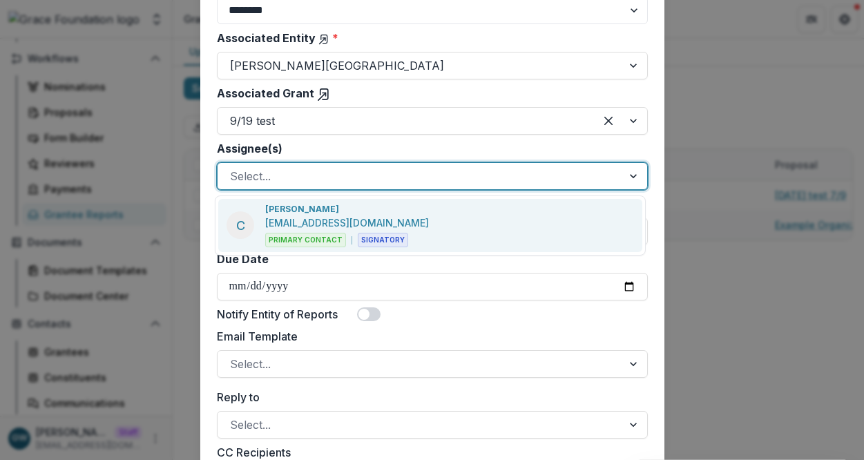
click at [425, 225] on div "C Charles Hackley charleshackley1873@gmail.com Primary Contact Signatory" at bounding box center [430, 225] width 424 height 53
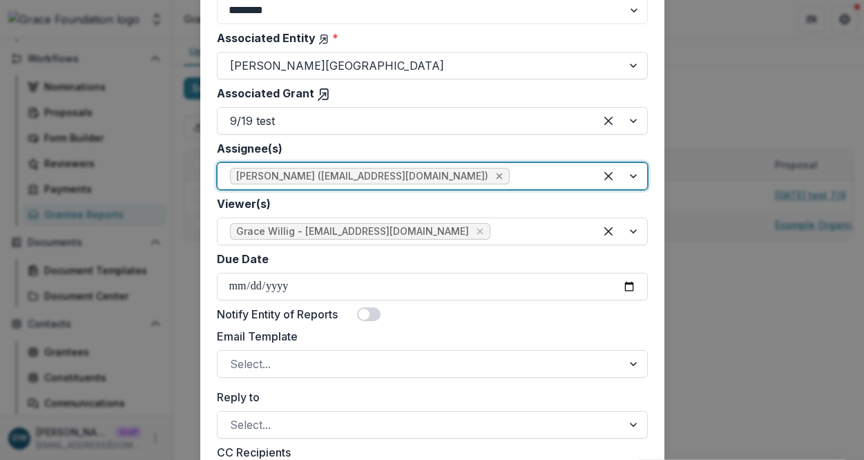
click at [496, 175] on icon "Remove Charles Hackley (charleshackley1873@gmail.com)" at bounding box center [499, 176] width 6 height 6
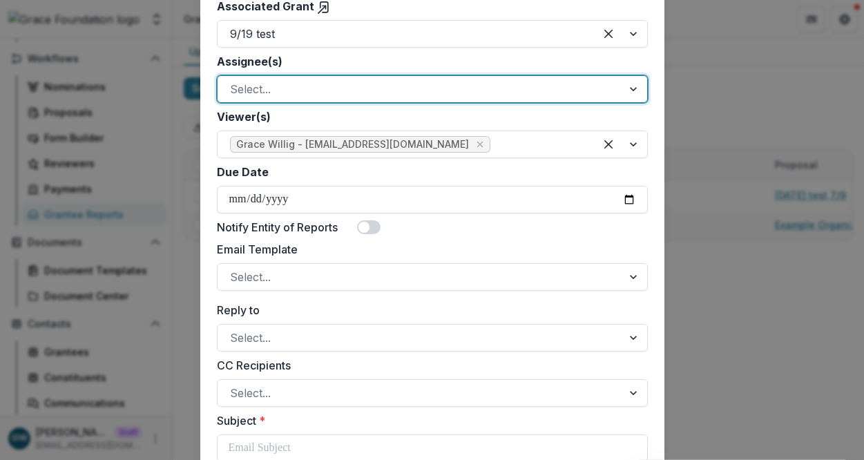
scroll to position [379, 0]
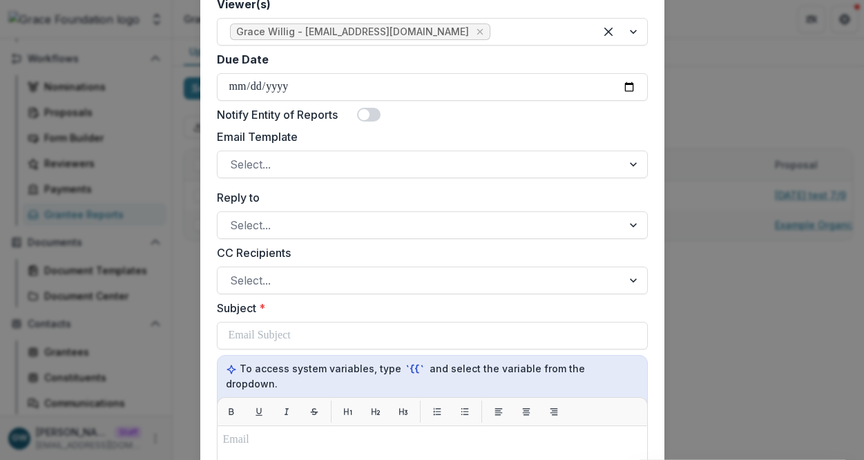
click at [365, 114] on span at bounding box center [363, 114] width 11 height 11
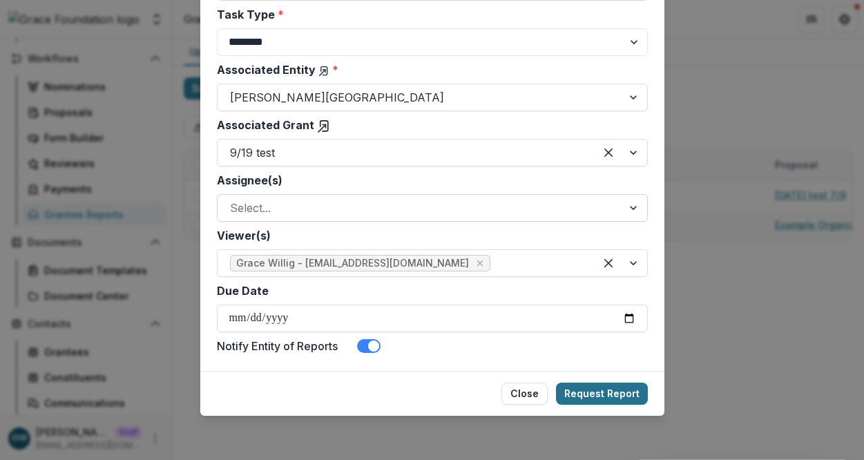
click at [582, 394] on button "Request Report" at bounding box center [602, 394] width 92 height 22
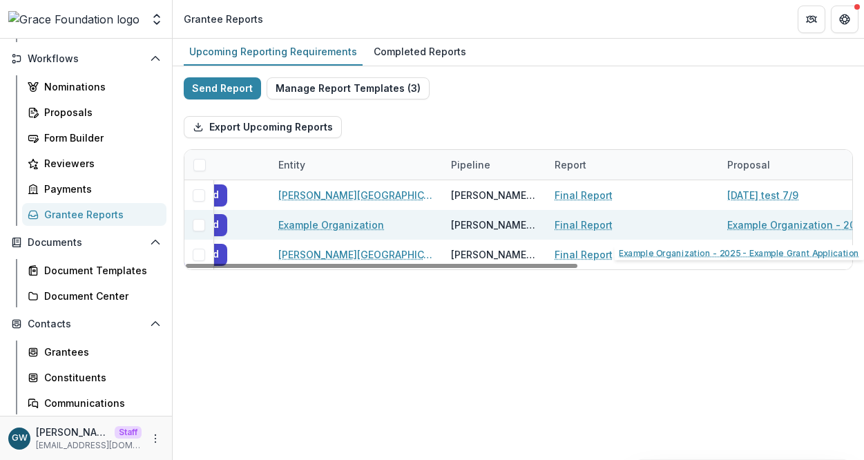
scroll to position [0, 0]
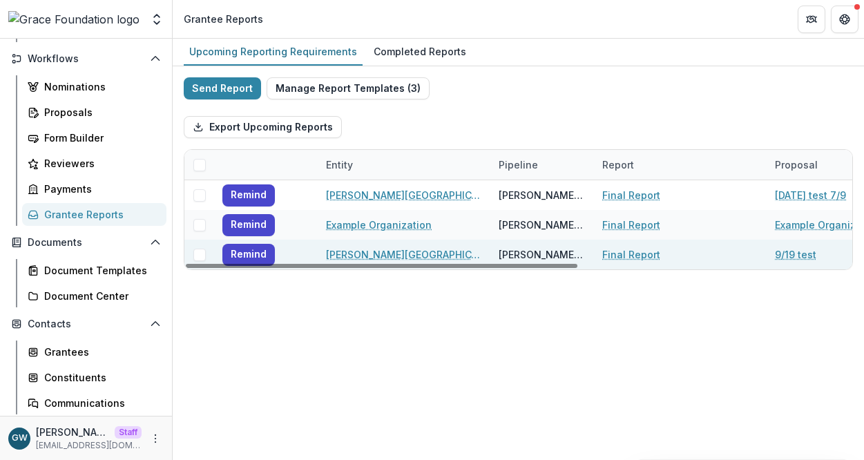
click at [625, 252] on link "Final Report" at bounding box center [631, 254] width 58 height 15
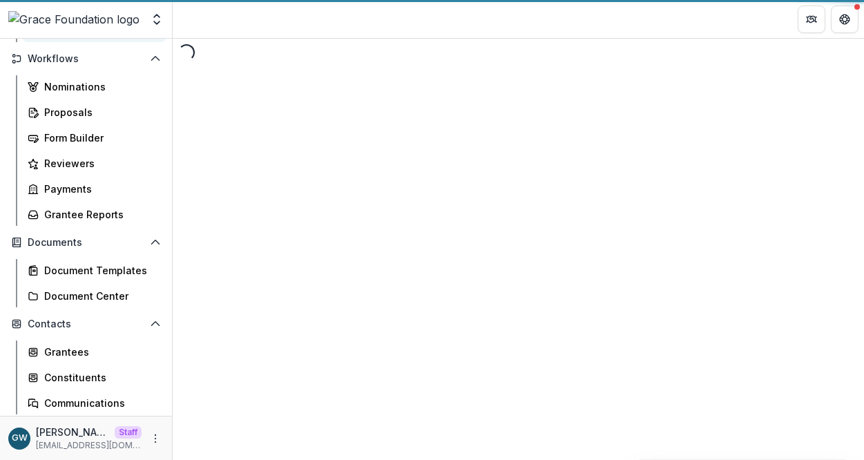
select select "********"
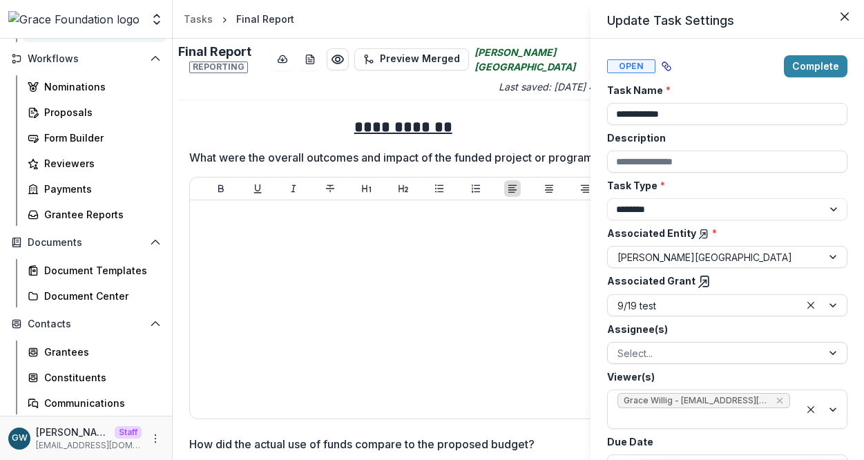
click at [642, 358] on div at bounding box center [715, 353] width 195 height 17
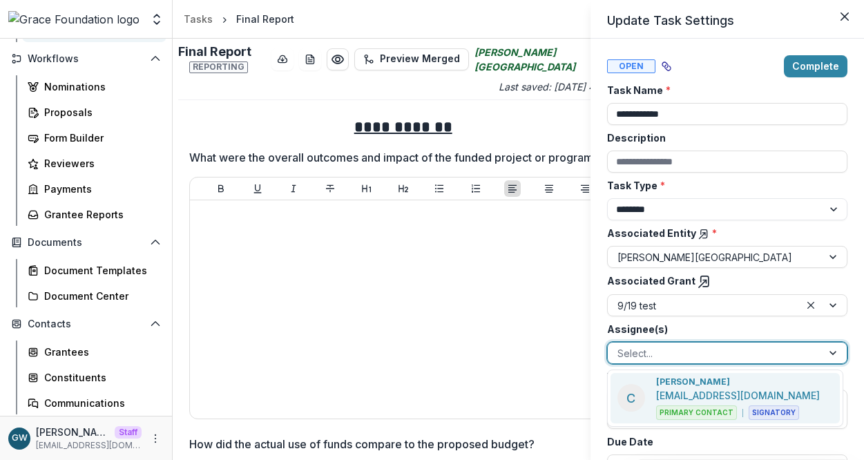
click at [745, 322] on label "Assignee(s)" at bounding box center [723, 329] width 232 height 15
click at [620, 346] on input "Assignee(s)" at bounding box center [619, 353] width 3 height 15
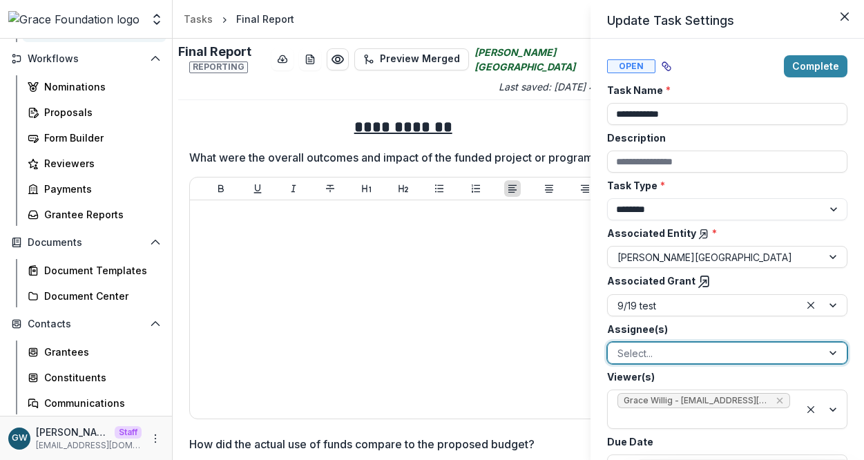
click at [654, 345] on div at bounding box center [715, 353] width 195 height 17
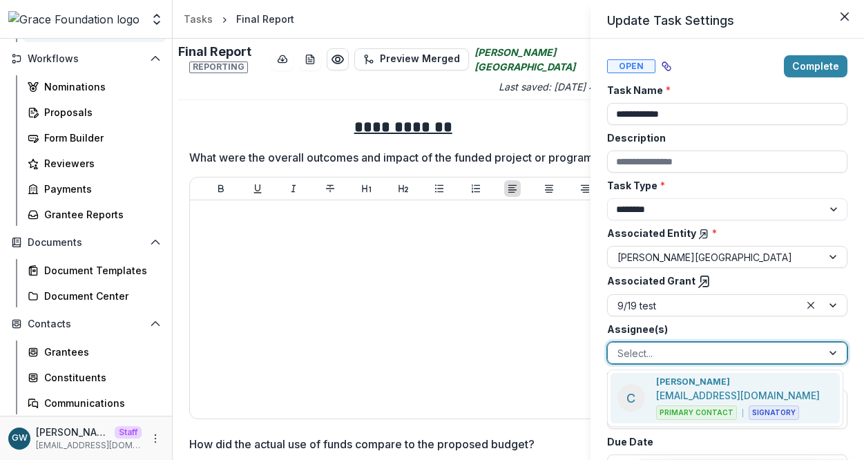
click at [697, 330] on label "Assignee(s)" at bounding box center [723, 329] width 232 height 15
click at [620, 346] on input "Assignee(s)" at bounding box center [619, 353] width 3 height 15
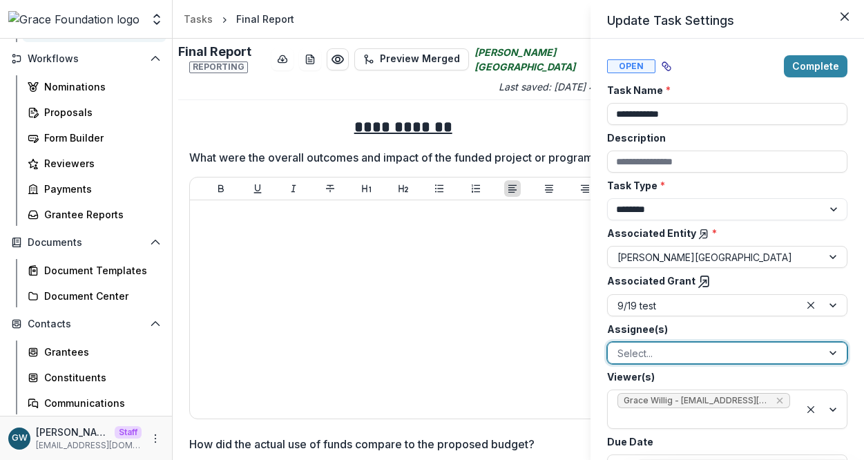
click at [455, 298] on div "**********" at bounding box center [432, 230] width 864 height 460
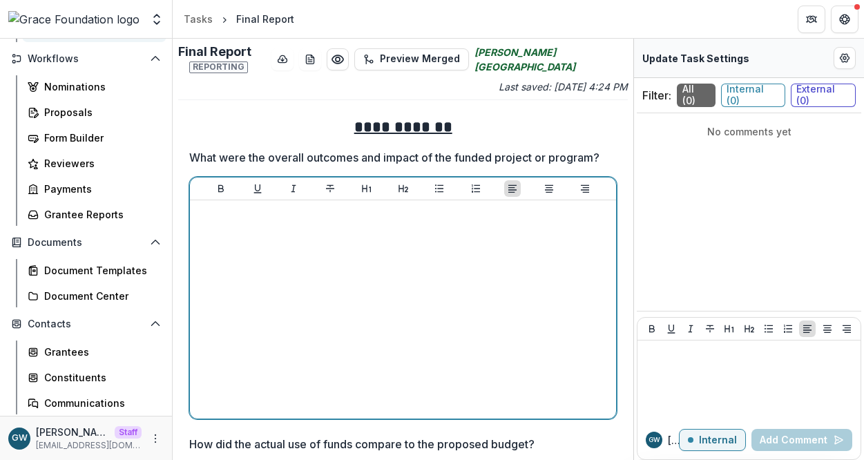
click at [430, 276] on div at bounding box center [402, 309] width 415 height 207
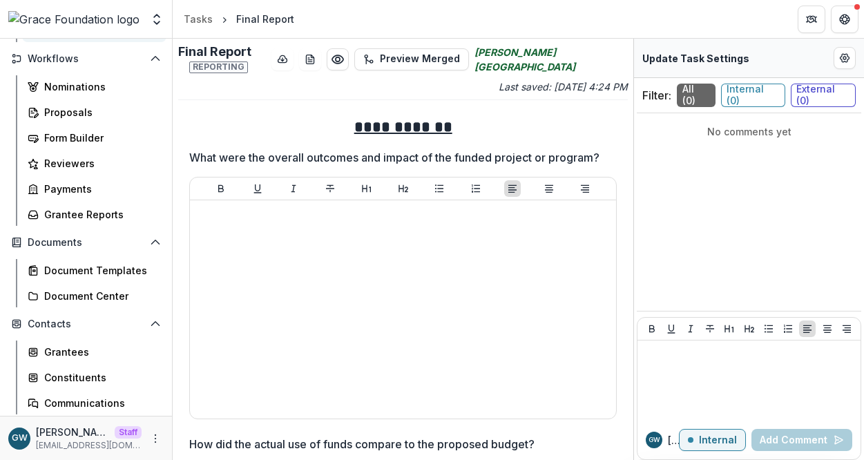
click at [625, 258] on div "**********" at bounding box center [403, 249] width 461 height 421
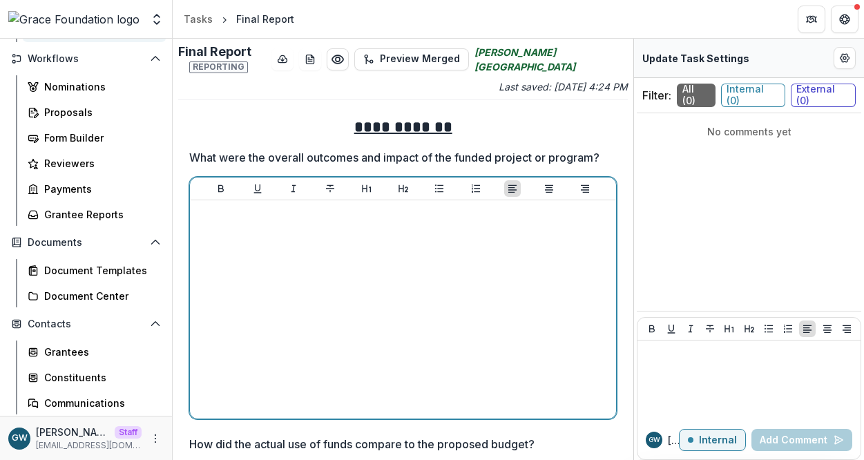
click at [408, 251] on div at bounding box center [402, 309] width 415 height 207
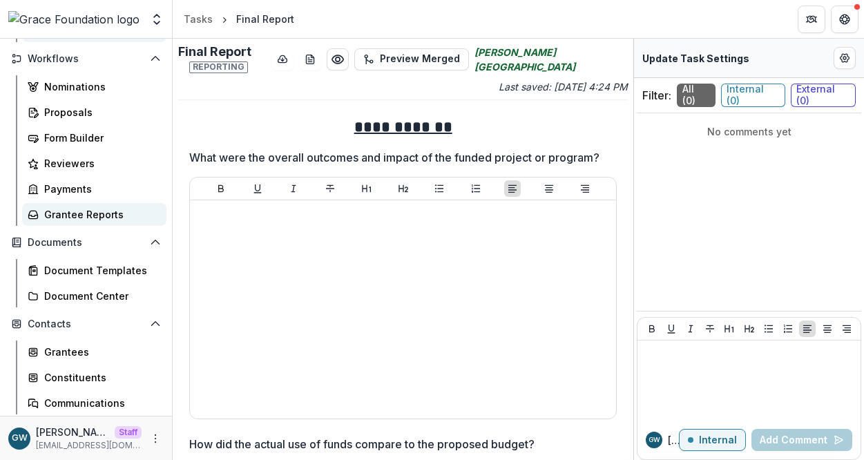
click at [72, 216] on div "Grantee Reports" at bounding box center [99, 214] width 111 height 15
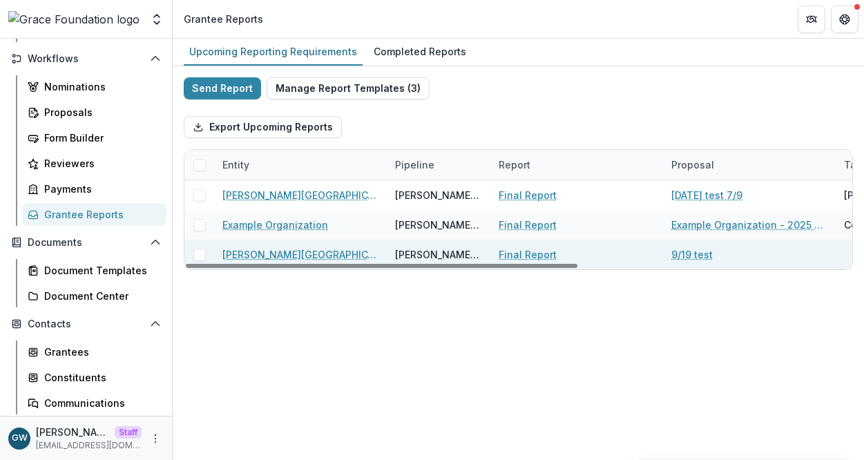
click at [536, 256] on link "Final Report" at bounding box center [528, 254] width 58 height 15
select select "********"
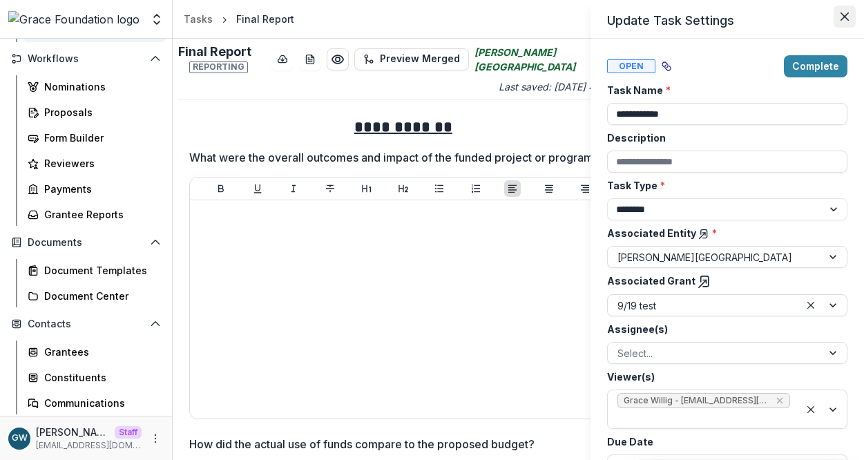
click at [846, 15] on icon "Close" at bounding box center [845, 16] width 8 height 8
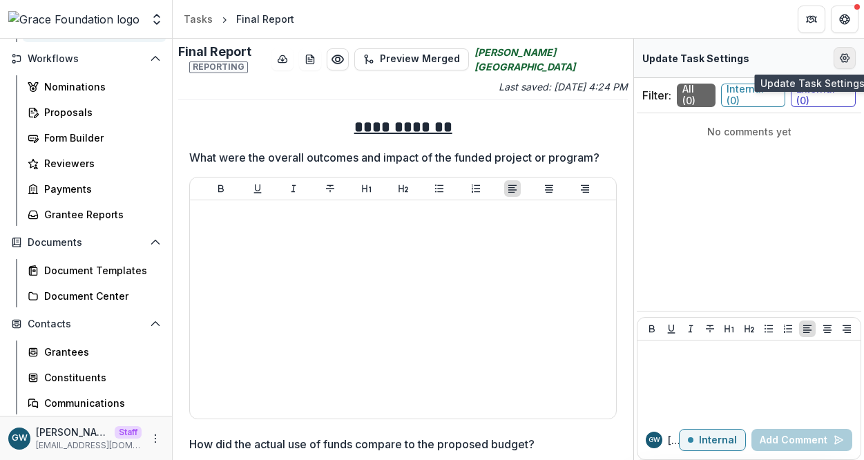
click at [848, 61] on icon "Edit Form Settings" at bounding box center [844, 57] width 11 height 11
select select "********"
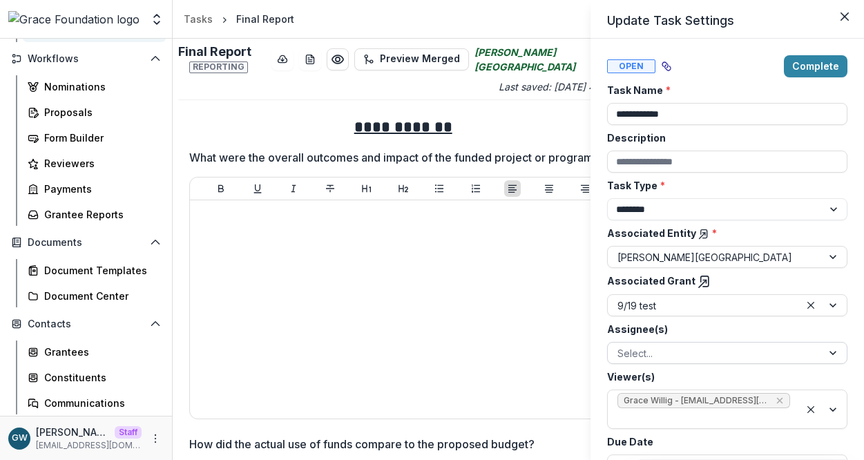
click at [682, 351] on div at bounding box center [715, 353] width 195 height 17
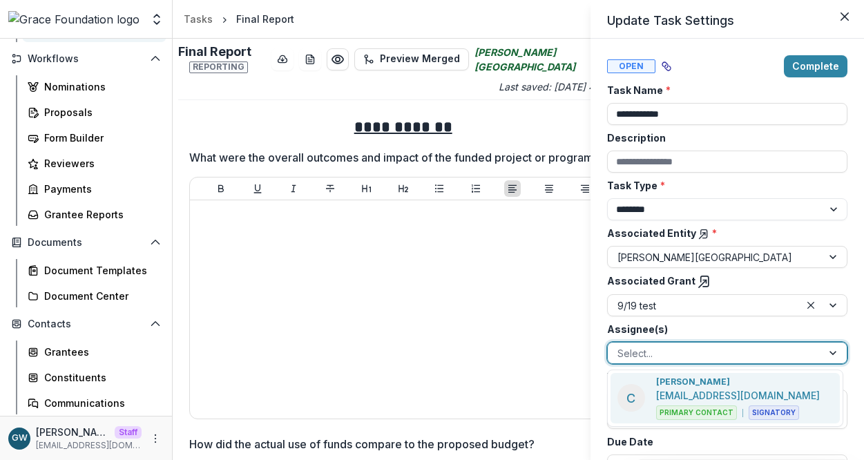
click at [734, 322] on label "Assignee(s)" at bounding box center [723, 329] width 232 height 15
click at [620, 346] on input "Assignee(s)" at bounding box center [619, 353] width 3 height 15
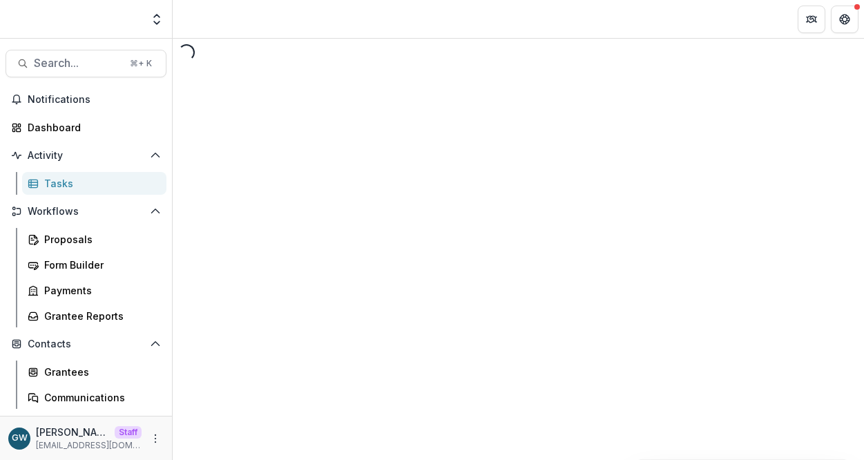
select select "********"
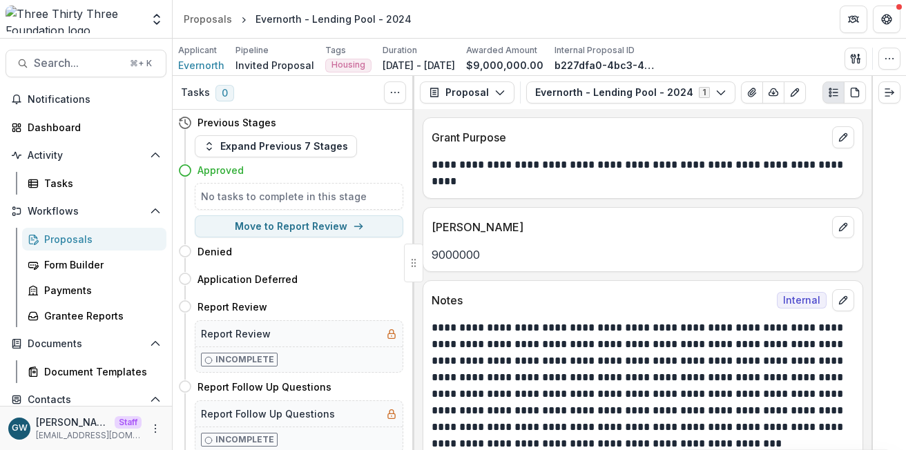
click at [497, 204] on div "**********" at bounding box center [642, 279] width 457 height 341
click at [790, 92] on icon "Edit as form" at bounding box center [795, 92] width 11 height 11
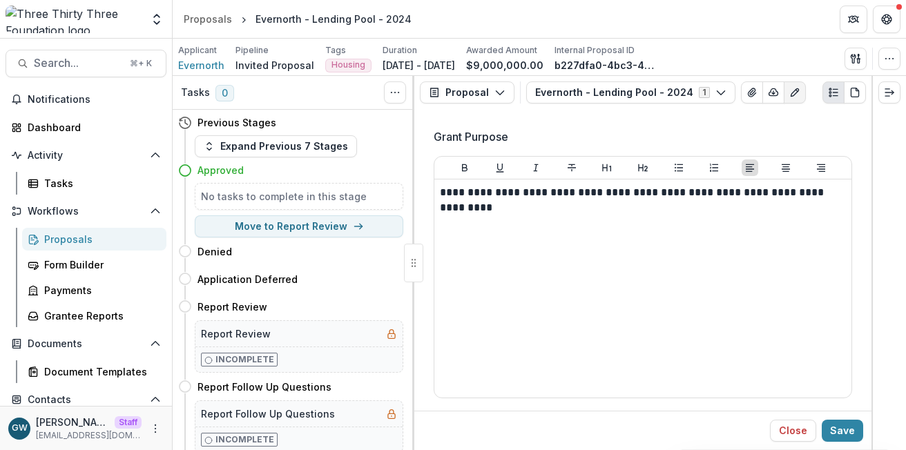
scroll to position [146, 0]
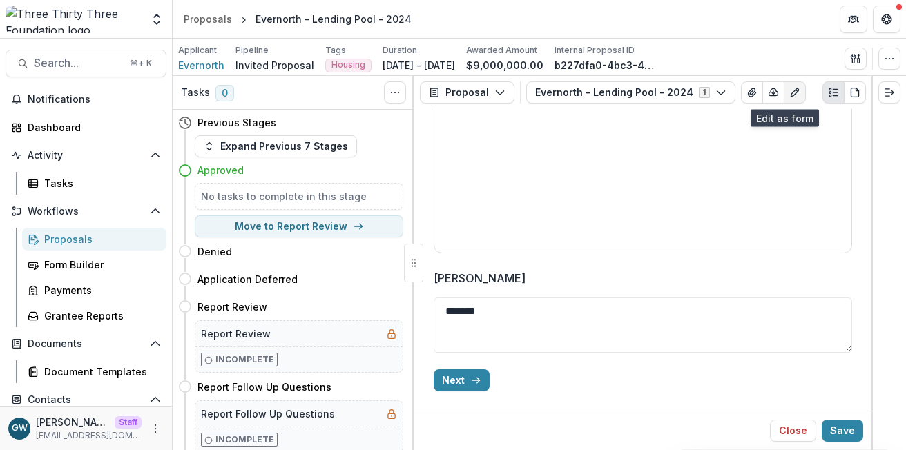
click at [790, 90] on icon "Edit as form" at bounding box center [795, 92] width 11 height 11
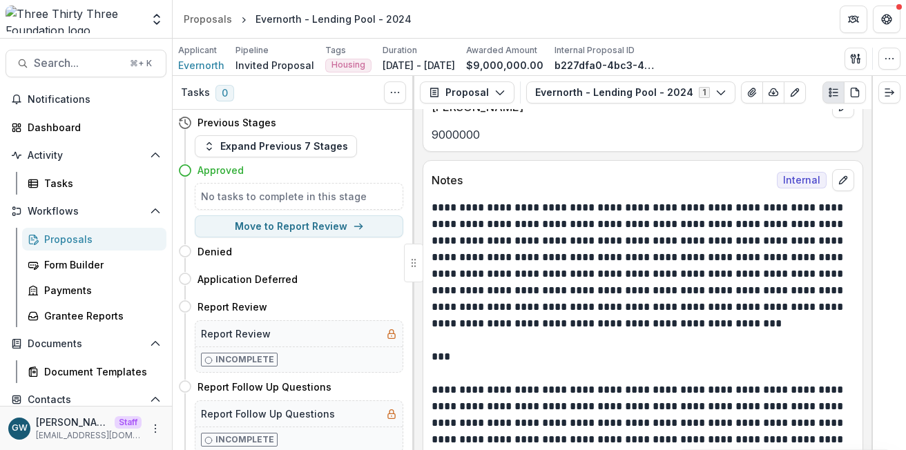
scroll to position [0, 0]
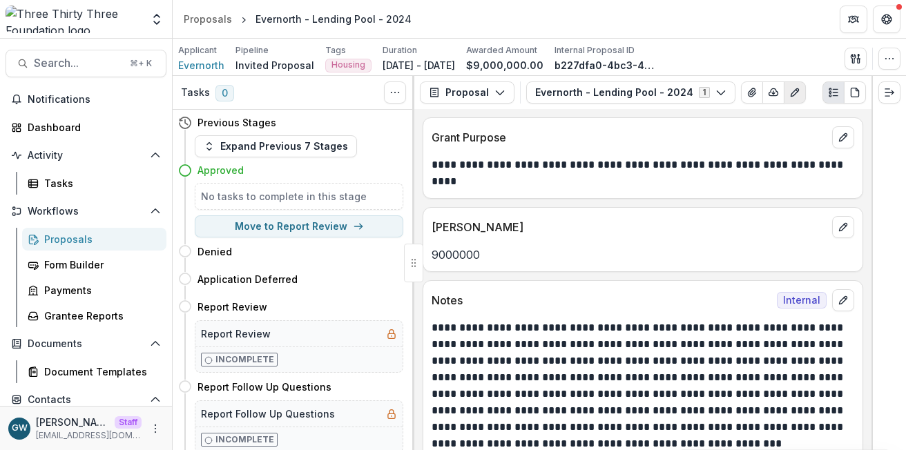
click at [791, 95] on icon "Edit as form" at bounding box center [795, 93] width 8 height 8
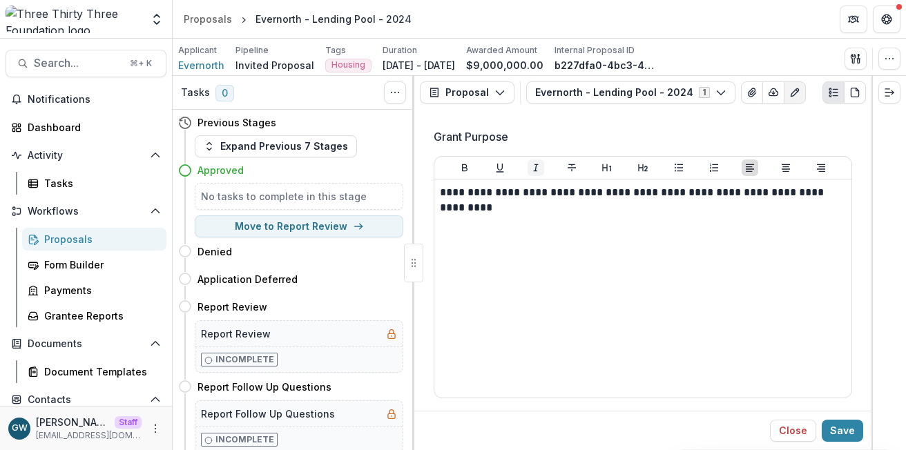
scroll to position [146, 0]
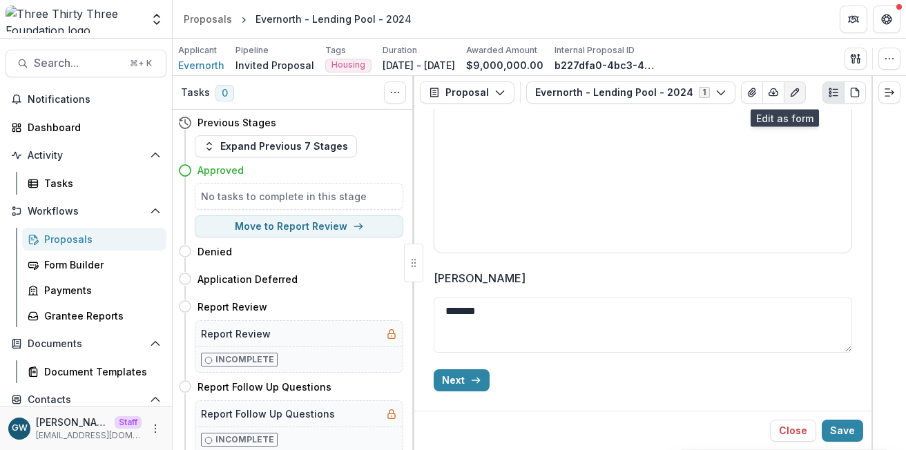
click at [790, 93] on icon "Edit as form" at bounding box center [795, 92] width 11 height 11
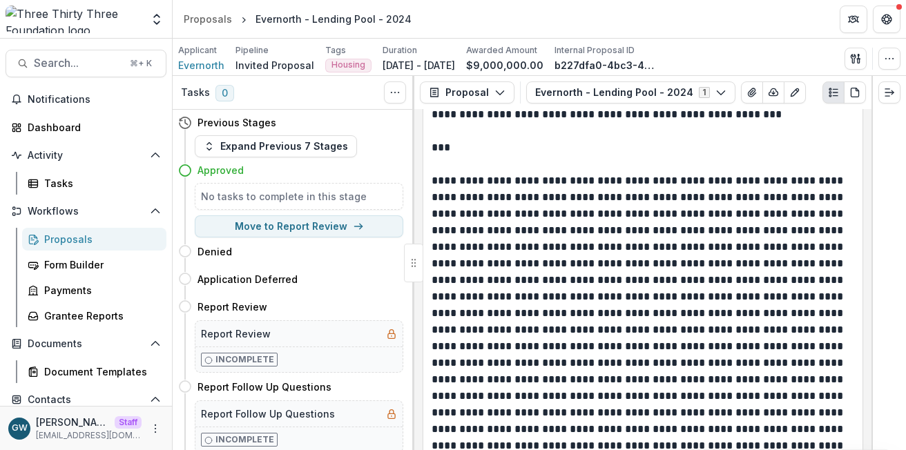
scroll to position [0, 0]
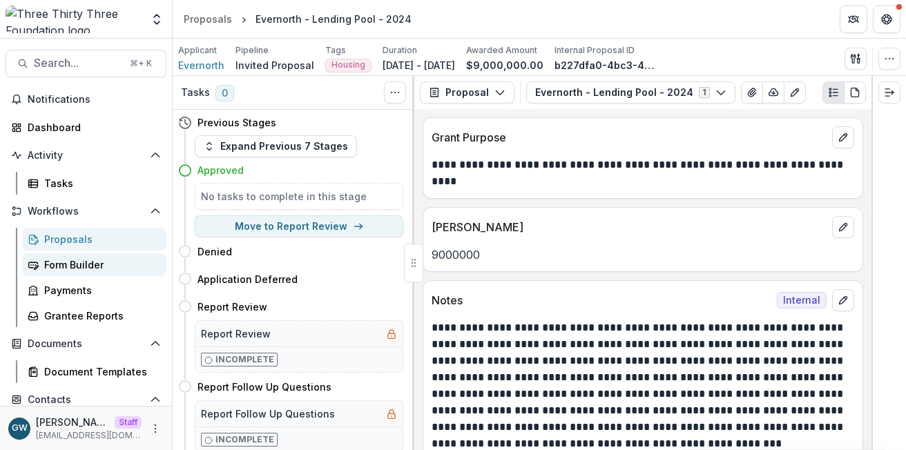
click at [97, 268] on div "Form Builder" at bounding box center [99, 265] width 111 height 15
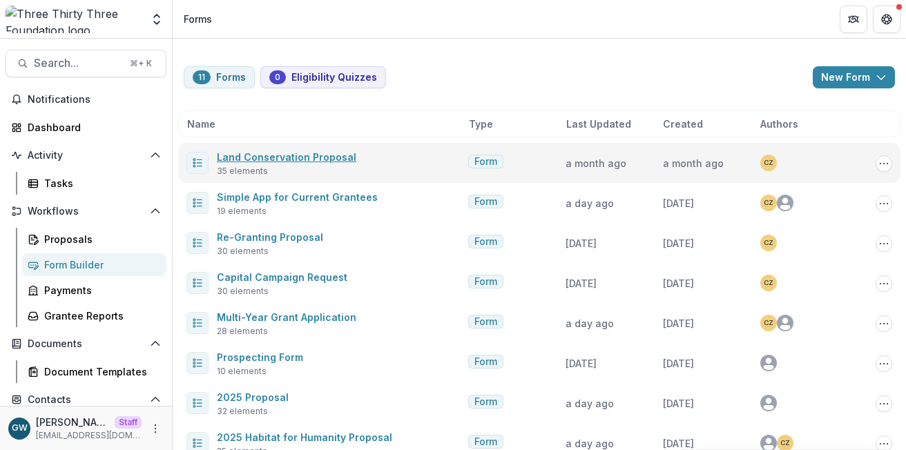
click at [296, 162] on link "Land Conservation Proposal" at bounding box center [287, 157] width 140 height 12
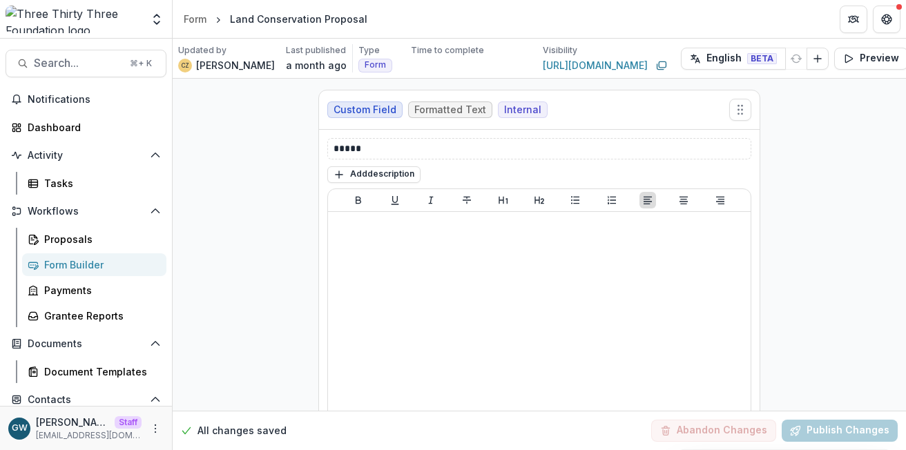
scroll to position [253, 0]
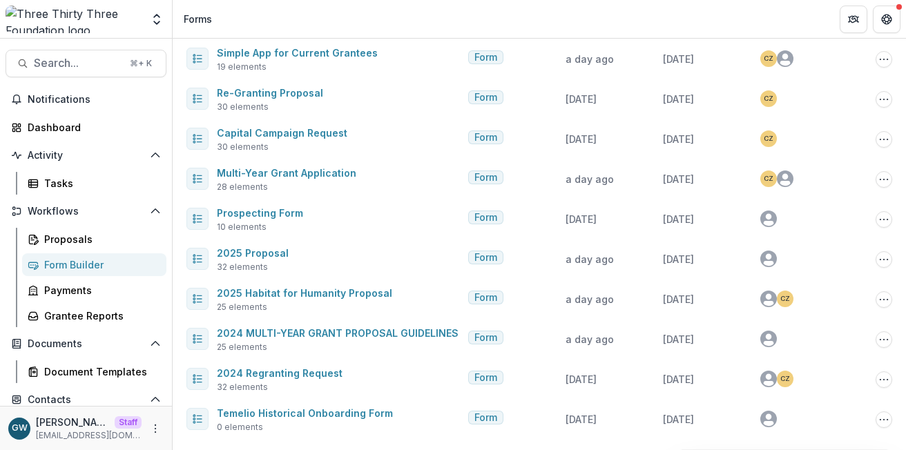
scroll to position [144, 0]
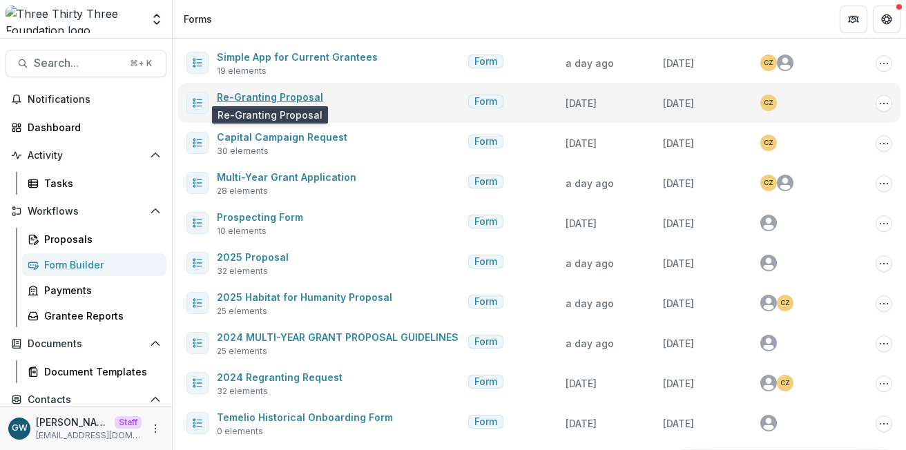
click at [300, 91] on link "Re-Granting Proposal" at bounding box center [270, 97] width 106 height 12
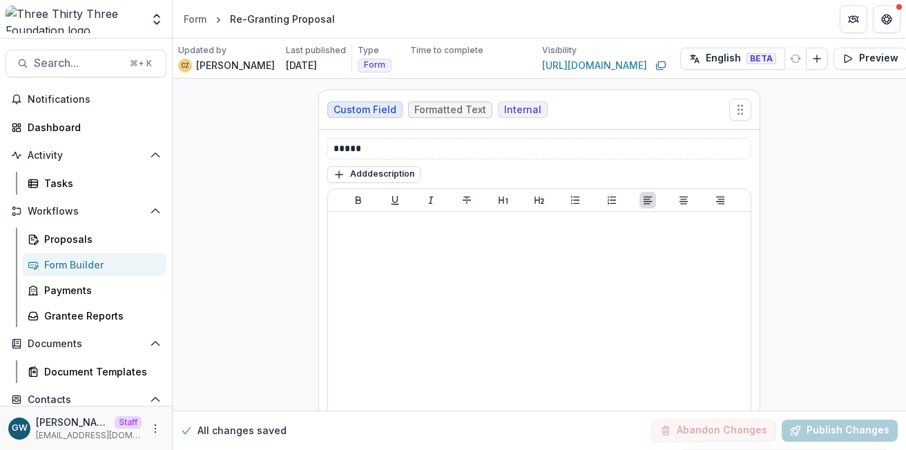
scroll to position [354, 0]
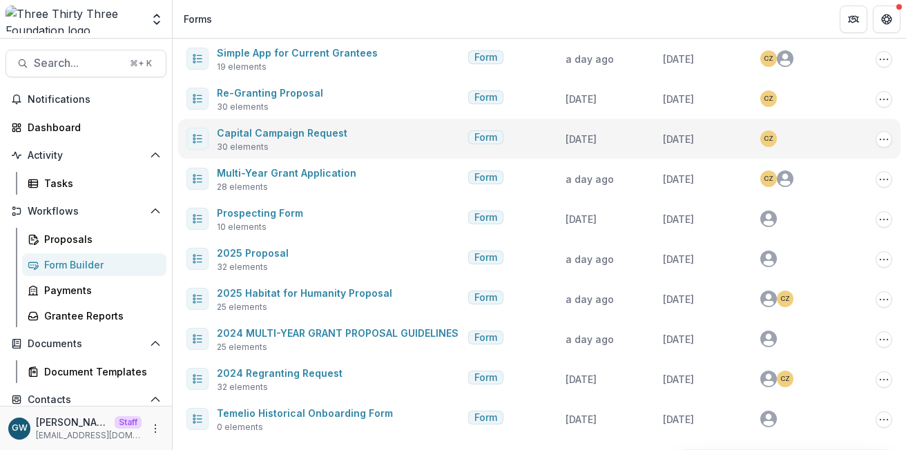
scroll to position [144, 0]
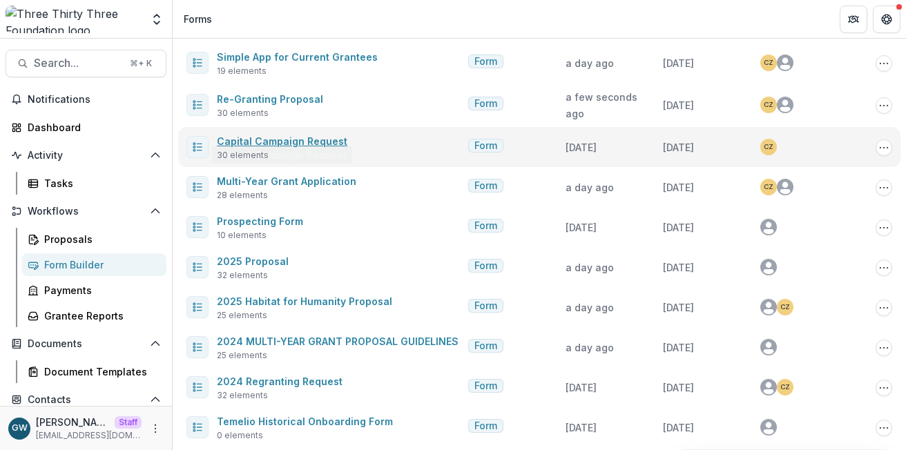
click at [281, 137] on link "Capital Campaign Request" at bounding box center [282, 141] width 131 height 12
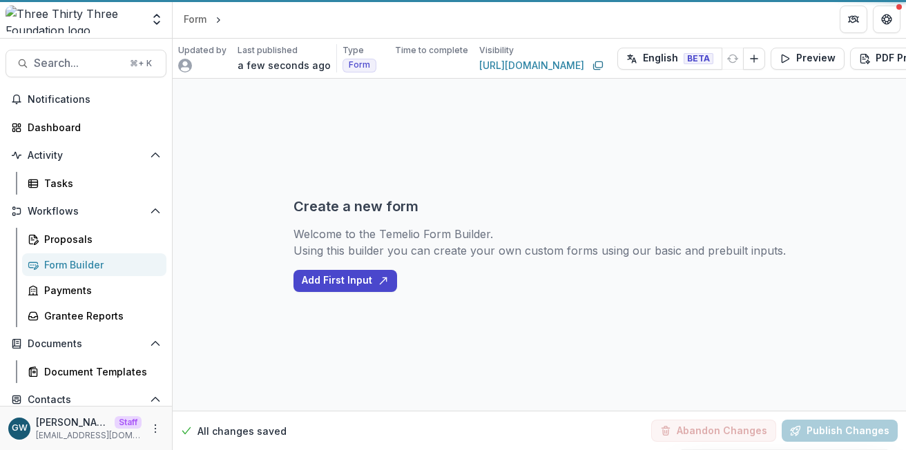
select select "********"
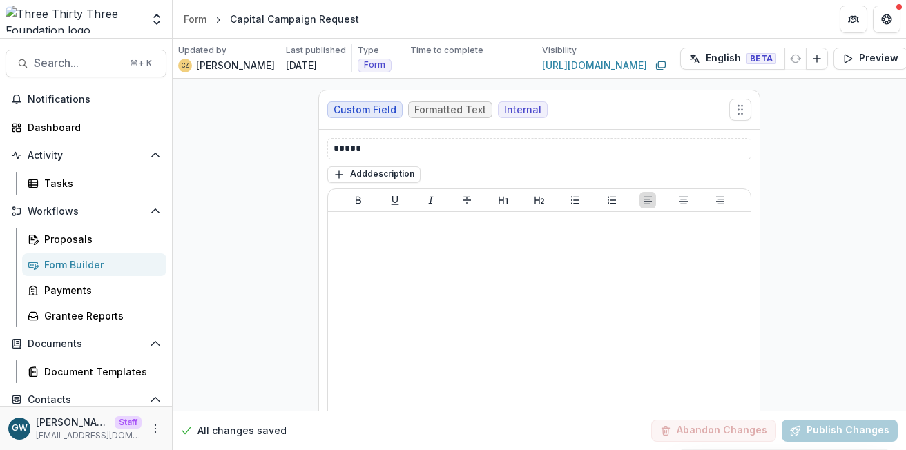
scroll to position [321, 0]
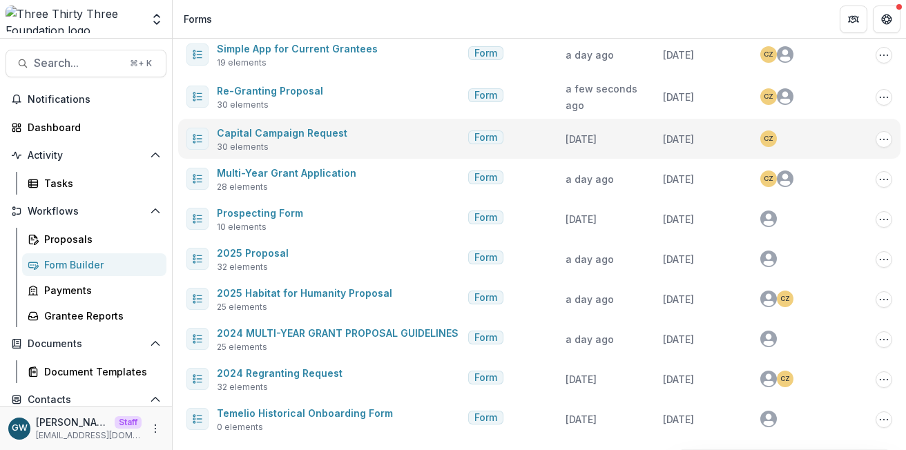
scroll to position [144, 0]
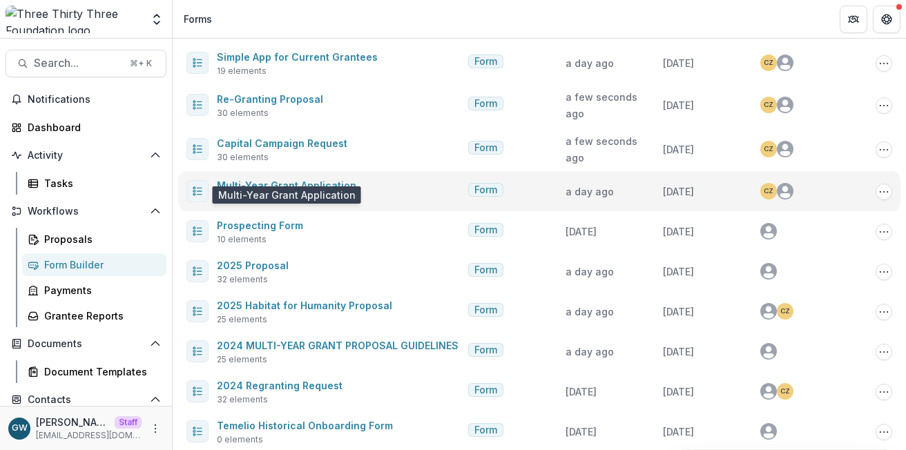
click at [294, 180] on link "Multi-Year Grant Application" at bounding box center [287, 186] width 140 height 12
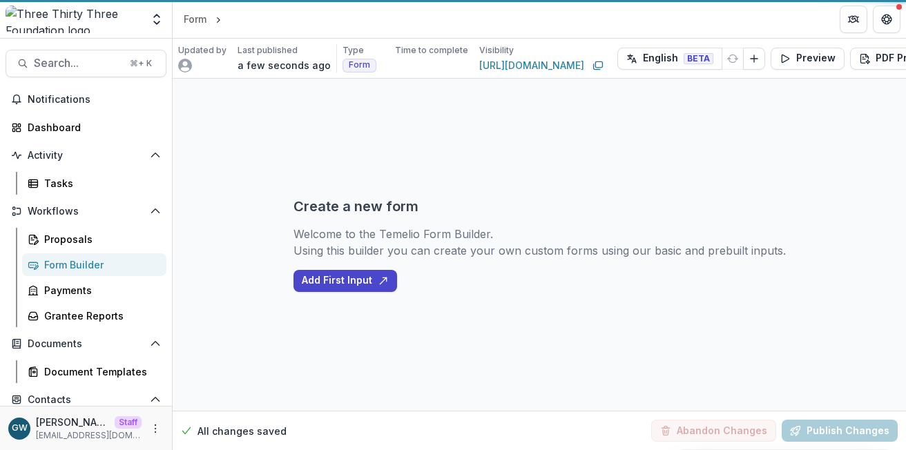
select select "********"
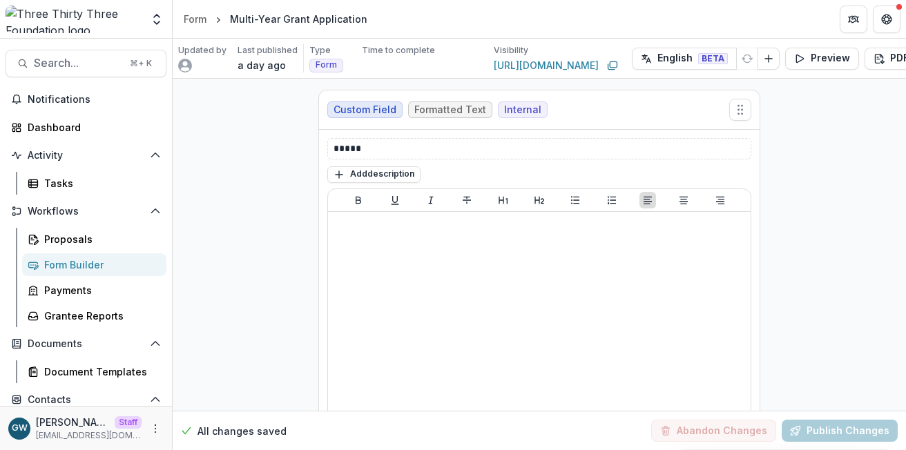
scroll to position [321, 0]
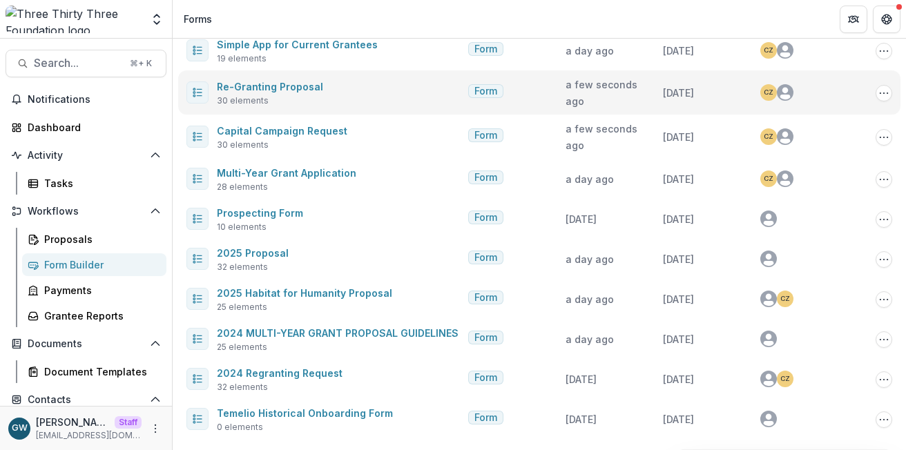
scroll to position [144, 0]
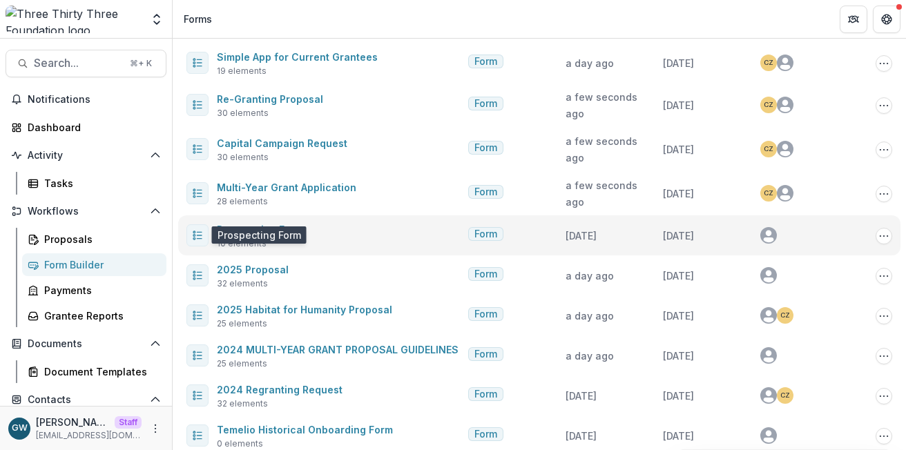
click at [261, 224] on link "Prospecting Form" at bounding box center [260, 230] width 86 height 12
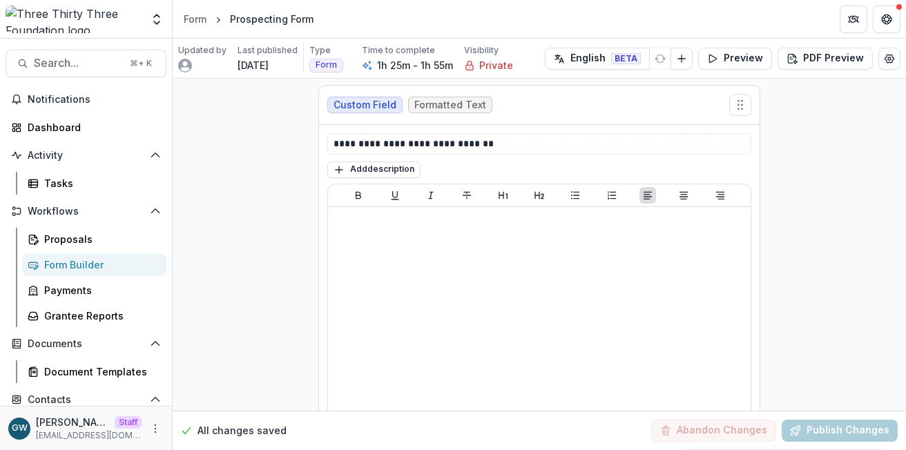
scroll to position [3273, 0]
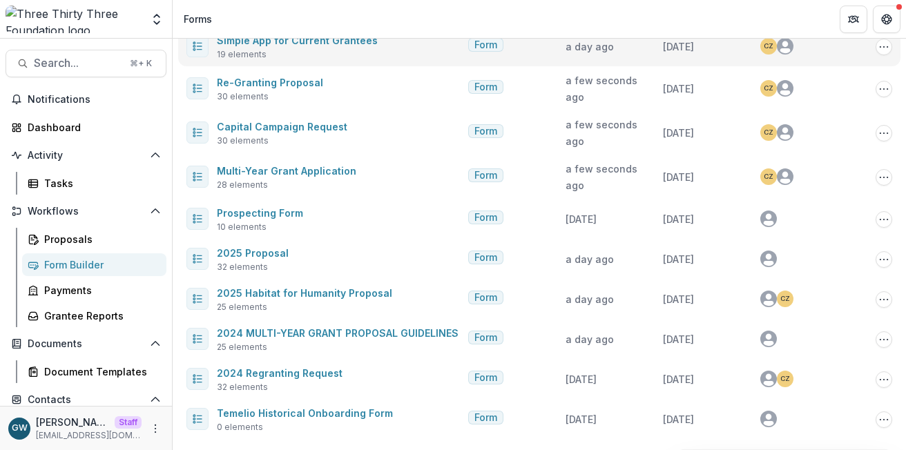
scroll to position [144, 0]
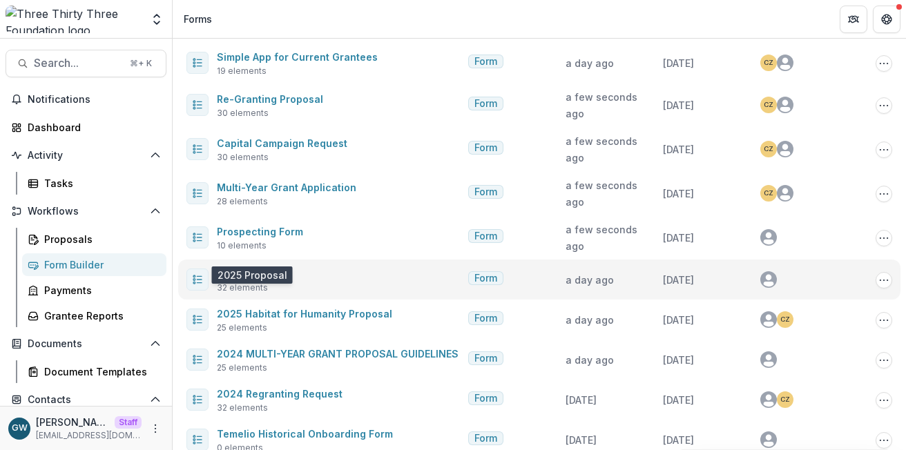
click at [256, 268] on link "2025 Proposal" at bounding box center [253, 274] width 72 height 12
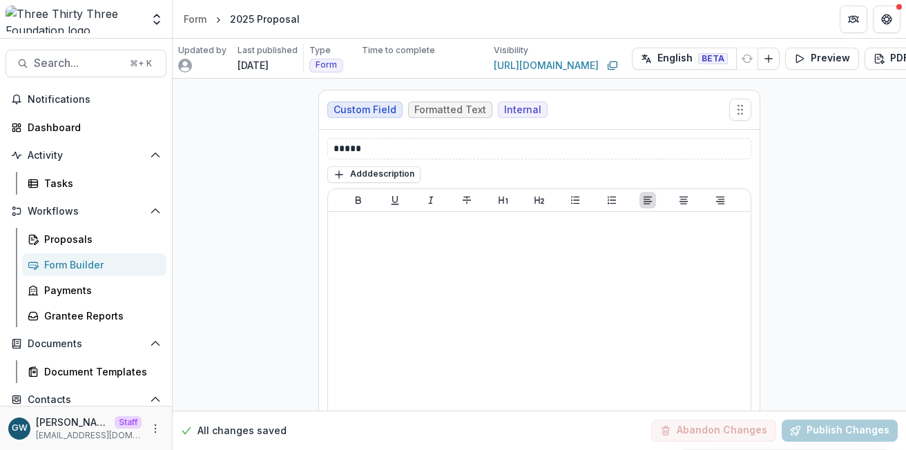
scroll to position [354, 0]
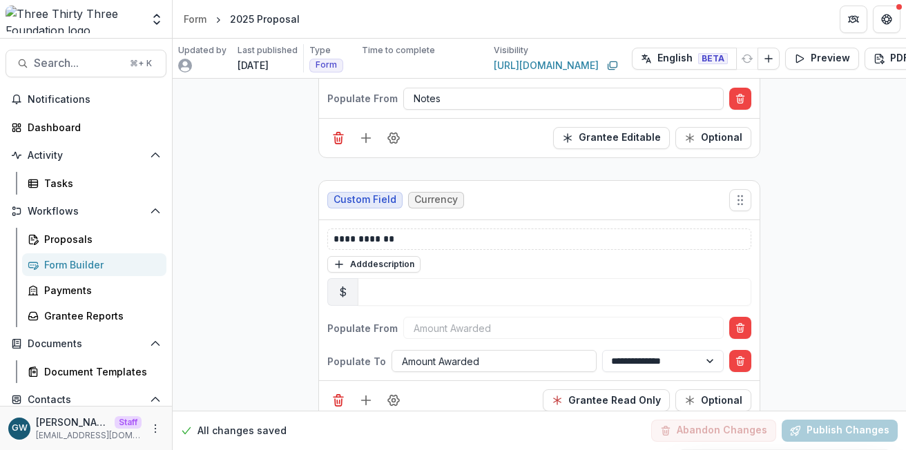
scroll to position [144, 0]
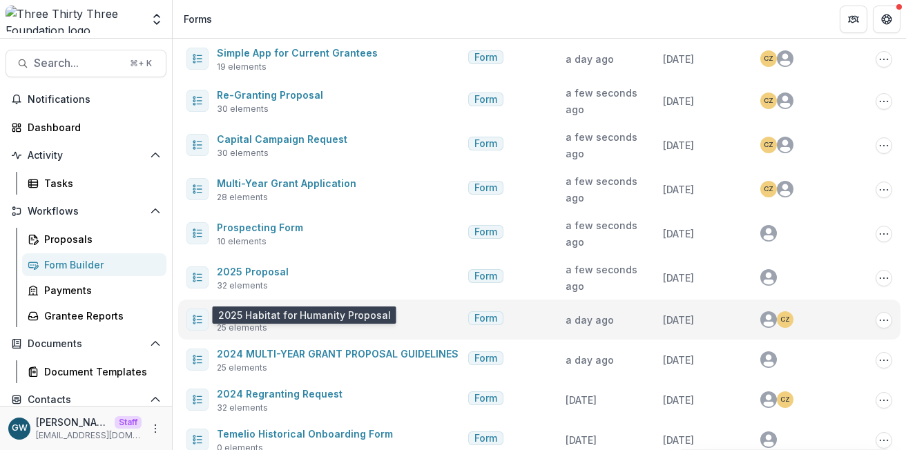
click at [264, 308] on link "2025 Habitat for Humanity Proposal" at bounding box center [304, 314] width 175 height 12
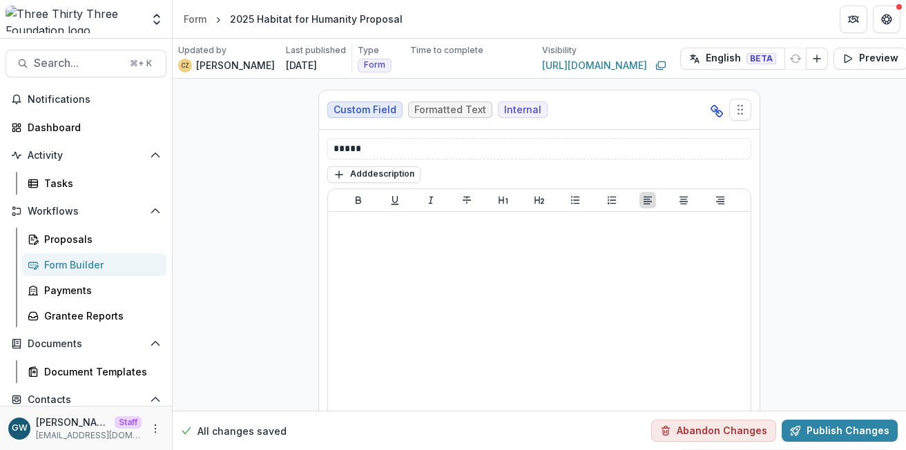
scroll to position [321, 0]
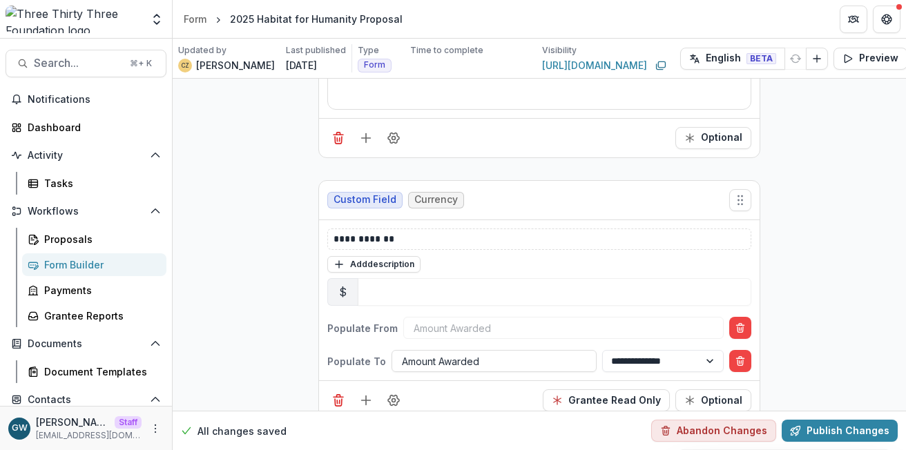
scroll to position [144, 0]
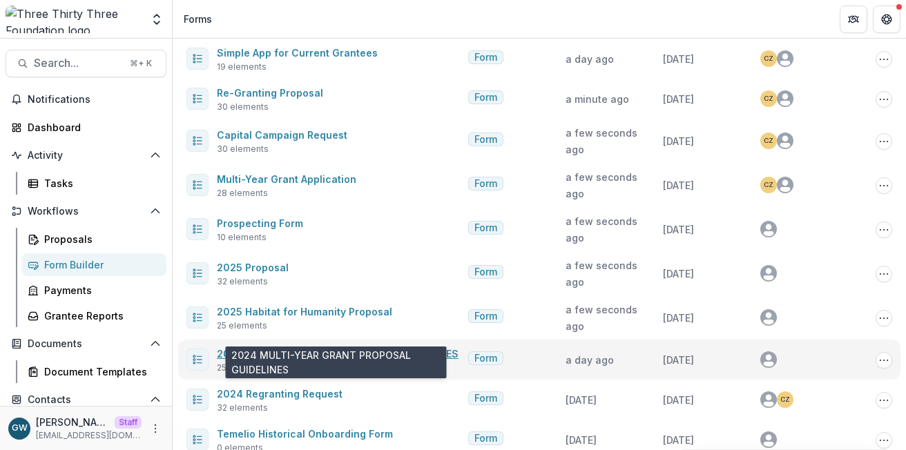
click at [305, 348] on link "2024 MULTI-YEAR GRANT PROPOSAL GUIDELINES" at bounding box center [338, 354] width 242 height 12
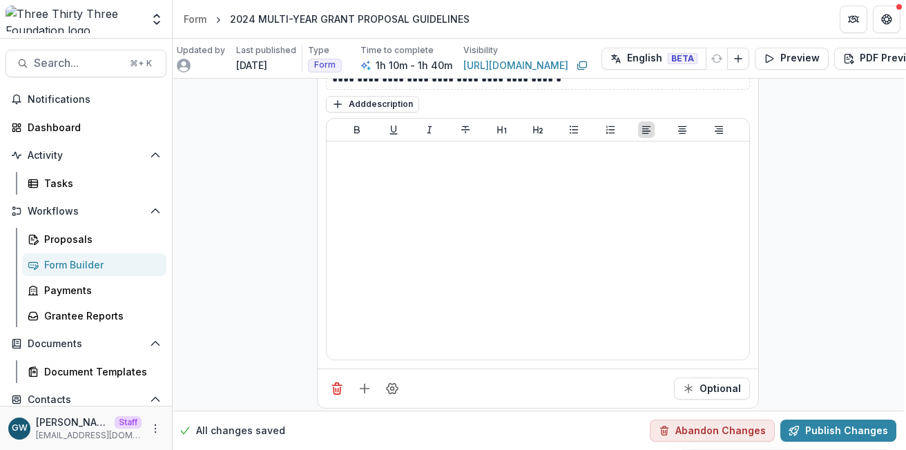
scroll to position [4768, 0]
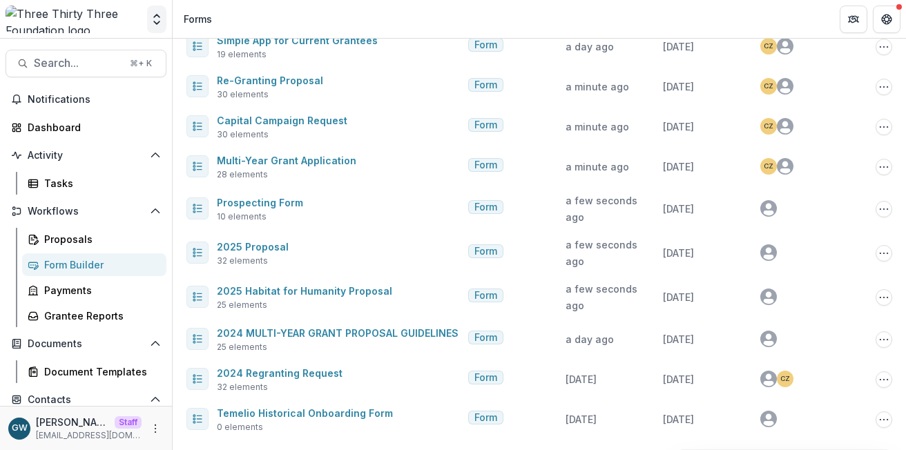
scroll to position [144, 0]
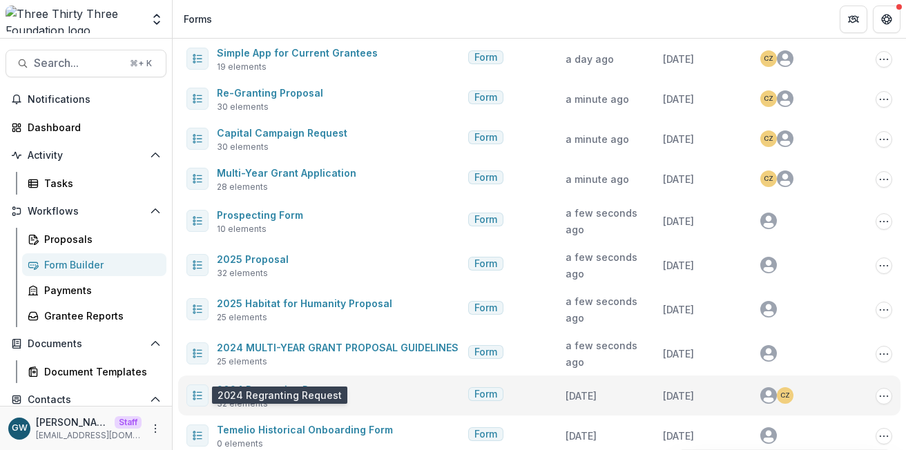
click at [294, 381] on span "2024 Regranting Request" at bounding box center [280, 389] width 126 height 17
click at [283, 384] on link "2024 Regranting Request" at bounding box center [280, 390] width 126 height 12
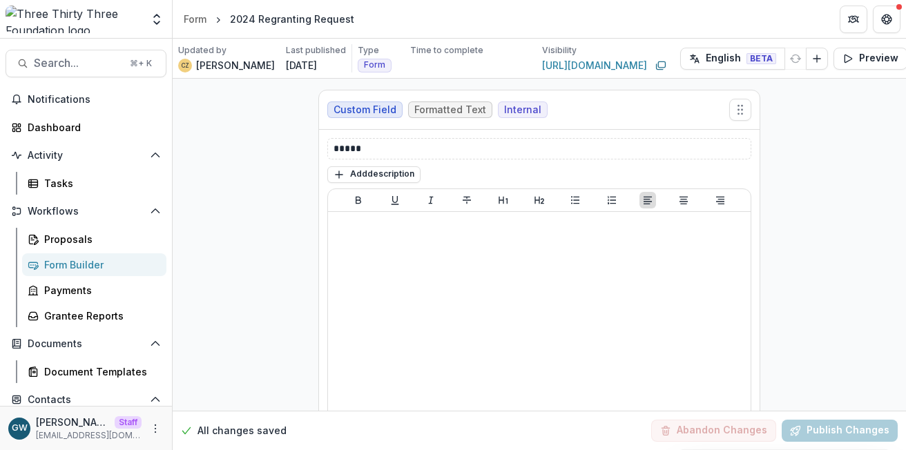
scroll to position [321, 0]
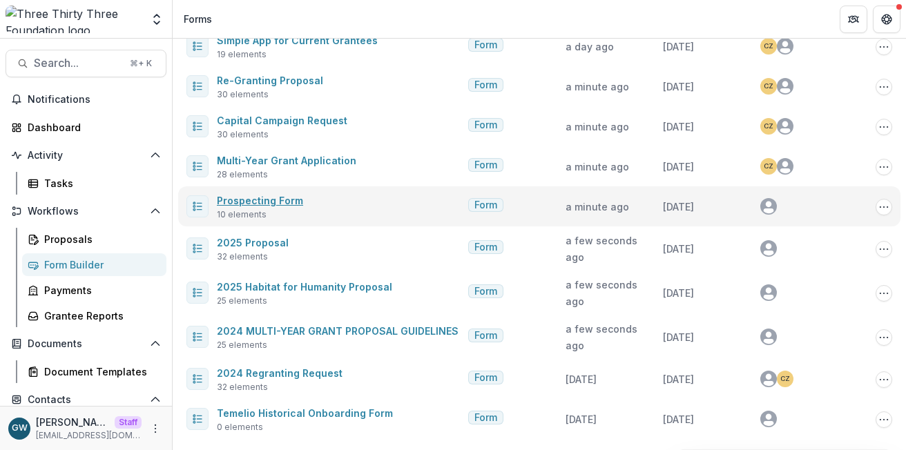
scroll to position [144, 0]
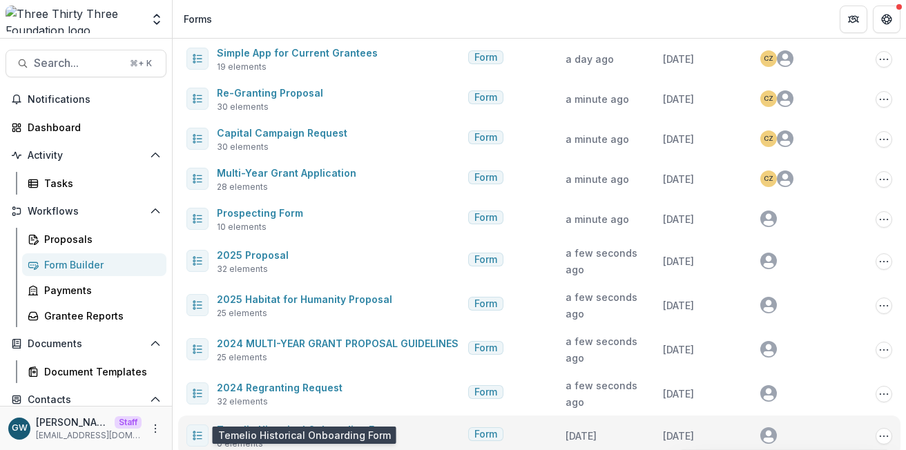
click at [312, 424] on link "Temelio Historical Onboarding Form" at bounding box center [305, 430] width 176 height 12
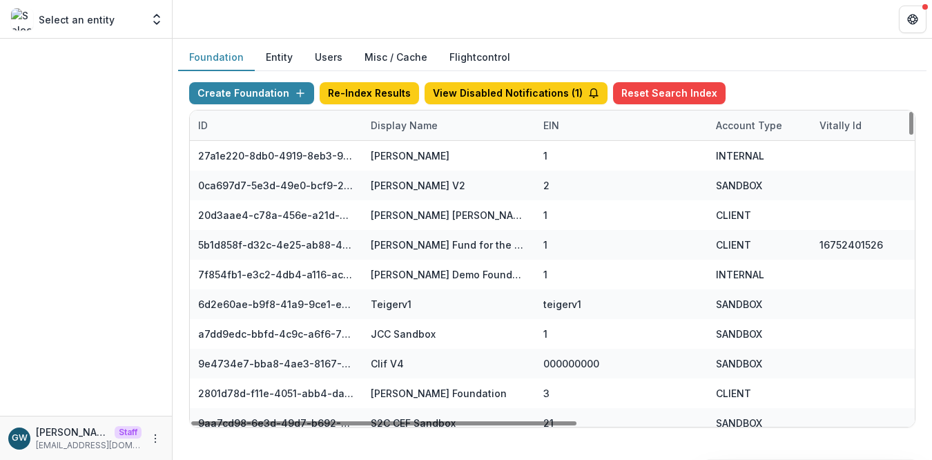
click at [417, 125] on div "Display Name" at bounding box center [405, 125] width 84 height 15
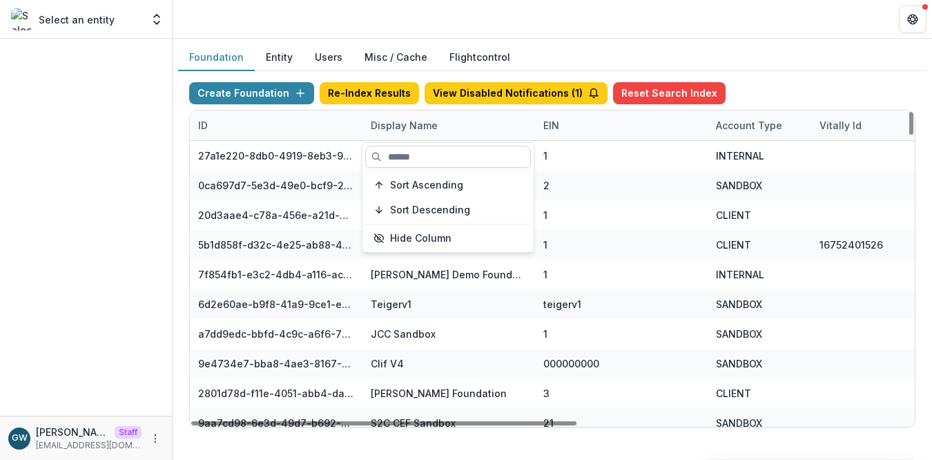
click at [417, 149] on input at bounding box center [448, 157] width 166 height 22
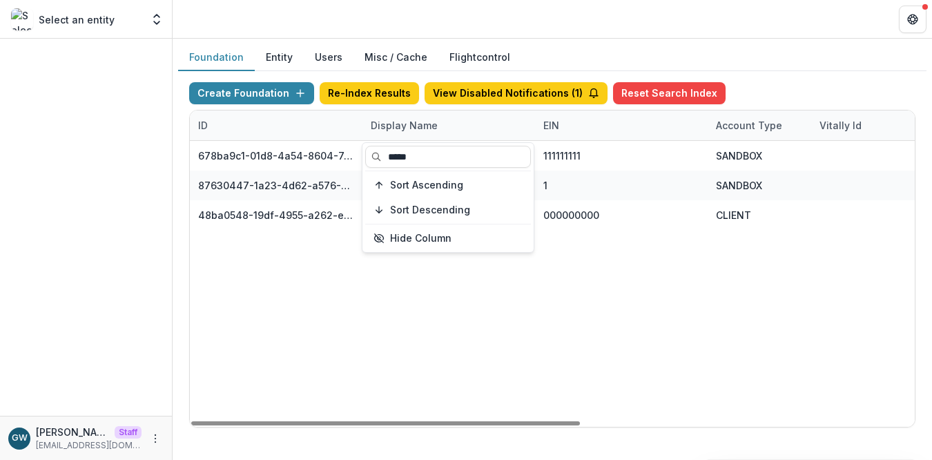
type input "*****"
click at [834, 68] on div "Foundation Entity Users Misc / Cache Flightcontrol" at bounding box center [552, 57] width 749 height 27
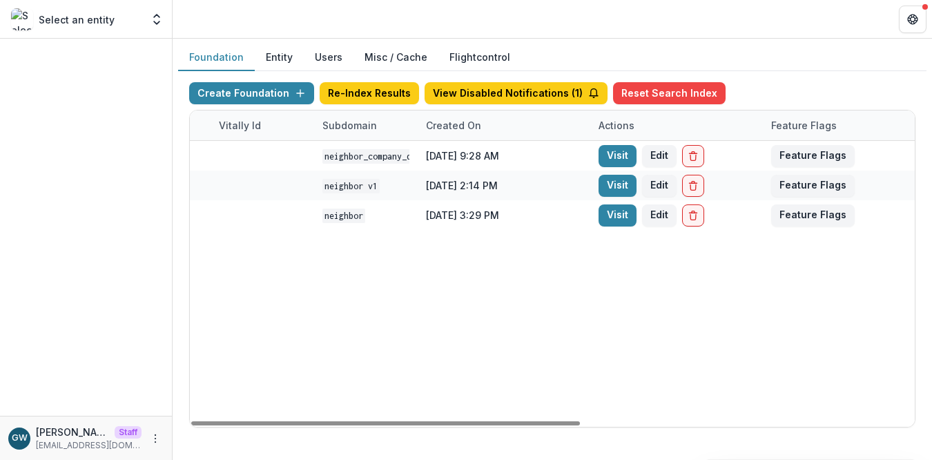
scroll to position [0, 622]
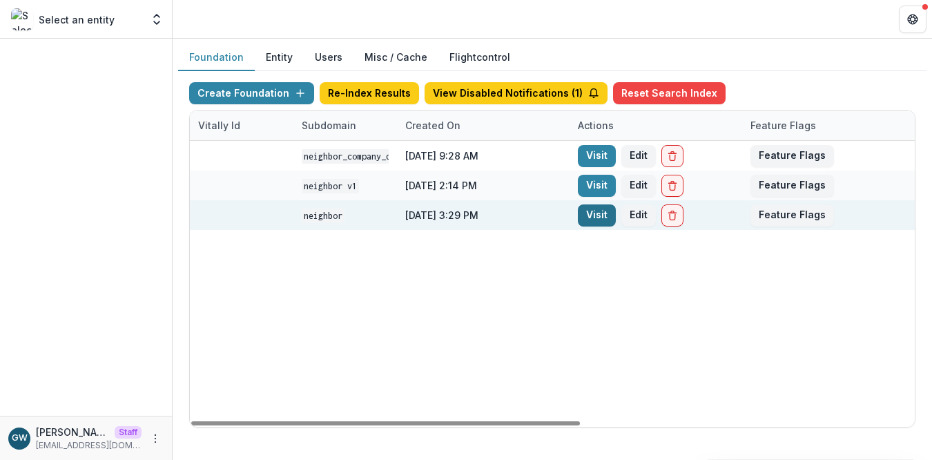
click at [596, 215] on link "Visit" at bounding box center [597, 215] width 38 height 22
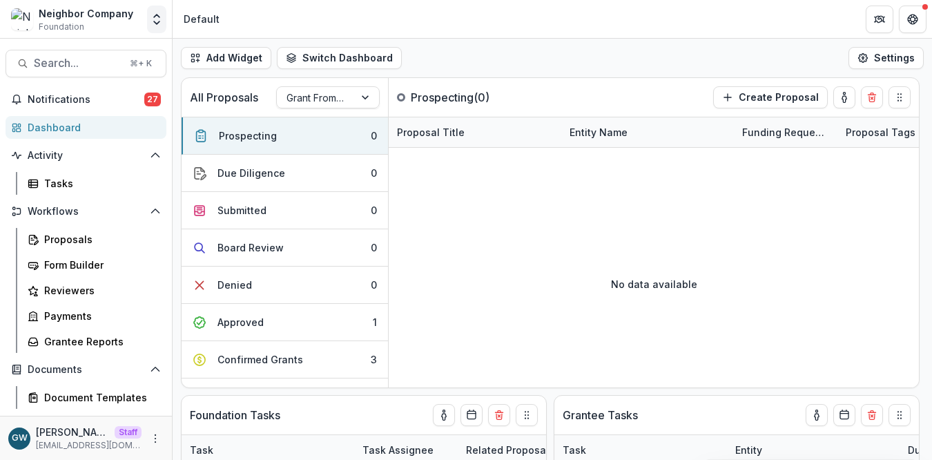
click at [153, 21] on icon "Open entity switcher" at bounding box center [157, 19] width 14 height 14
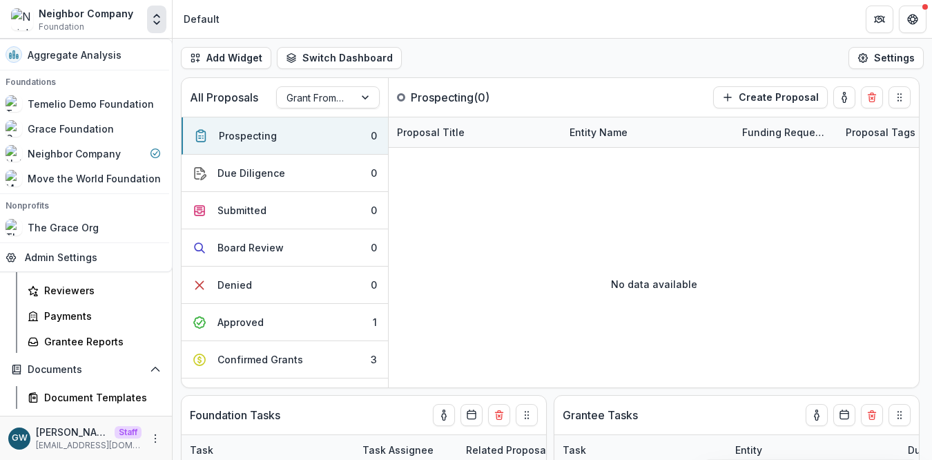
click at [526, 55] on div "Add Widget Switch Dashboard Default New Dashboard Settings" at bounding box center [553, 58] width 760 height 39
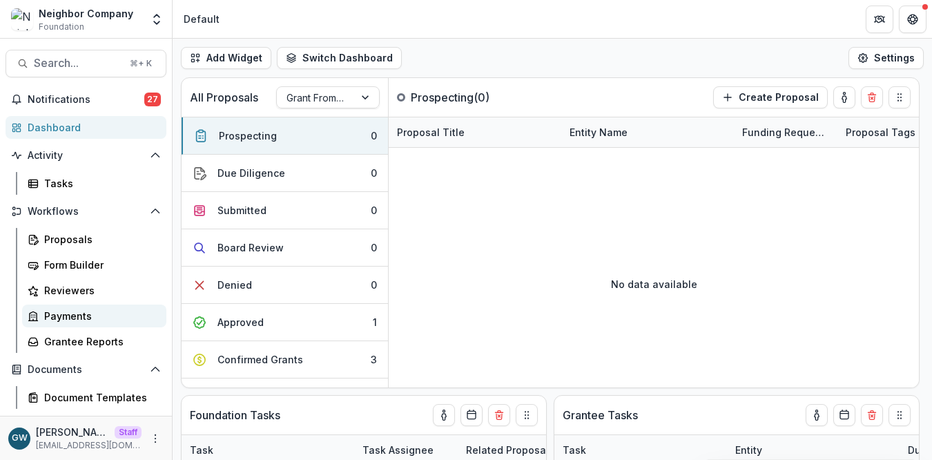
click at [93, 312] on div "Payments" at bounding box center [99, 316] width 111 height 15
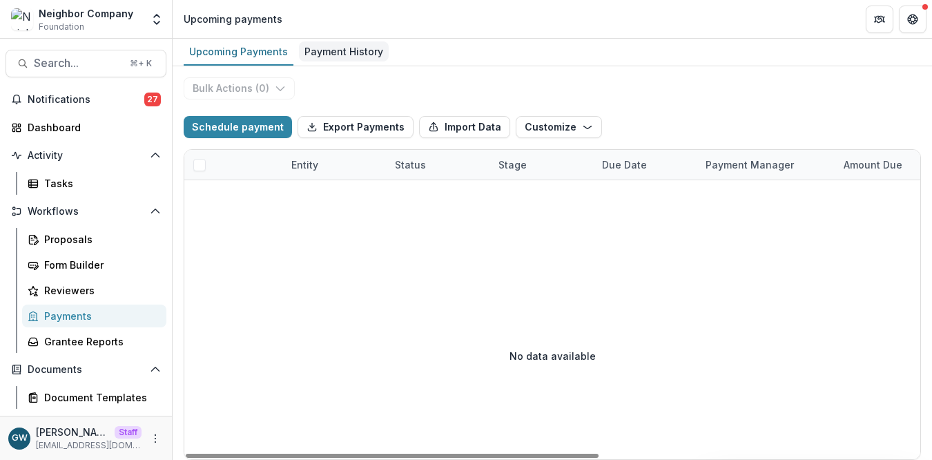
click at [336, 57] on div "Payment History" at bounding box center [344, 51] width 90 height 20
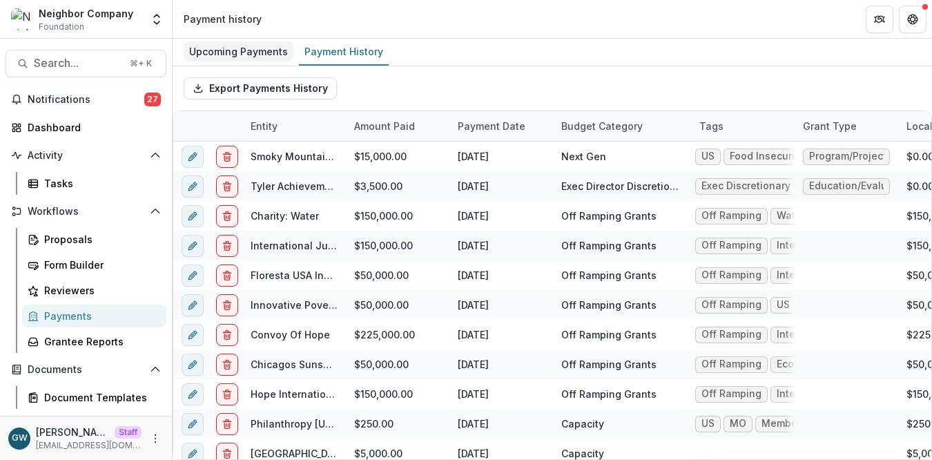
click at [228, 43] on div "Upcoming Payments" at bounding box center [239, 51] width 110 height 20
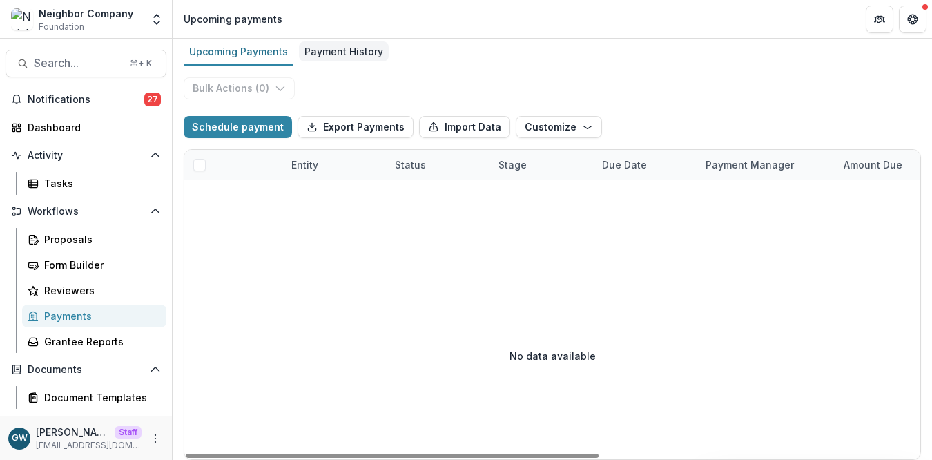
click at [351, 64] on link "Payment History" at bounding box center [344, 52] width 90 height 27
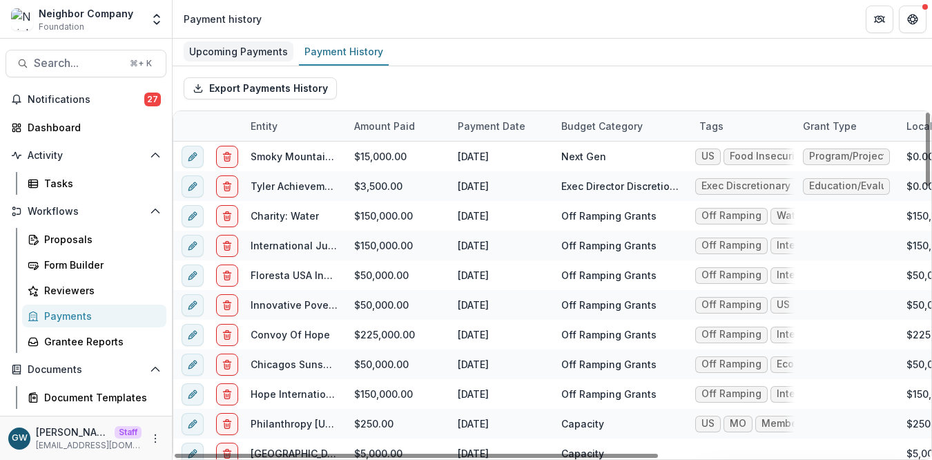
click at [254, 56] on div "Upcoming Payments" at bounding box center [239, 51] width 110 height 20
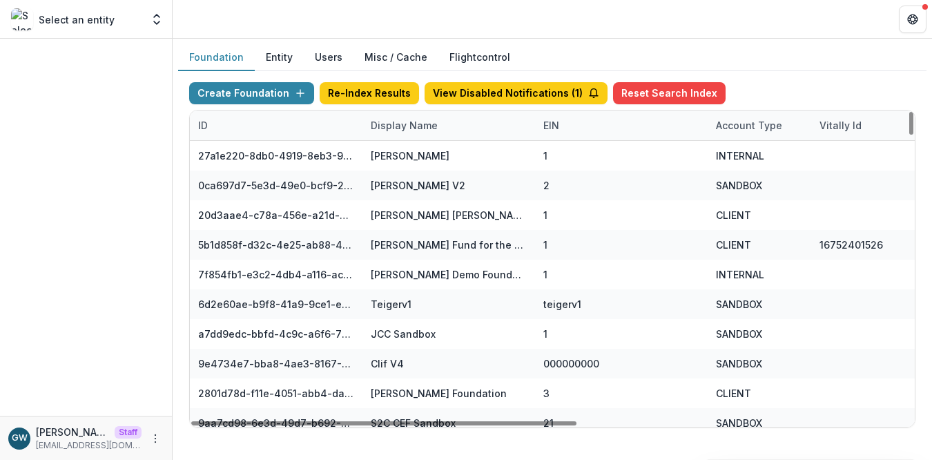
click at [389, 128] on div "Display Name" at bounding box center [405, 125] width 84 height 15
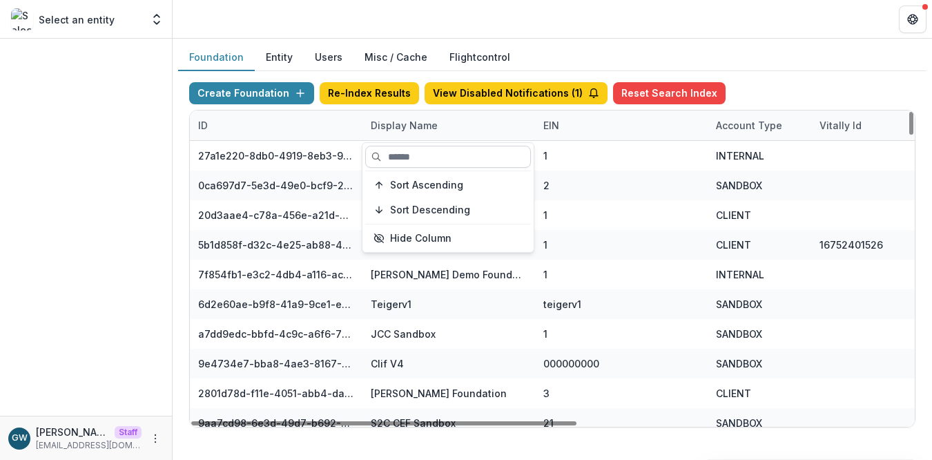
click at [402, 166] on input at bounding box center [448, 157] width 166 height 22
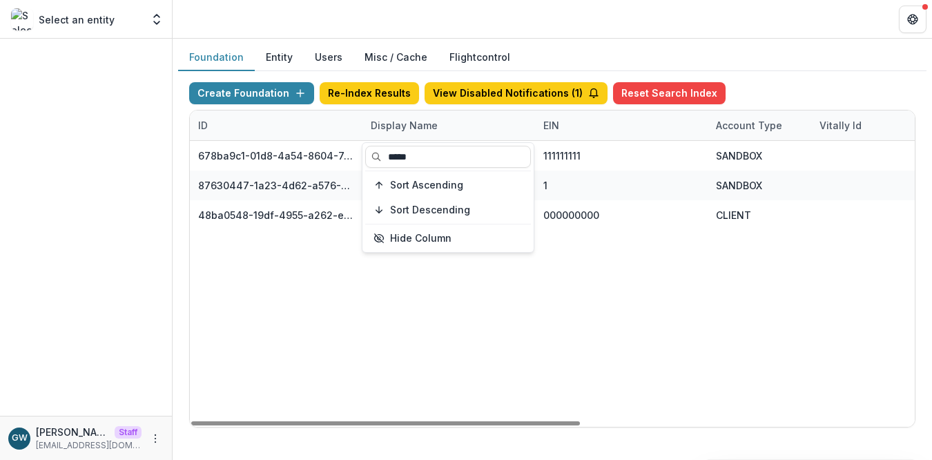
type input "*****"
click at [823, 48] on div "Foundation Entity Users Misc / Cache Flightcontrol" at bounding box center [552, 57] width 749 height 27
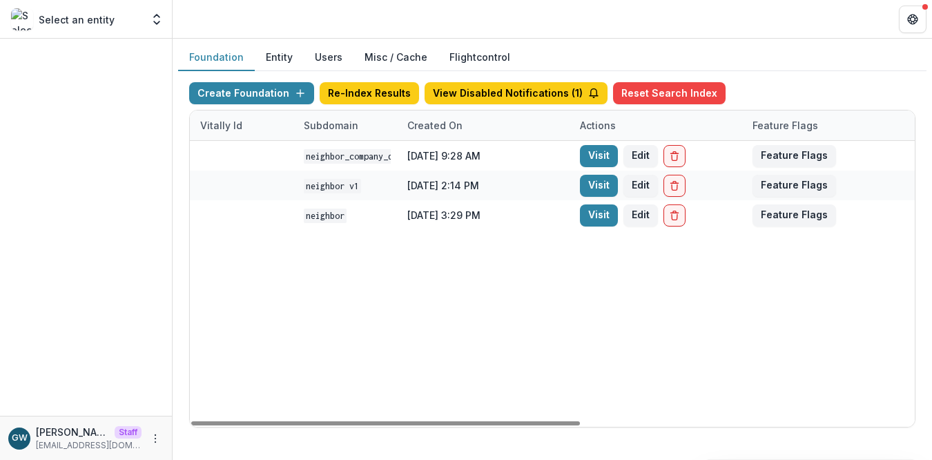
scroll to position [0, 622]
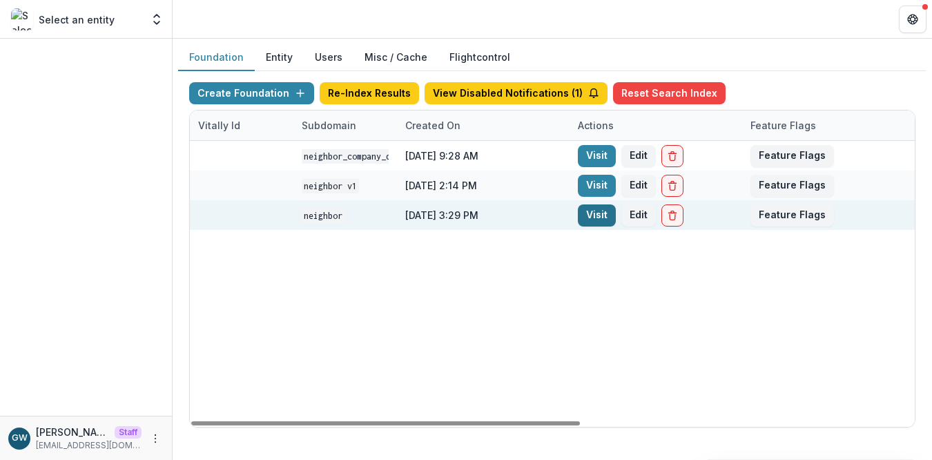
click at [591, 215] on link "Visit" at bounding box center [597, 215] width 38 height 22
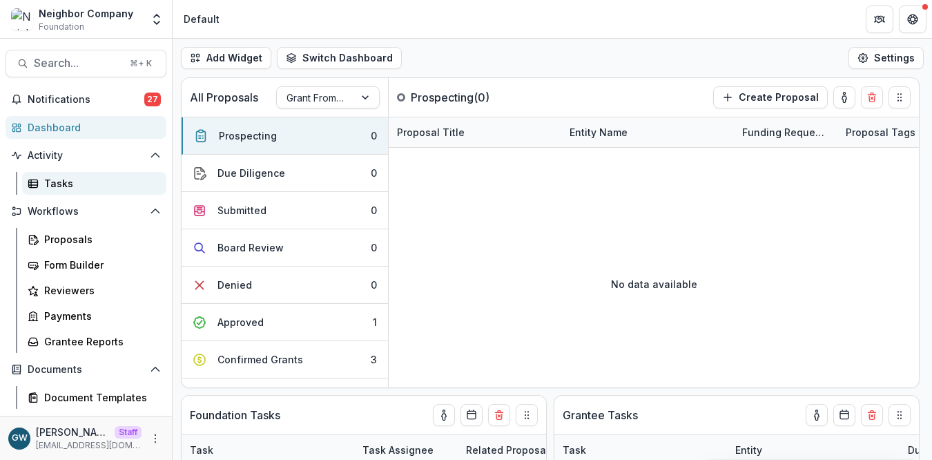
click at [103, 186] on div "Tasks" at bounding box center [99, 183] width 111 height 15
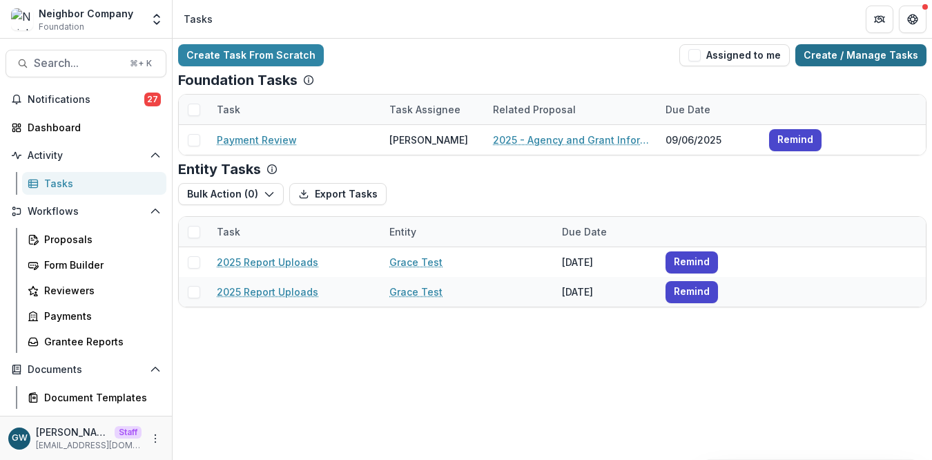
click at [849, 55] on link "Create / Manage Tasks" at bounding box center [861, 55] width 131 height 22
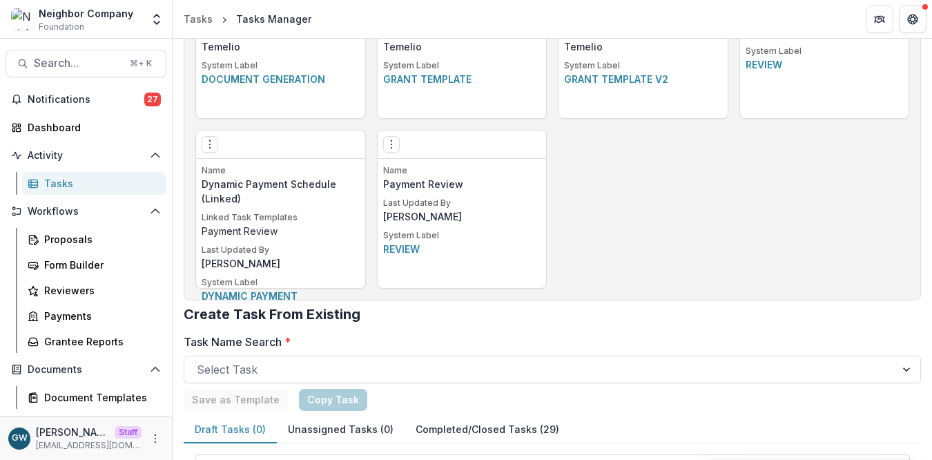
scroll to position [992, 0]
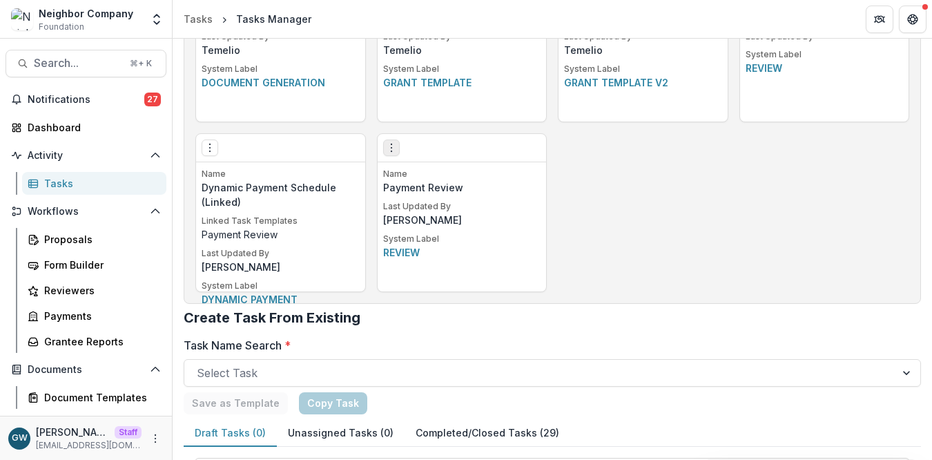
click at [394, 153] on button "Options" at bounding box center [391, 148] width 17 height 17
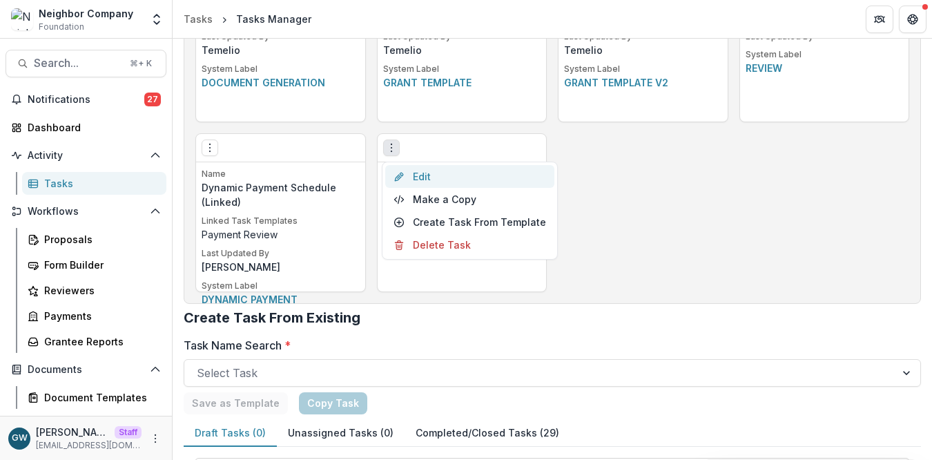
click at [450, 175] on link "Edit" at bounding box center [469, 176] width 169 height 23
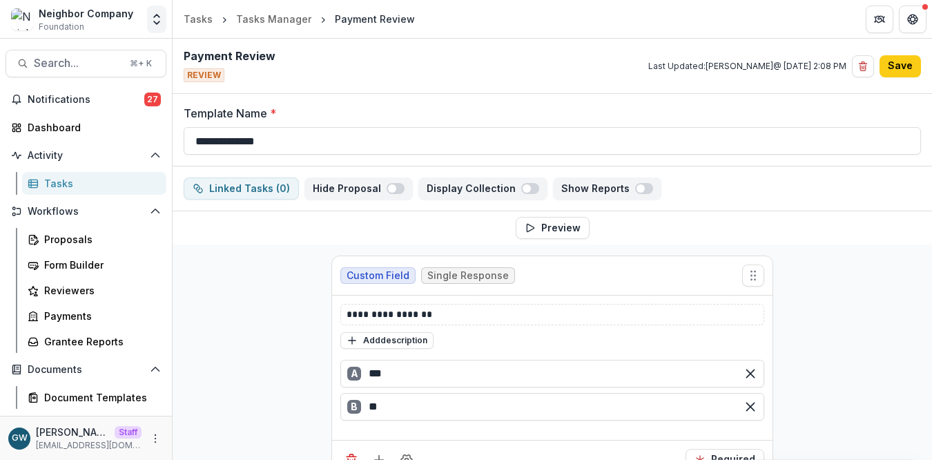
click at [164, 23] on button "Open entity switcher" at bounding box center [156, 20] width 19 height 28
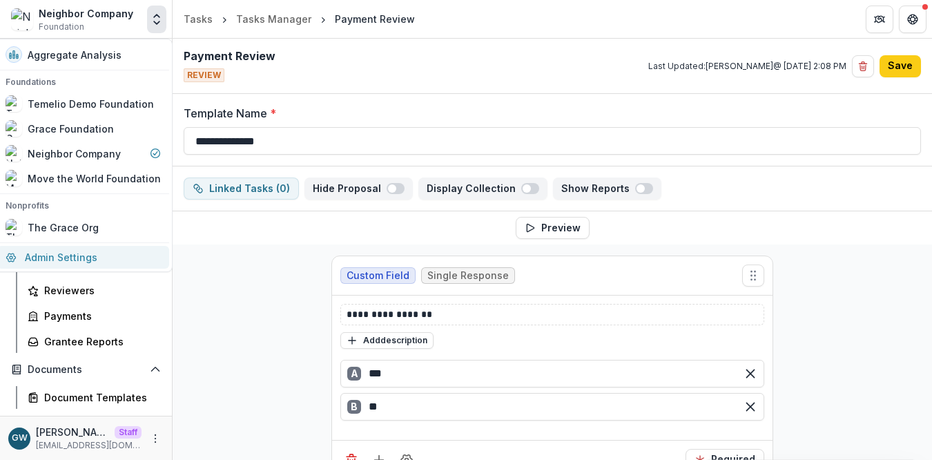
click at [127, 260] on link "Admin Settings" at bounding box center [83, 257] width 172 height 23
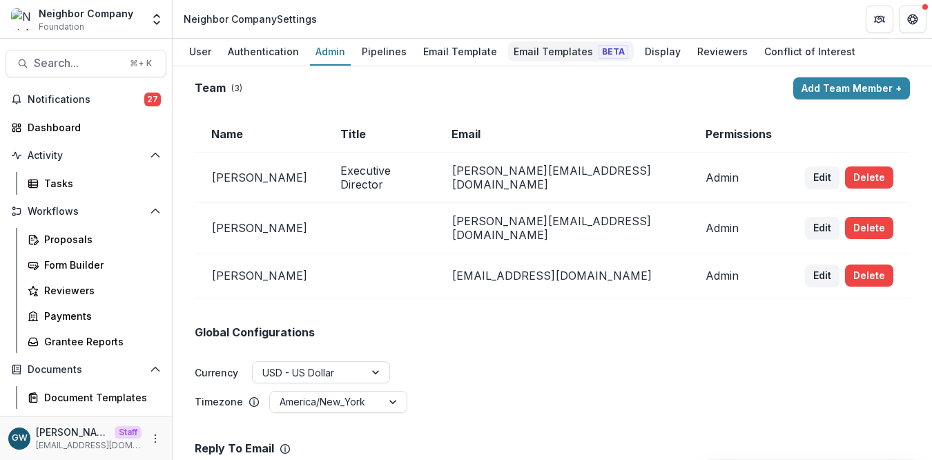
click at [561, 52] on div "Email Templates Beta" at bounding box center [571, 51] width 126 height 20
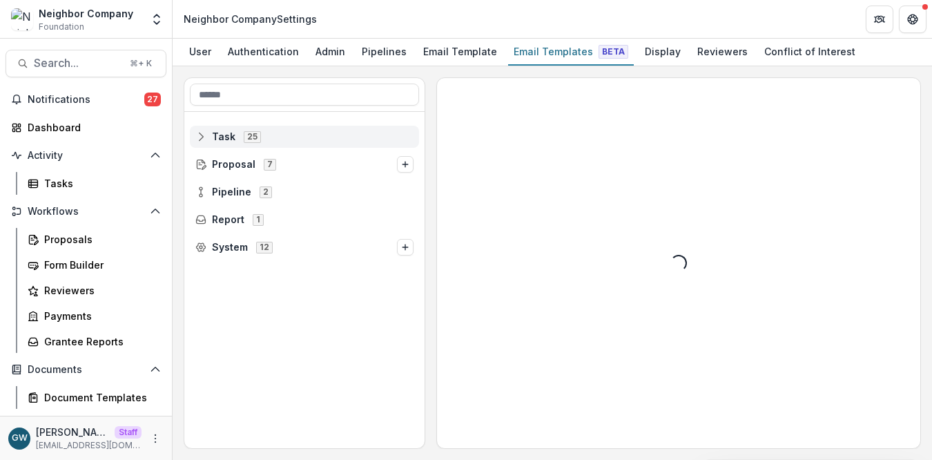
click at [222, 139] on span "Task" at bounding box center [223, 137] width 23 height 12
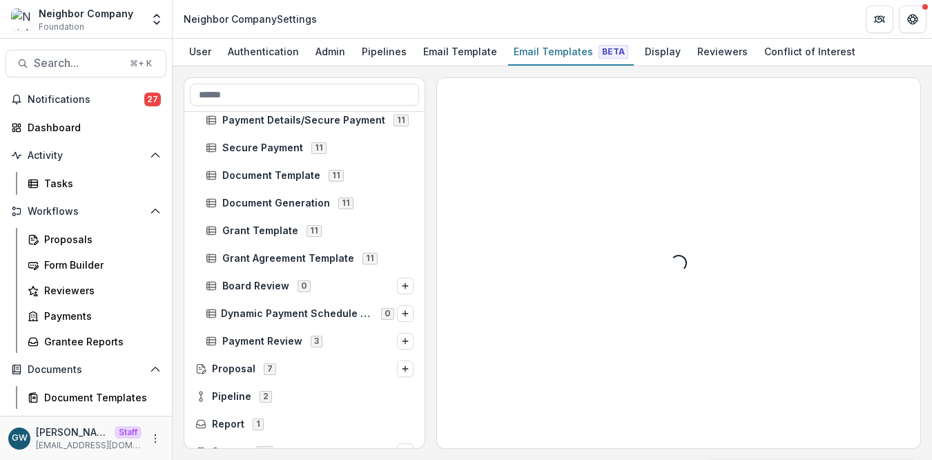
scroll to position [488, 0]
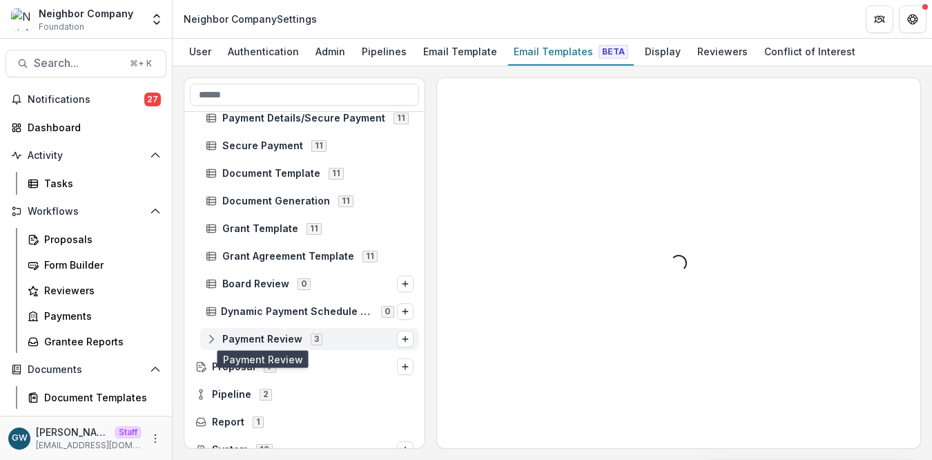
click at [264, 341] on span "Payment Review" at bounding box center [262, 340] width 80 height 12
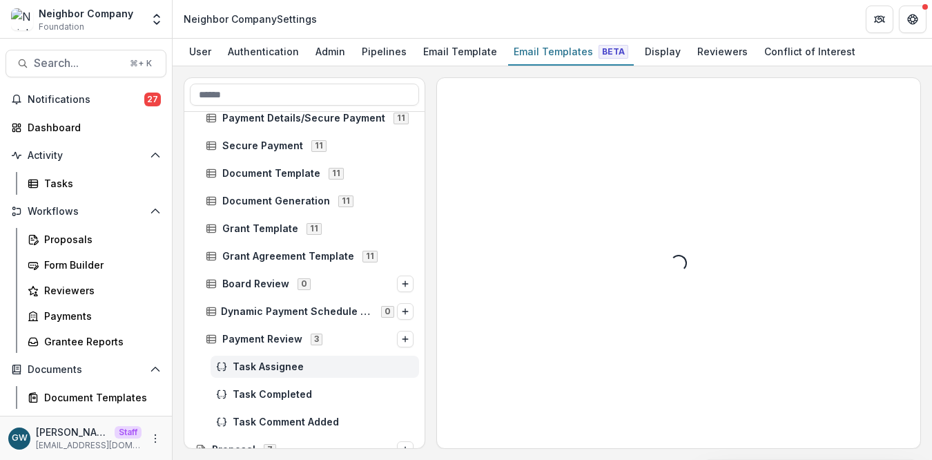
click at [260, 361] on span "Task Assignee" at bounding box center [323, 367] width 181 height 12
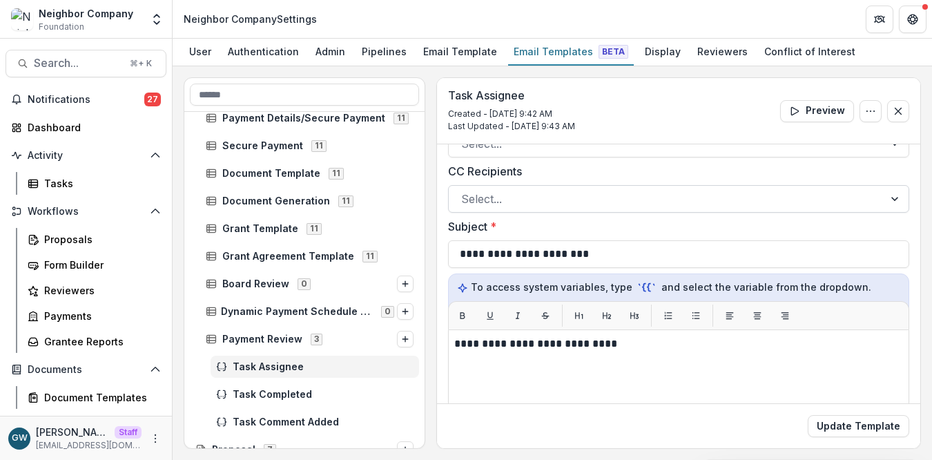
scroll to position [53, 0]
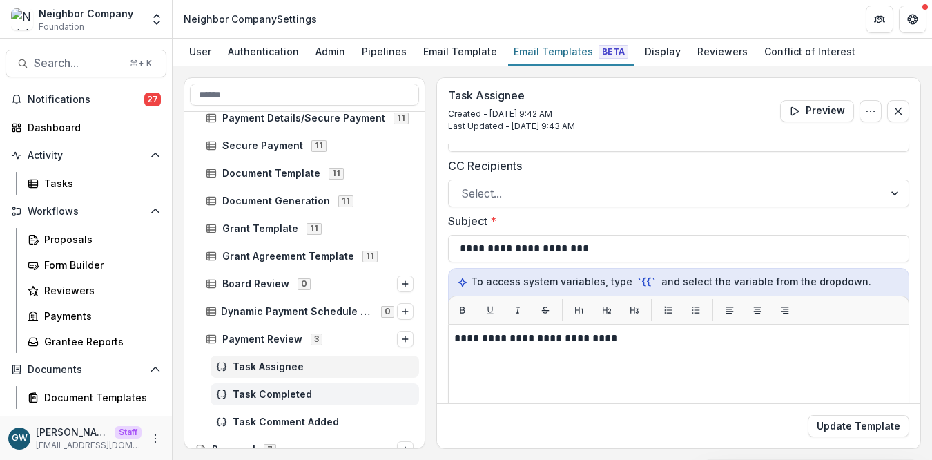
click at [269, 388] on div "Task Completed" at bounding box center [315, 394] width 209 height 22
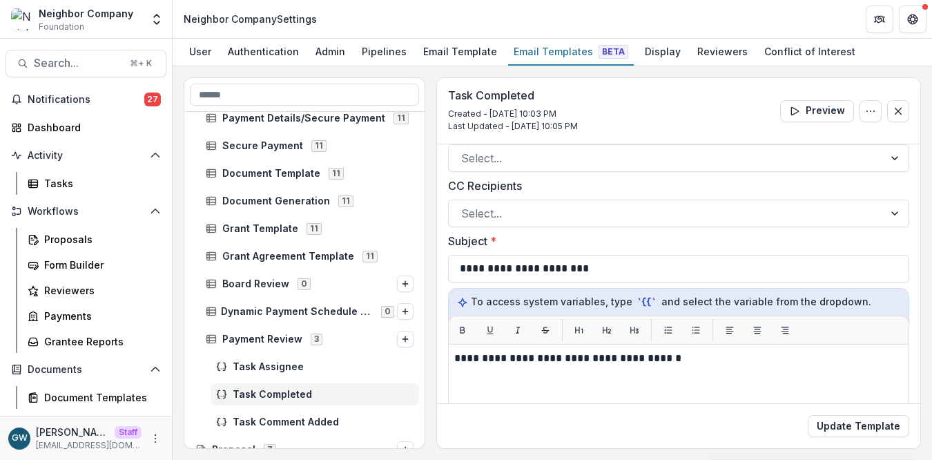
scroll to position [37, 0]
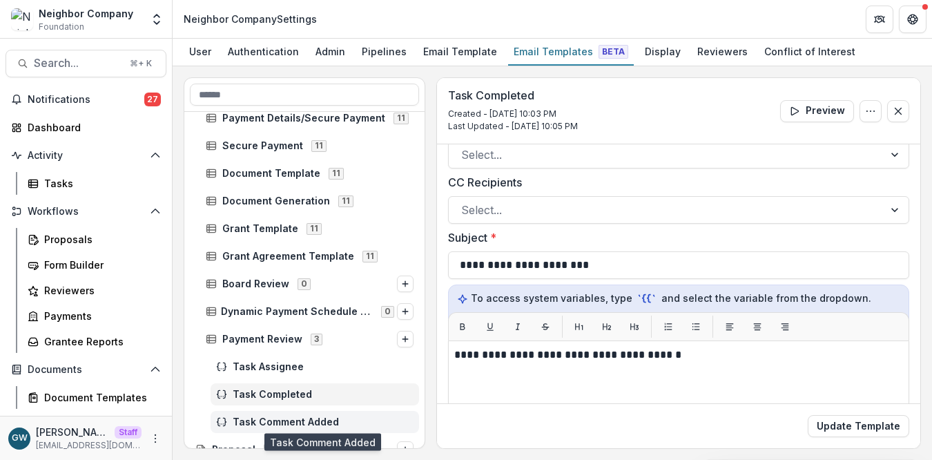
click at [292, 419] on span "Task Comment Added" at bounding box center [323, 423] width 181 height 12
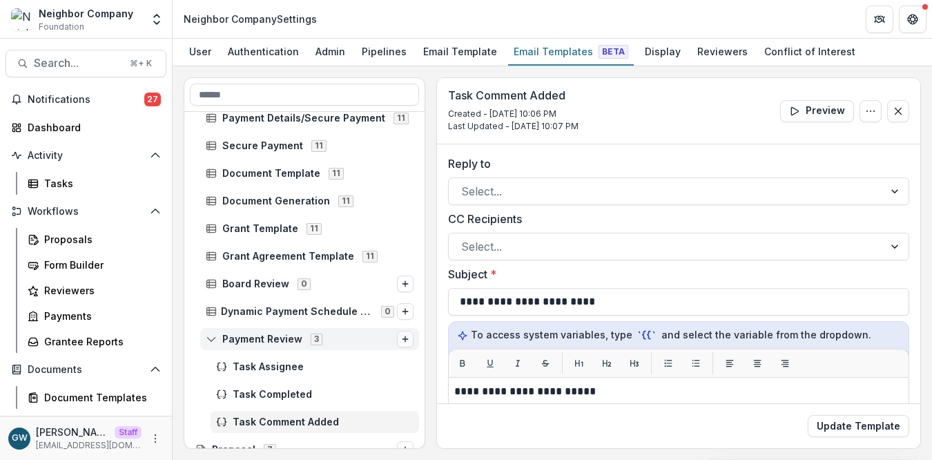
click at [401, 337] on icon "Options" at bounding box center [405, 339] width 8 height 8
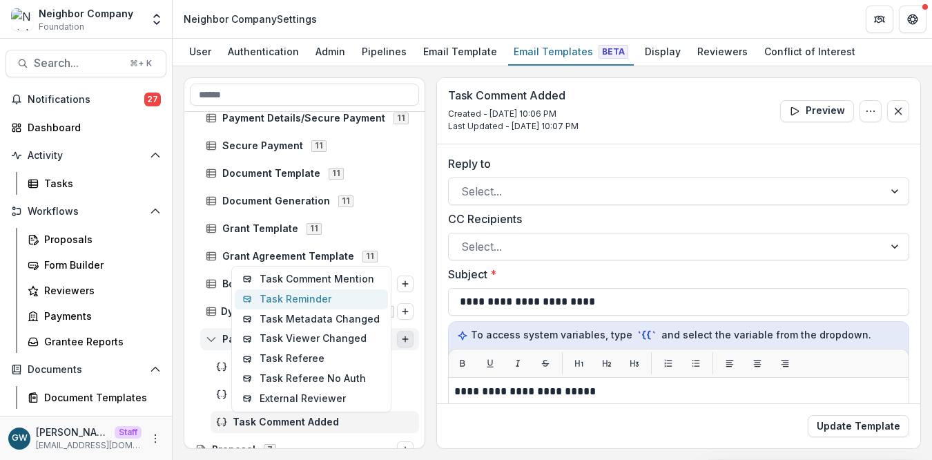
click at [338, 299] on button "Task Reminder" at bounding box center [311, 299] width 153 height 20
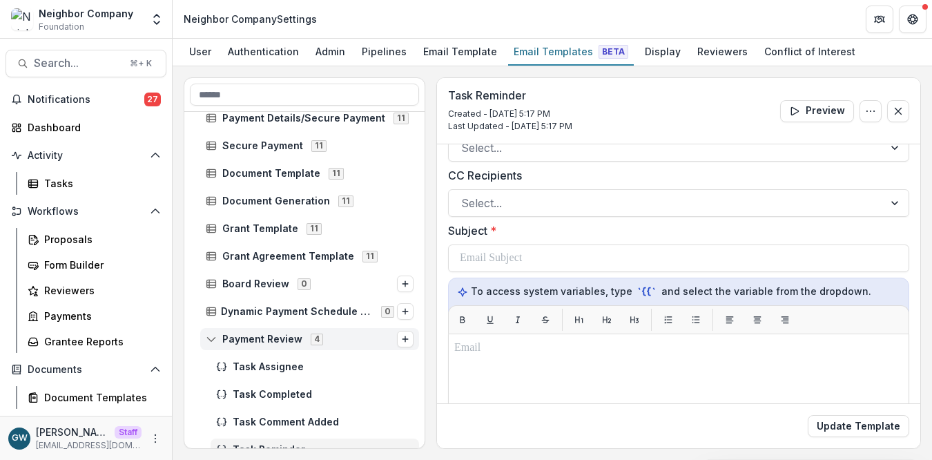
scroll to position [45, 0]
click at [300, 364] on span "Task Assignee" at bounding box center [323, 367] width 181 height 12
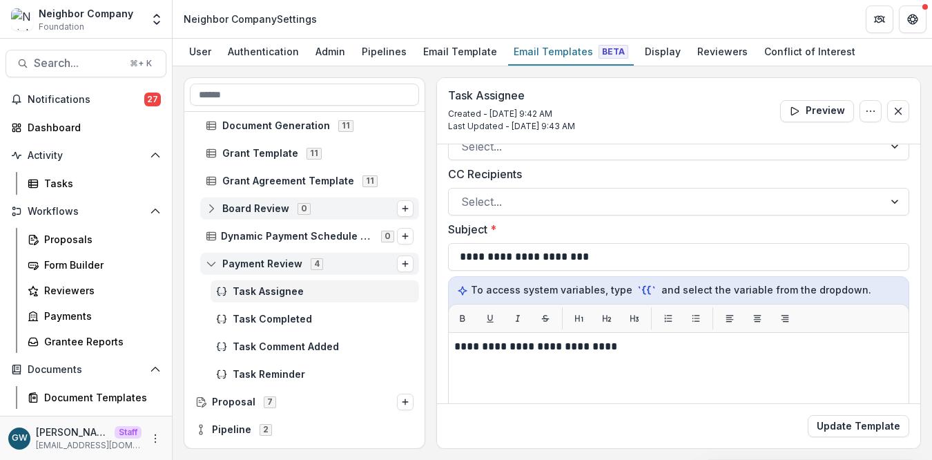
scroll to position [567, 0]
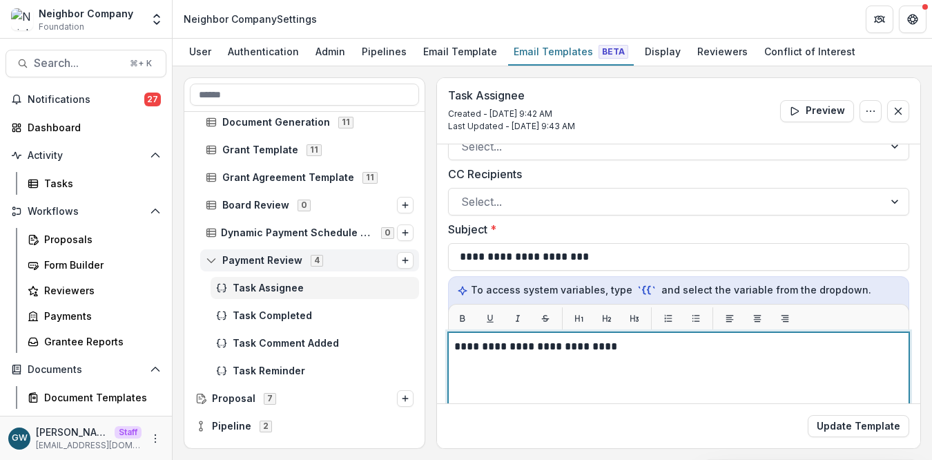
click at [527, 348] on p "**********" at bounding box center [677, 346] width 445 height 17
copy p "**********"
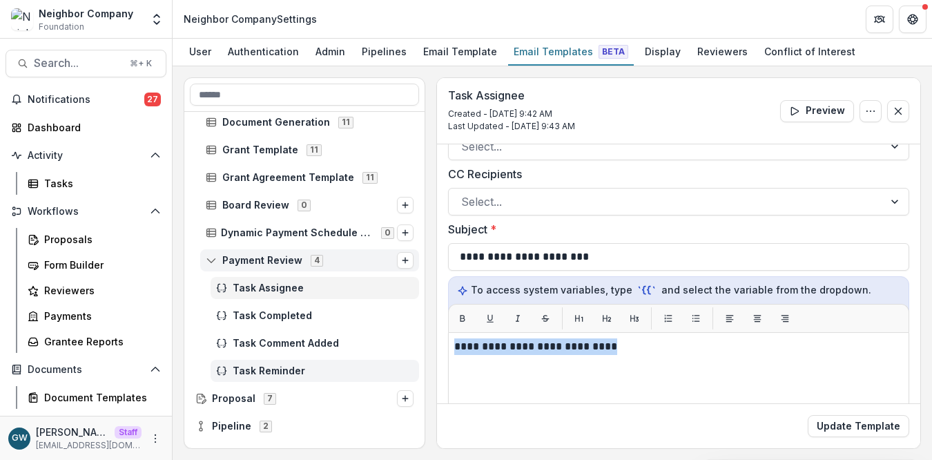
click at [330, 366] on span "Task Reminder" at bounding box center [323, 371] width 181 height 12
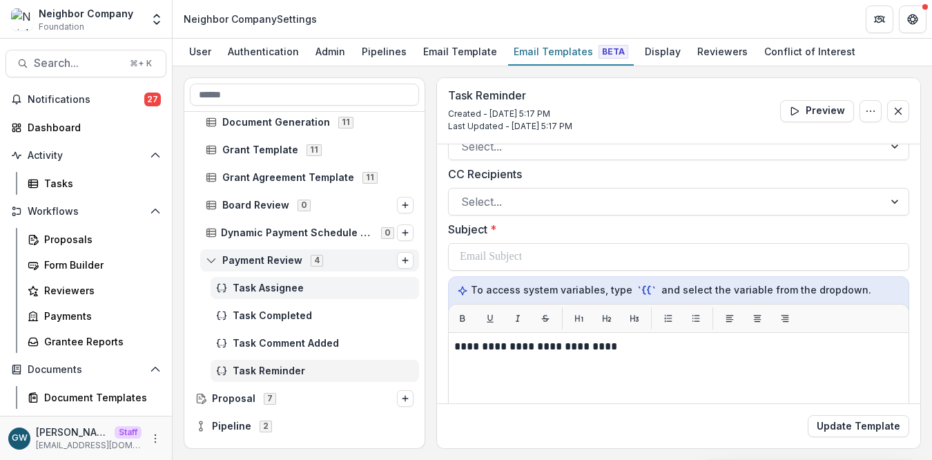
click at [289, 295] on div "Task Assignee" at bounding box center [315, 288] width 209 height 22
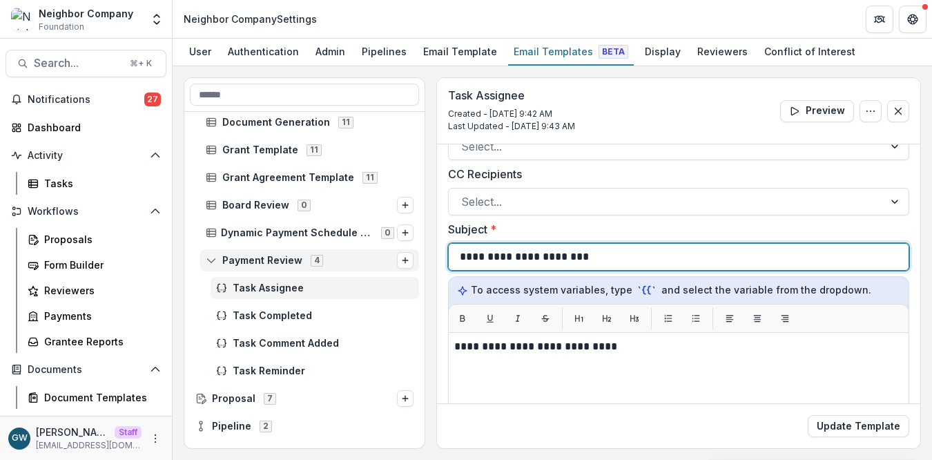
click at [535, 258] on p "**********" at bounding box center [528, 257] width 137 height 17
copy p "**********"
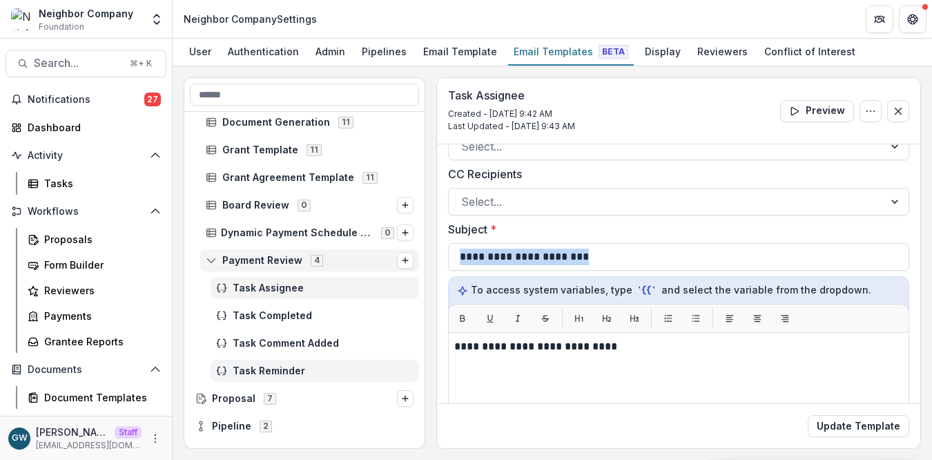
click at [316, 365] on span "Task Reminder" at bounding box center [323, 371] width 181 height 12
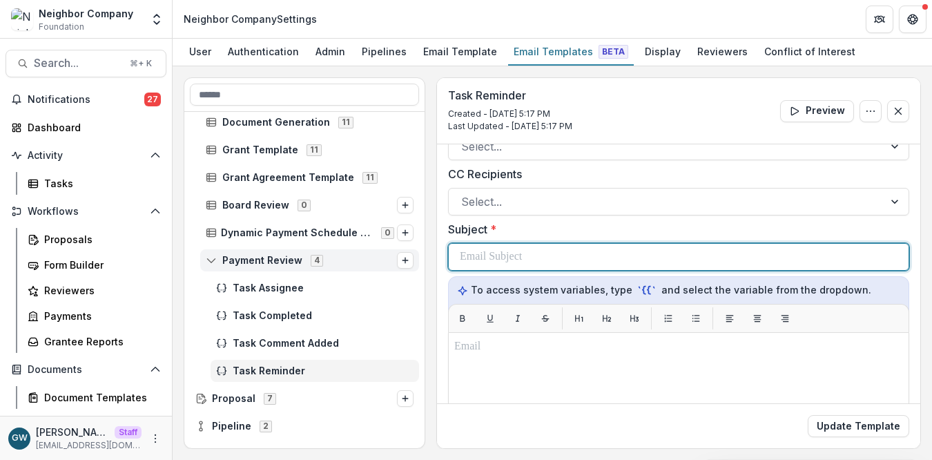
click at [508, 260] on p at bounding box center [491, 257] width 62 height 17
click at [573, 259] on p "**********" at bounding box center [528, 257] width 137 height 17
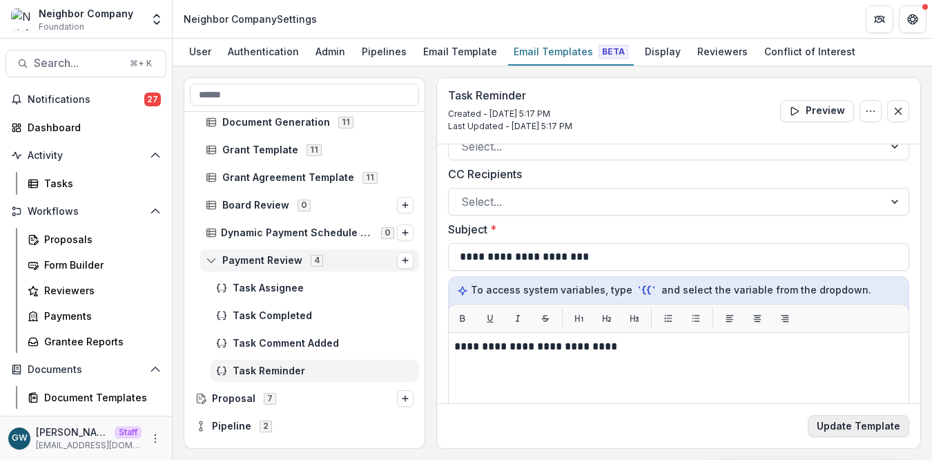
click at [852, 429] on button "Update Template" at bounding box center [859, 426] width 102 height 22
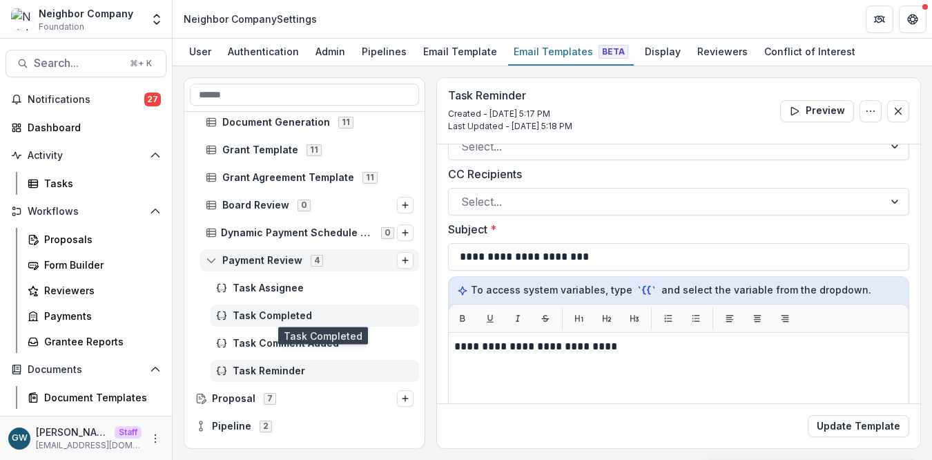
click at [289, 318] on span "Task Completed" at bounding box center [323, 316] width 181 height 12
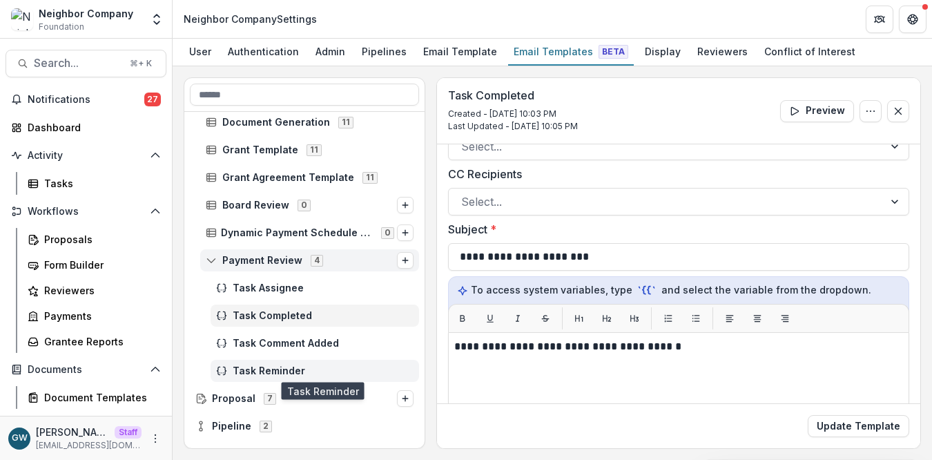
click at [268, 365] on span "Task Reminder" at bounding box center [323, 371] width 181 height 12
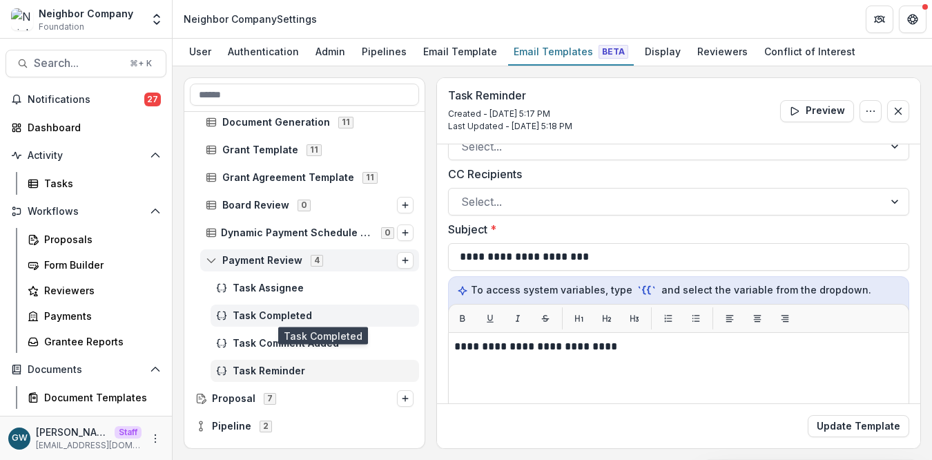
click at [296, 318] on span "Task Completed" at bounding box center [323, 316] width 181 height 12
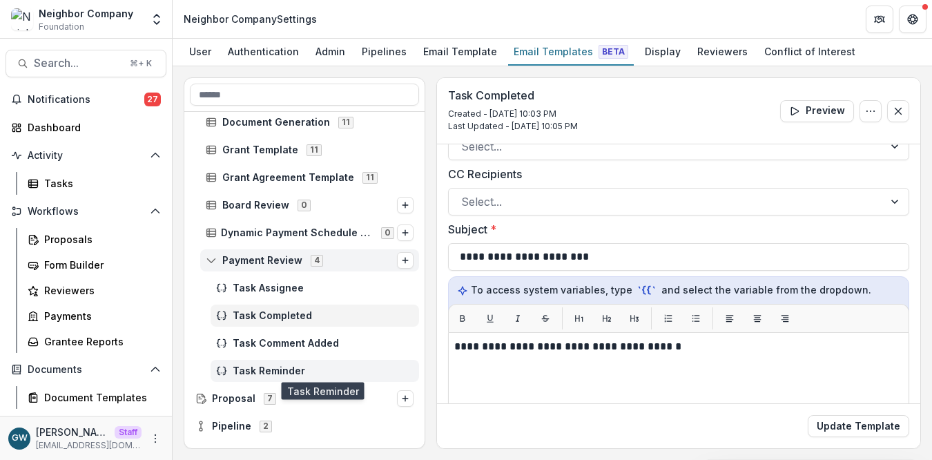
click at [285, 371] on span "Task Reminder" at bounding box center [323, 371] width 181 height 12
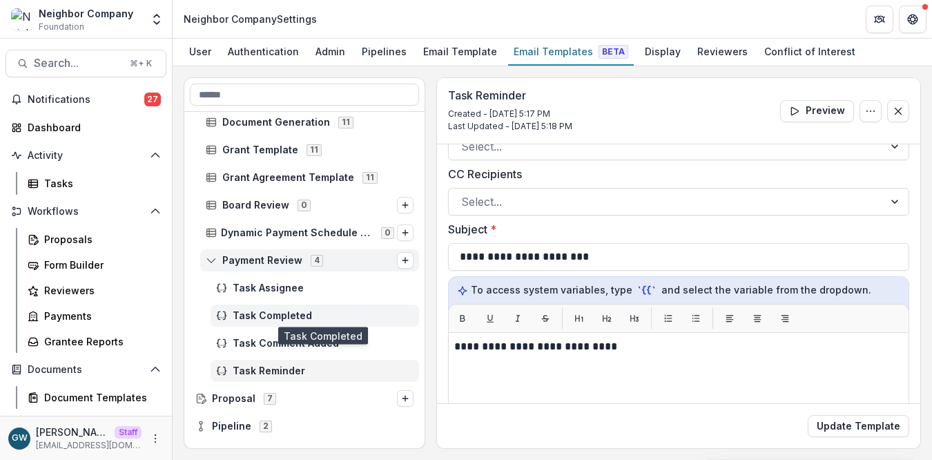
click at [299, 315] on span "Task Completed" at bounding box center [323, 316] width 181 height 12
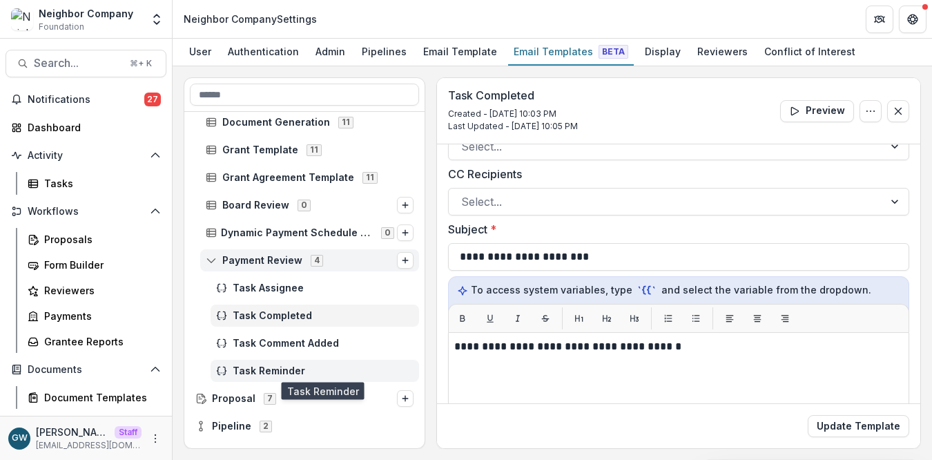
click at [276, 374] on span "Task Reminder" at bounding box center [323, 371] width 181 height 12
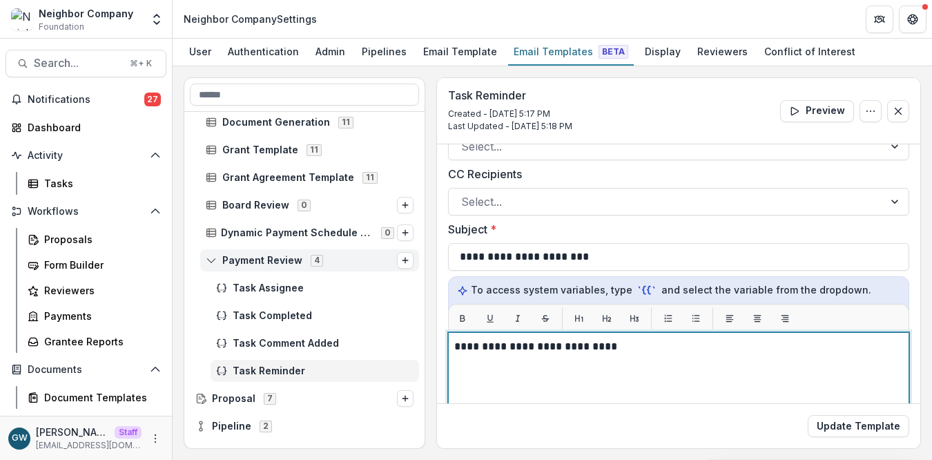
click at [497, 351] on p "**********" at bounding box center [677, 346] width 445 height 17
copy p "**********"
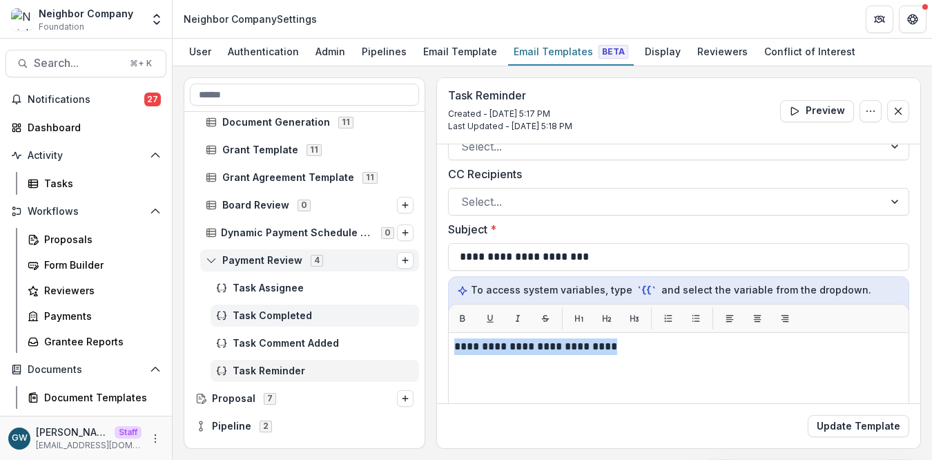
click at [294, 317] on span "Task Completed" at bounding box center [323, 316] width 181 height 12
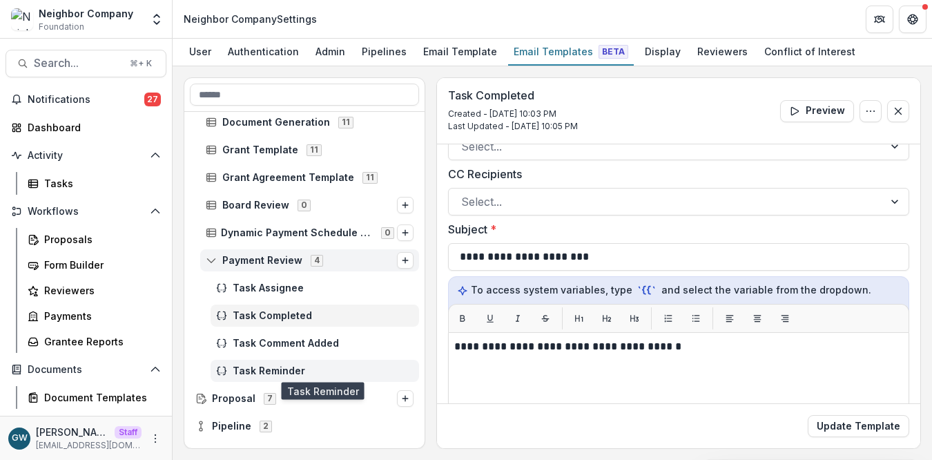
click at [286, 367] on span "Task Reminder" at bounding box center [323, 371] width 181 height 12
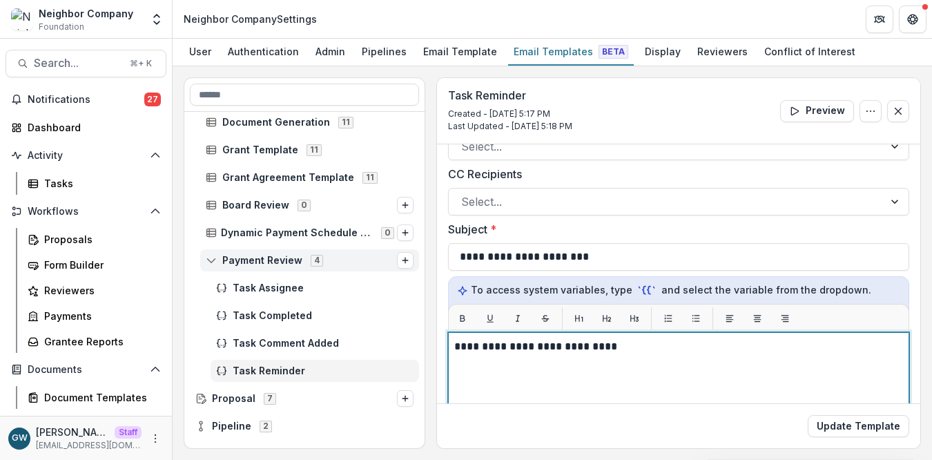
click at [523, 345] on p "**********" at bounding box center [677, 346] width 445 height 17
copy p "**********"
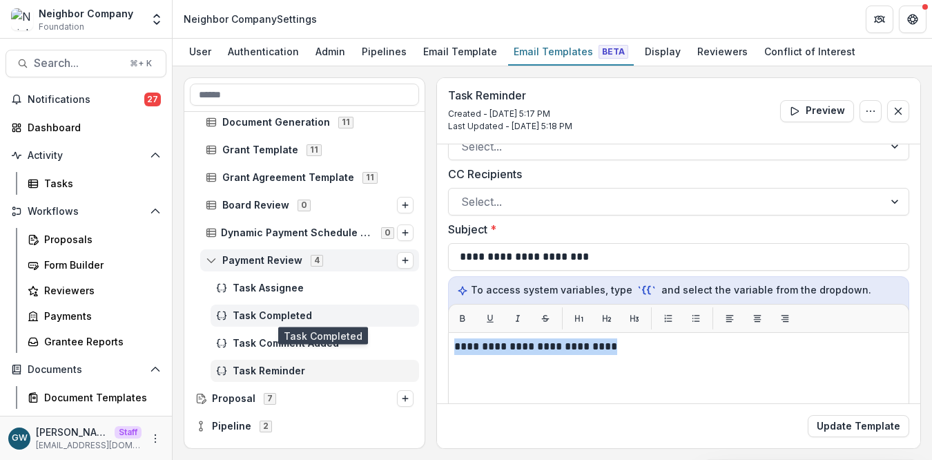
click at [318, 318] on span "Task Completed" at bounding box center [323, 316] width 181 height 12
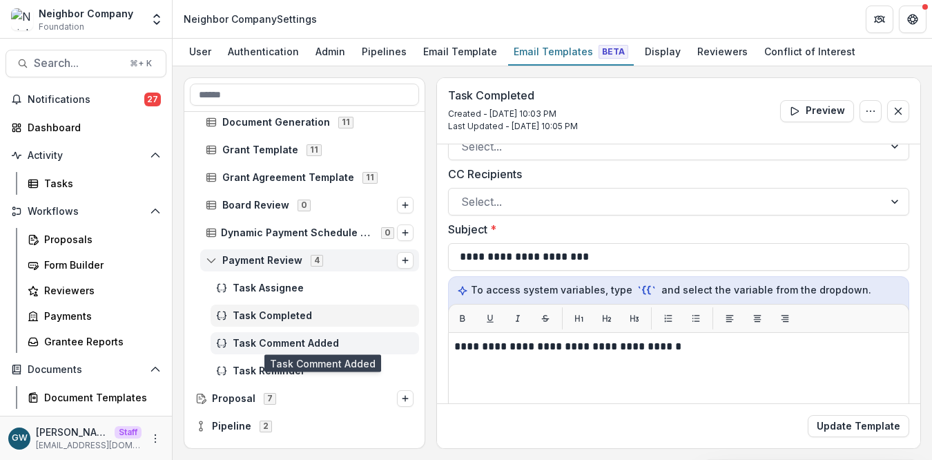
click at [269, 341] on span "Task Comment Added" at bounding box center [323, 344] width 181 height 12
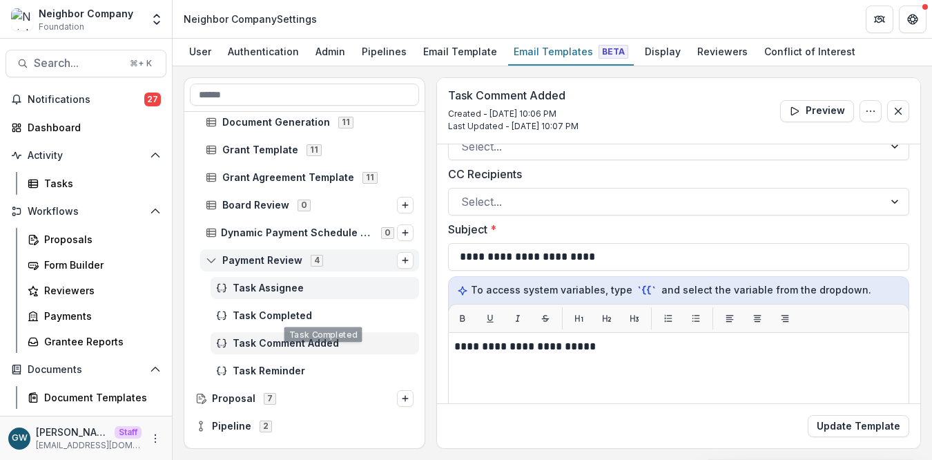
click at [300, 294] on div "Task Assignee" at bounding box center [315, 288] width 209 height 22
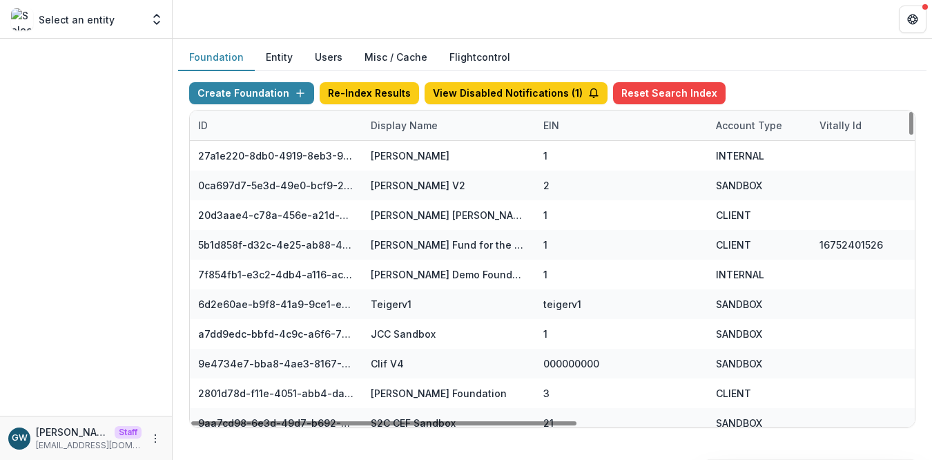
click at [423, 128] on div "Display Name" at bounding box center [405, 125] width 84 height 15
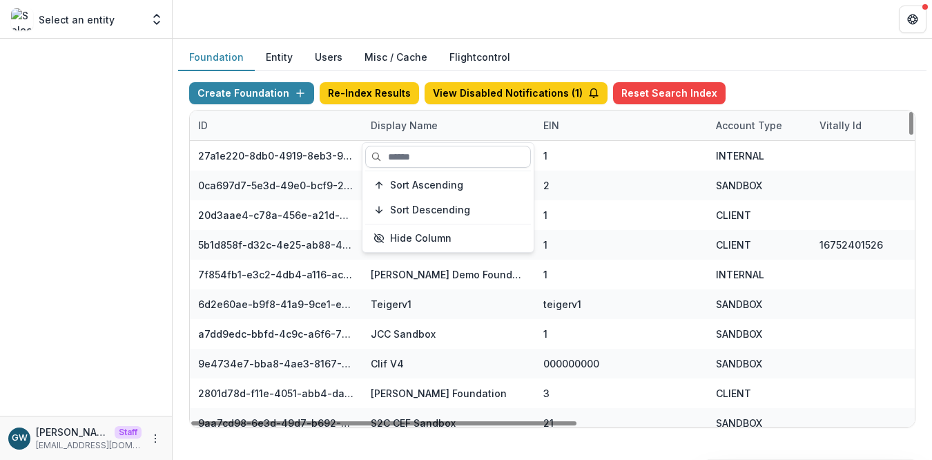
click at [417, 165] on input at bounding box center [448, 157] width 166 height 22
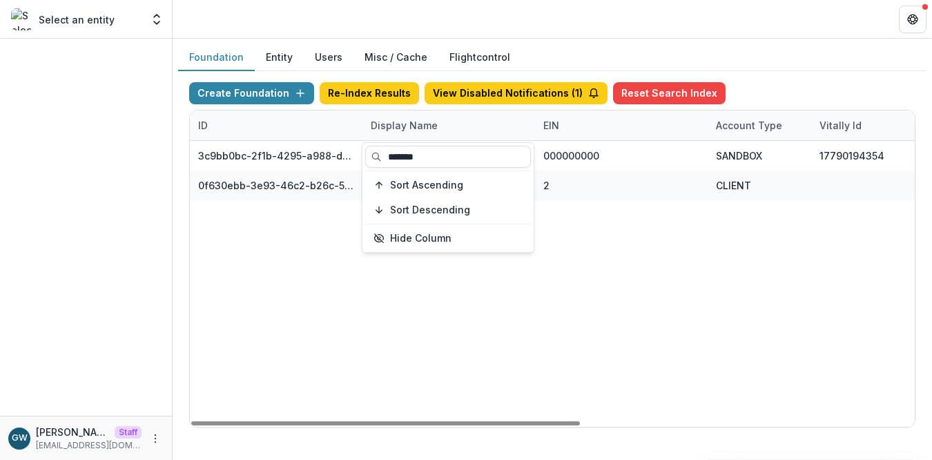
type input "*******"
click at [768, 82] on div "Create Foundation Re-Index Results View Disabled Notifications ( 1 ) Reset Sear…" at bounding box center [552, 96] width 727 height 28
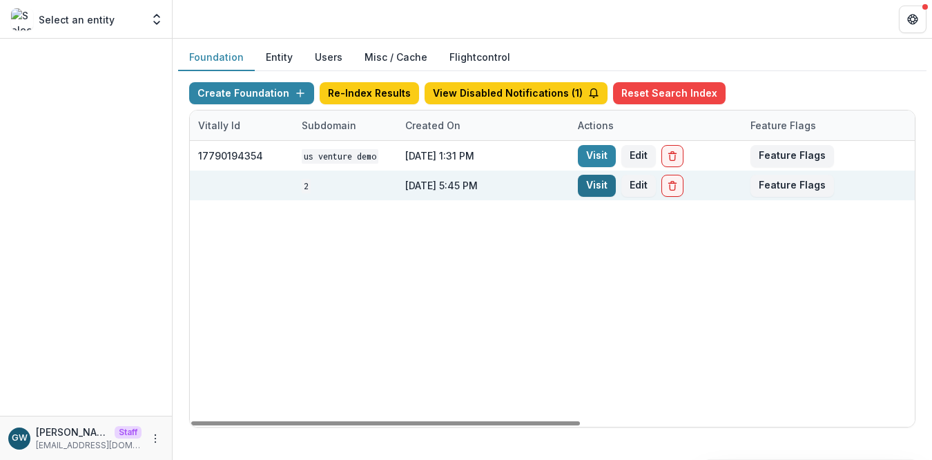
click at [591, 186] on link "Visit" at bounding box center [597, 186] width 38 height 22
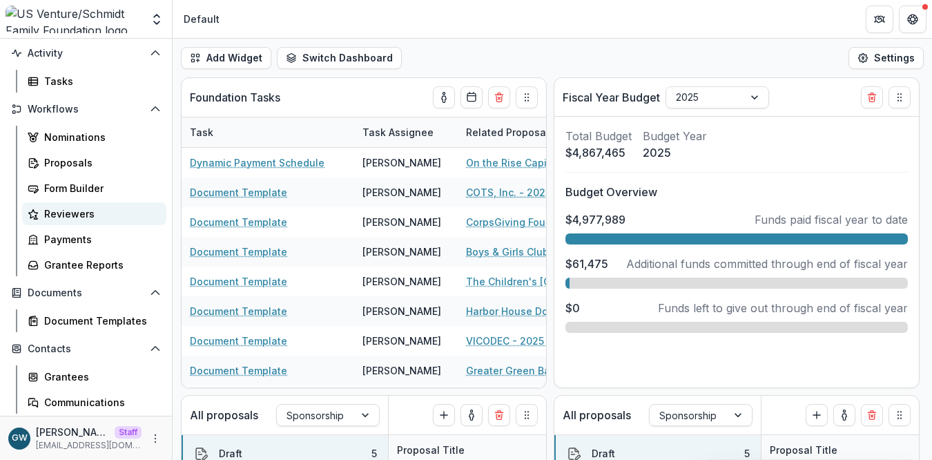
scroll to position [86, 0]
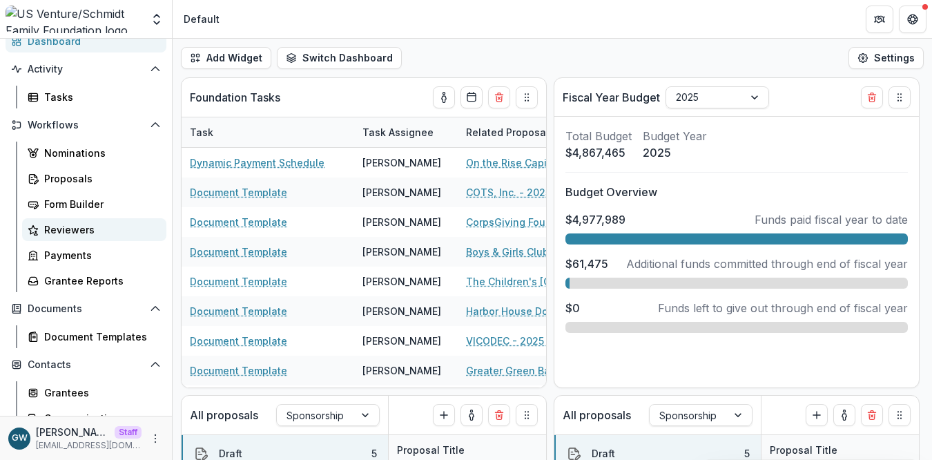
click at [89, 236] on div "Reviewers" at bounding box center [99, 229] width 111 height 15
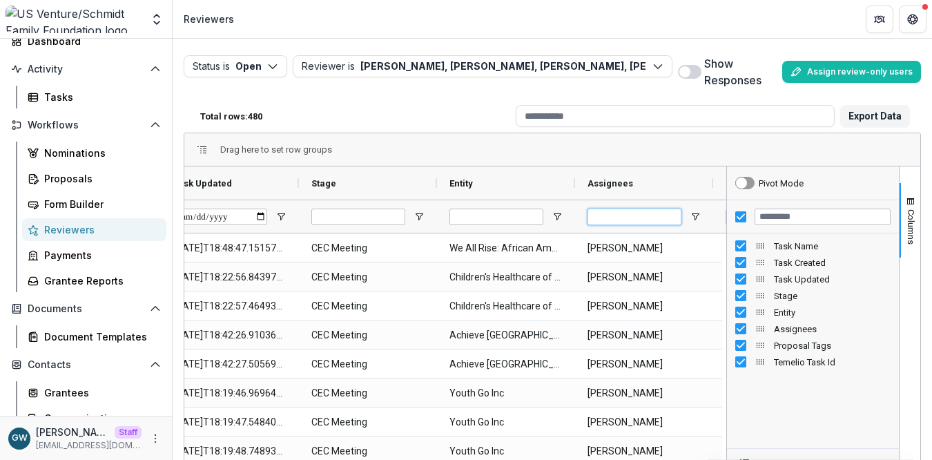
click at [640, 213] on input "Assignees Filter Input" at bounding box center [635, 217] width 94 height 17
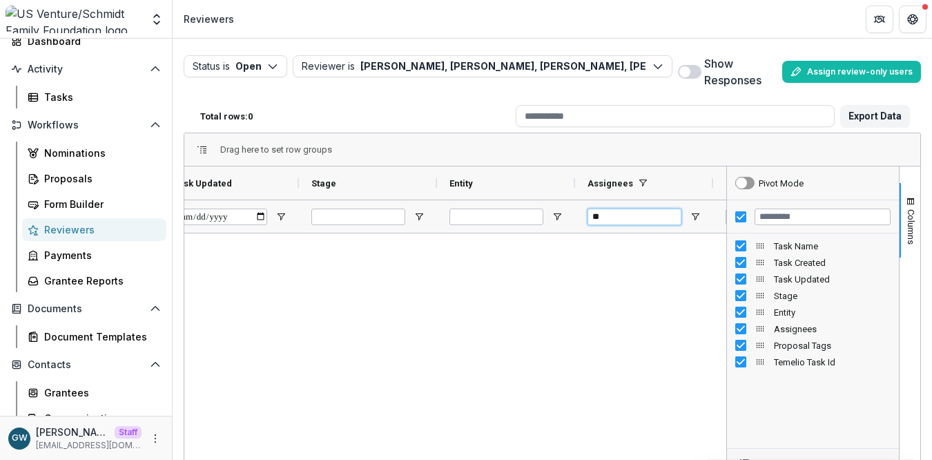
type input "*"
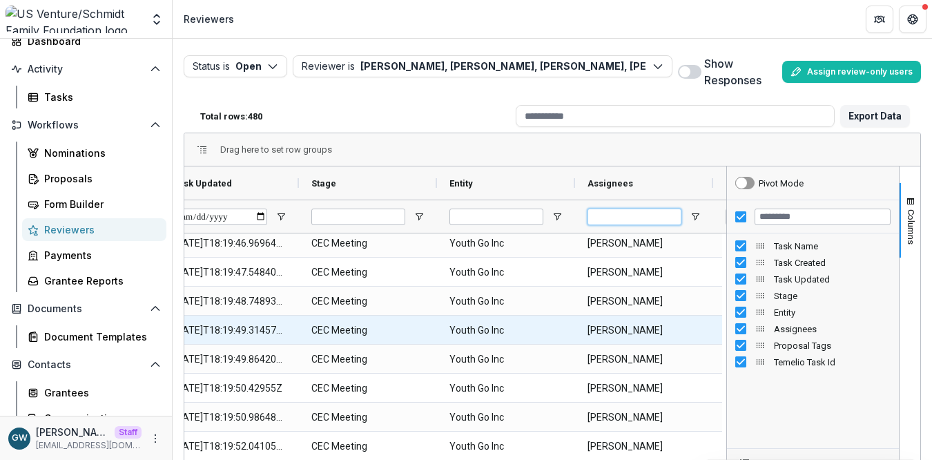
scroll to position [219, 0]
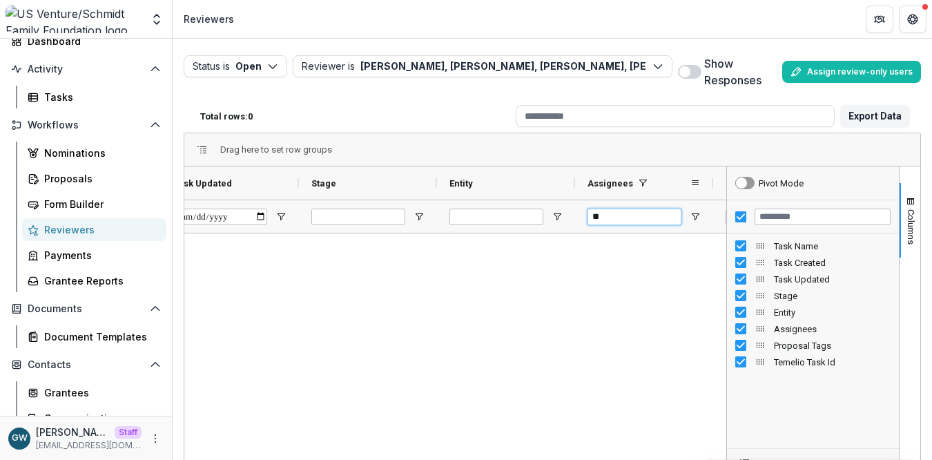
type input "*"
